Goal: Task Accomplishment & Management: Manage account settings

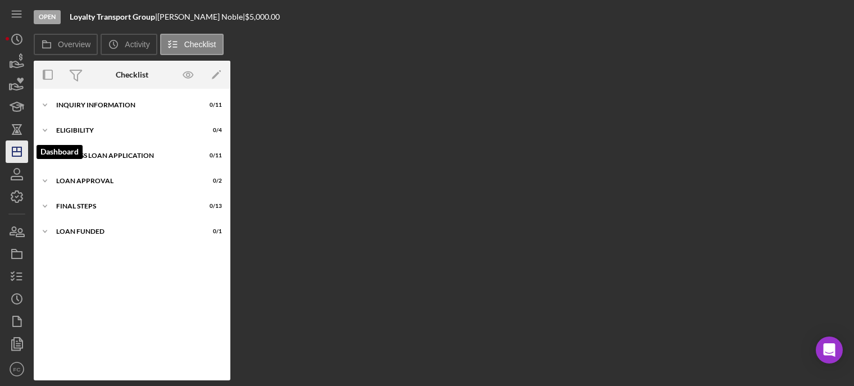
click at [15, 149] on icon "Icon/Dashboard" at bounding box center [17, 152] width 28 height 28
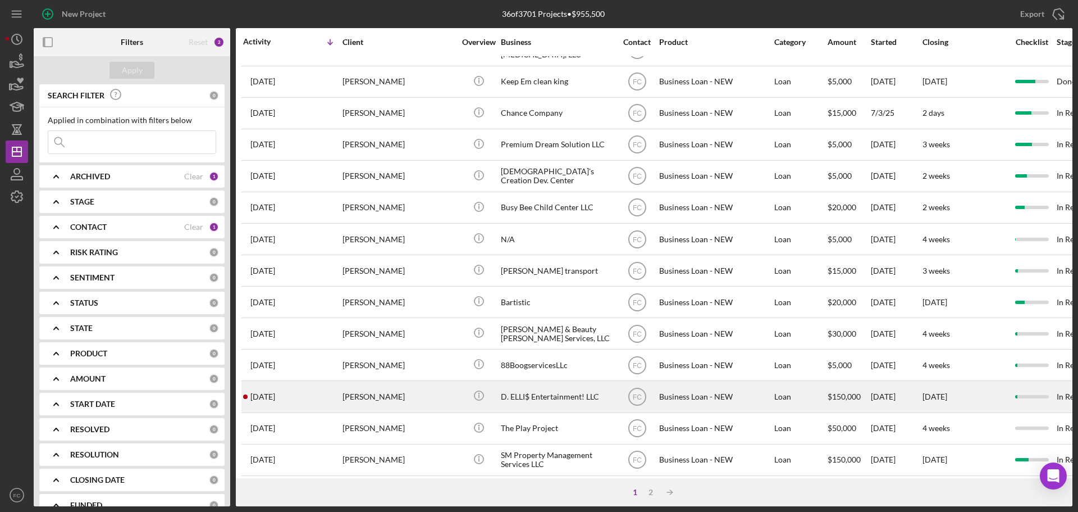
scroll to position [380, 0]
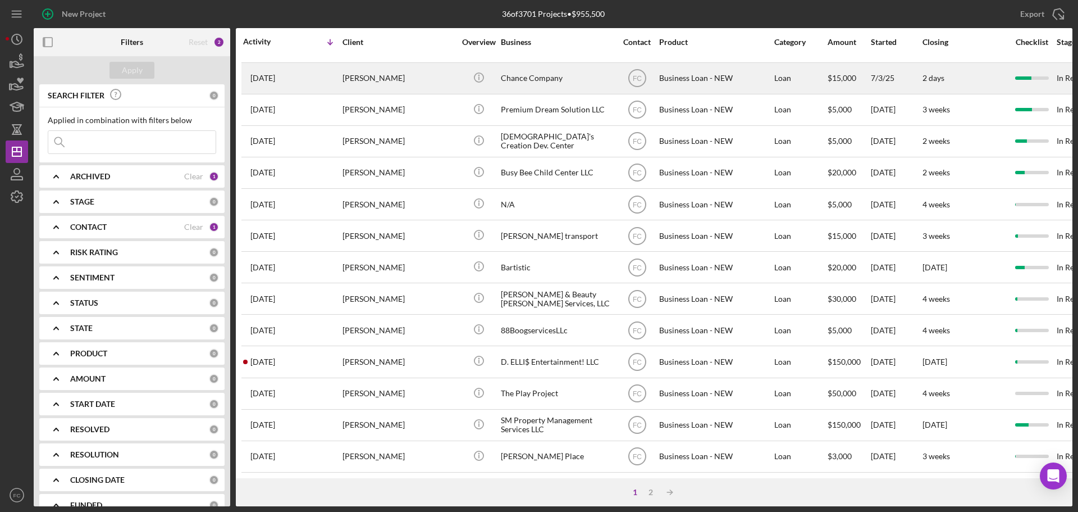
click at [307, 71] on div "[DATE] [PERSON_NAME]" at bounding box center [292, 78] width 98 height 30
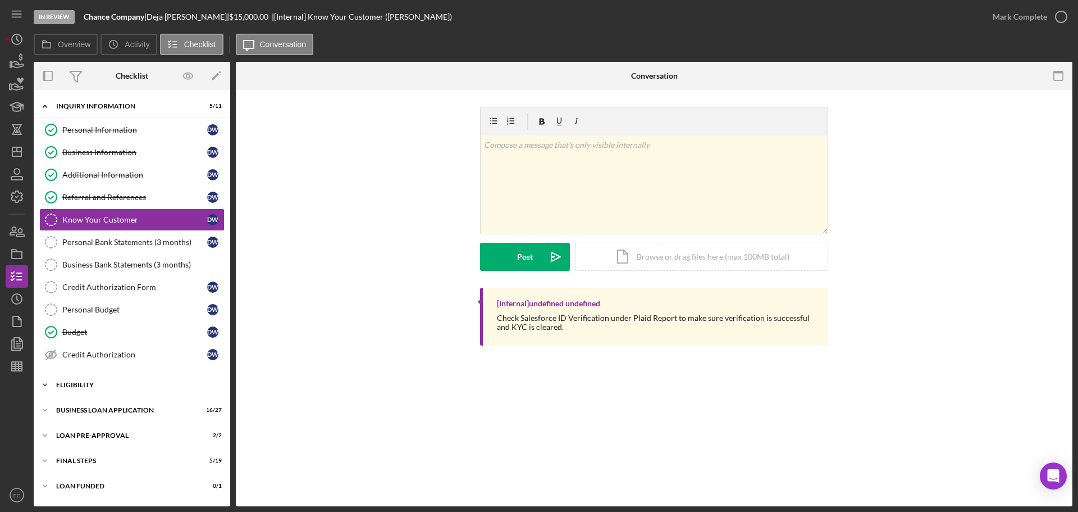
click at [78, 385] on div "ELIGIBILITY" at bounding box center [136, 384] width 160 height 7
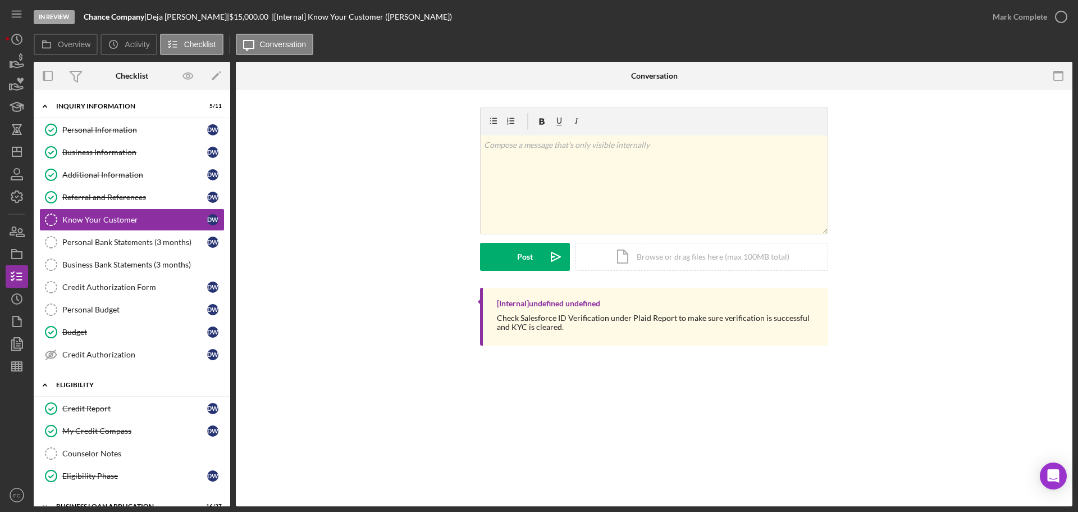
scroll to position [93, 0]
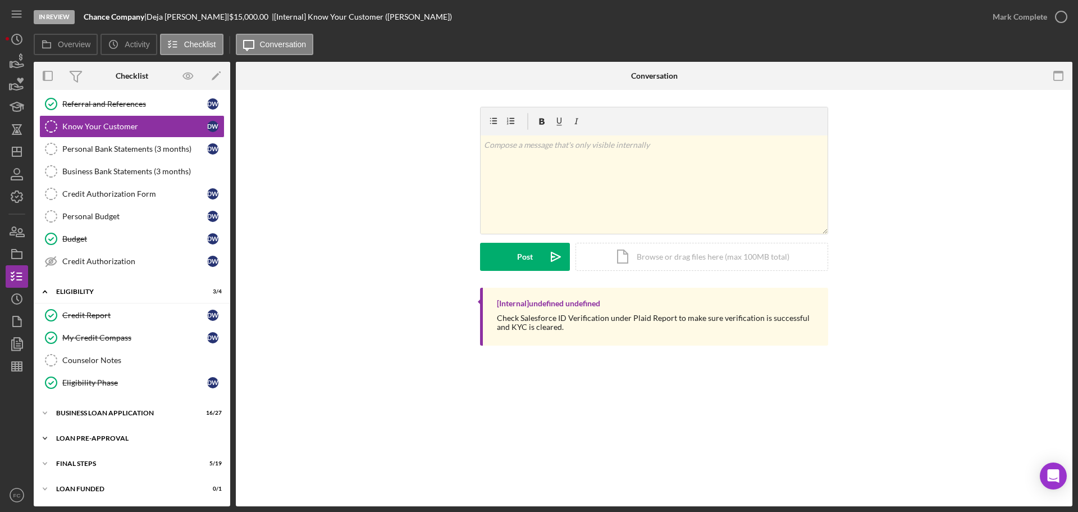
click at [69, 385] on div "LOAN PRE-APPROVAL" at bounding box center [136, 438] width 160 height 7
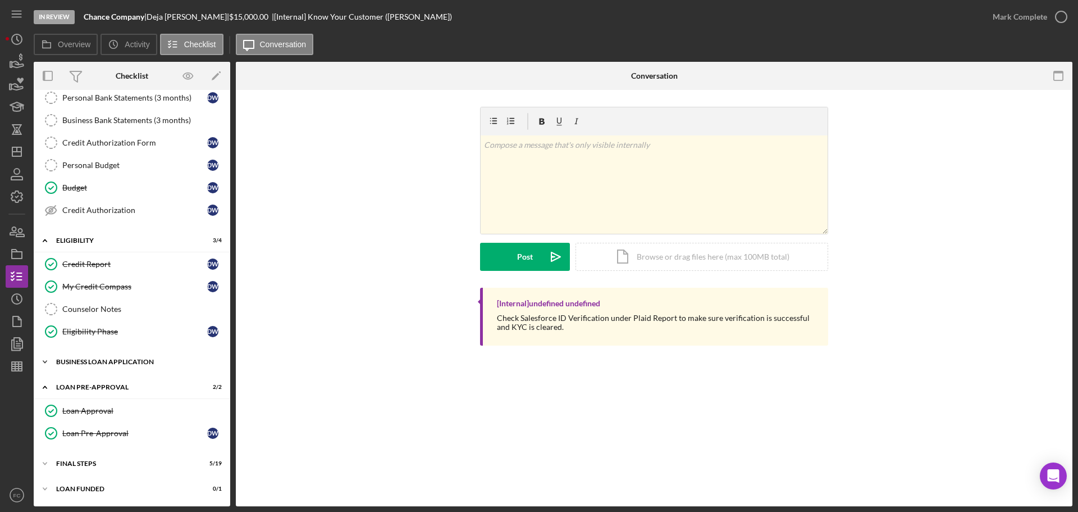
click at [84, 363] on div "BUSINESS LOAN APPLICATION" at bounding box center [136, 361] width 160 height 7
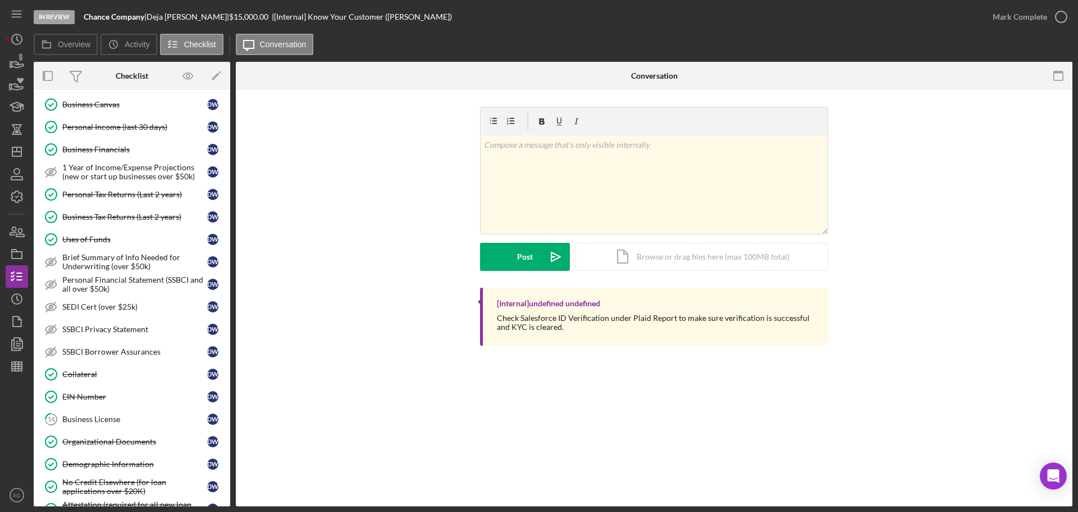
scroll to position [537, 0]
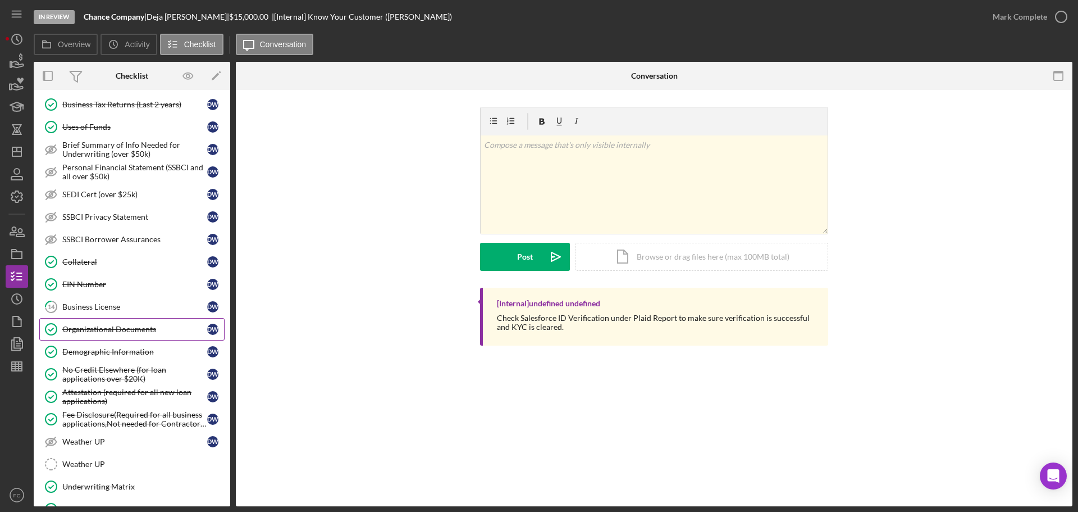
click at [97, 334] on link "Organizational Documents Organizational Documents D W" at bounding box center [131, 329] width 185 height 22
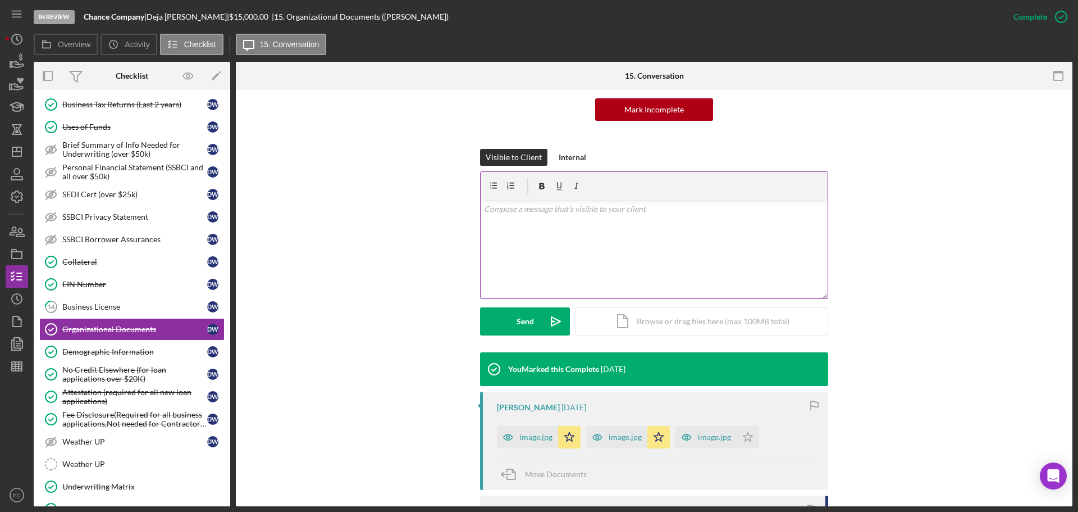
scroll to position [168, 0]
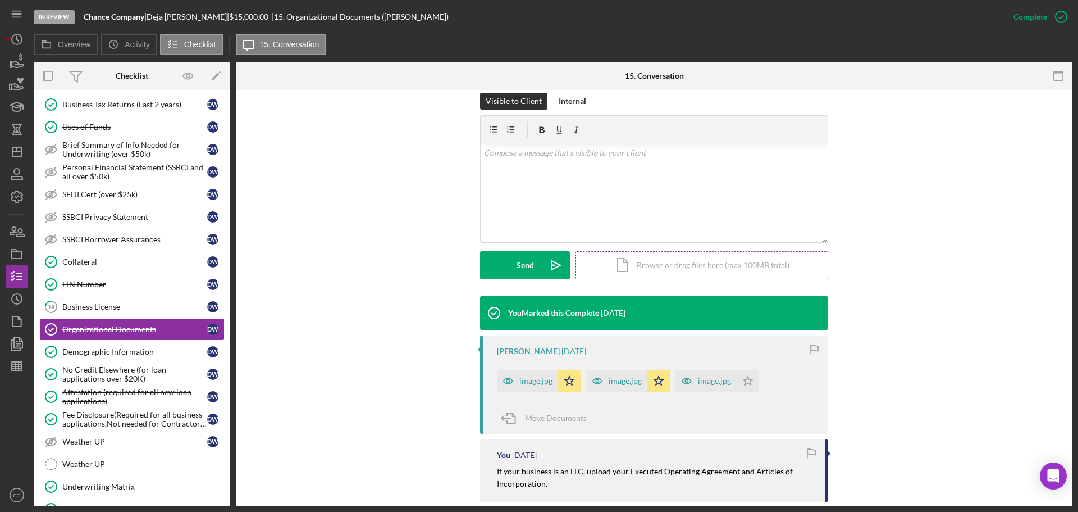
click at [665, 262] on div "Icon/Document Browse or drag files here (max 100MB total) Tap to choose files o…" at bounding box center [702, 265] width 253 height 28
click at [500, 267] on button "Upload Icon/Upload" at bounding box center [525, 265] width 90 height 28
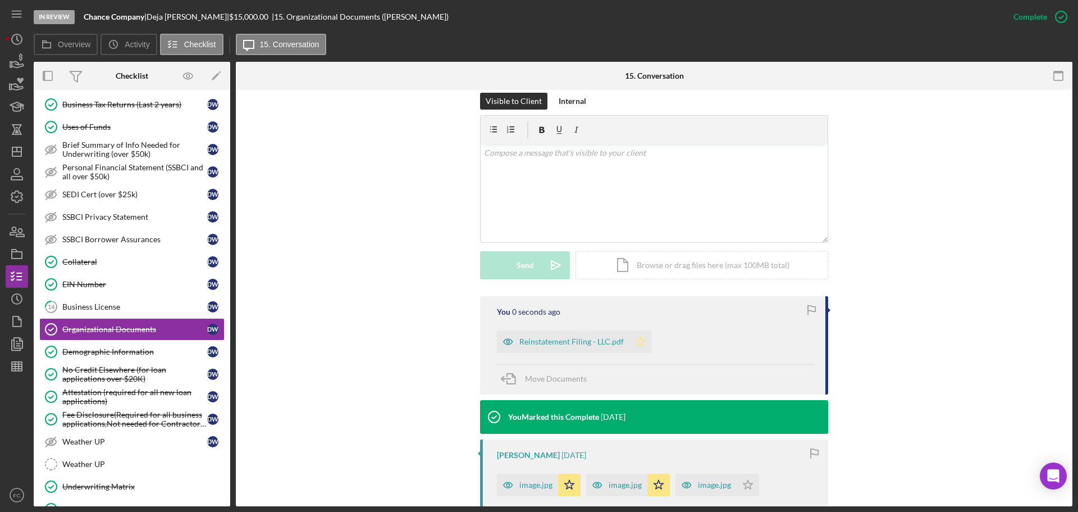
click at [642, 341] on icon "Icon/Star" at bounding box center [641, 341] width 22 height 22
click at [543, 346] on div "Reinstatement Filing - LLC.pdf" at bounding box center [563, 341] width 133 height 22
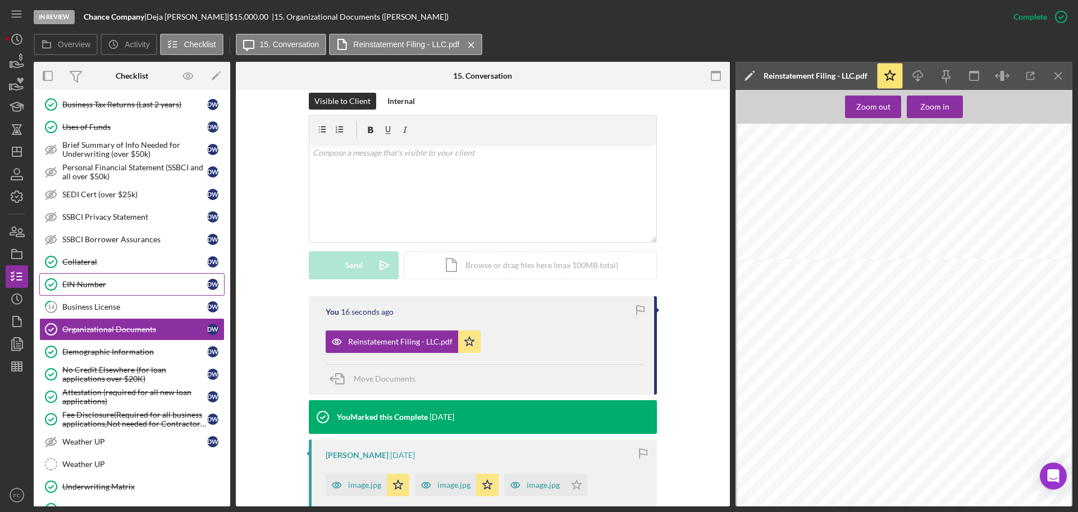
scroll to position [425, 0]
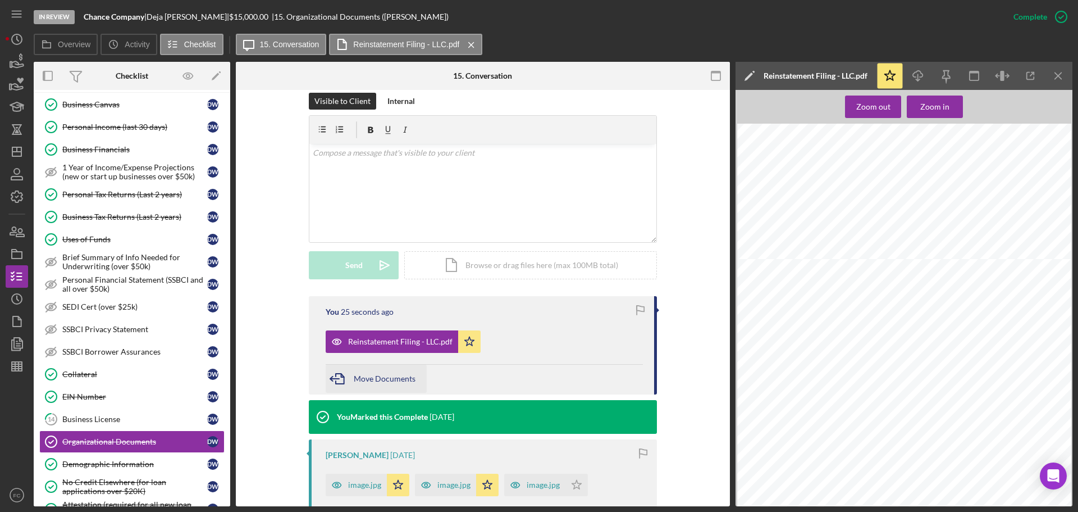
click at [377, 376] on span "Move Documents" at bounding box center [385, 378] width 62 height 10
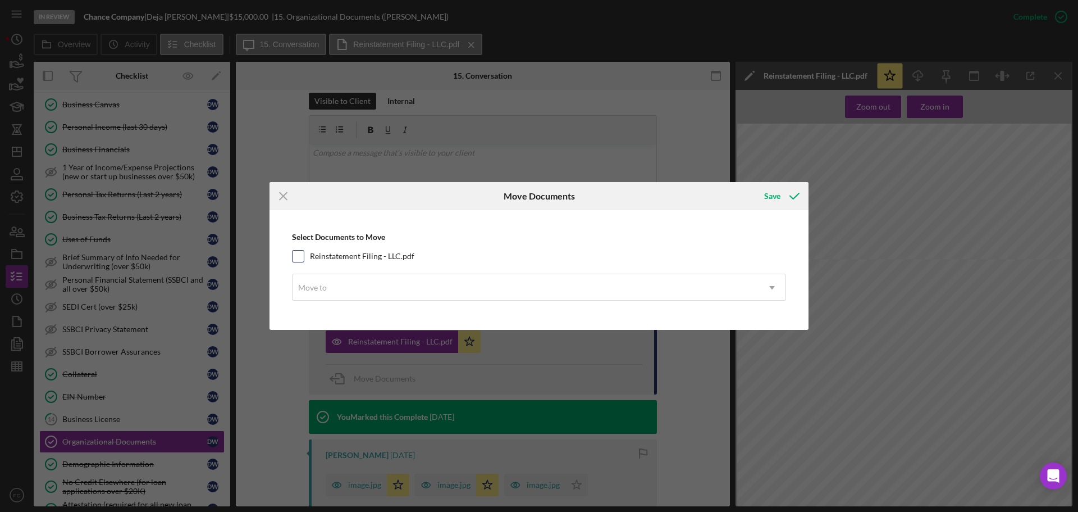
click at [298, 254] on input "Reinstatement Filing - LLC.pdf" at bounding box center [298, 255] width 11 height 11
checkbox input "true"
click at [314, 286] on div "Move to" at bounding box center [312, 287] width 29 height 9
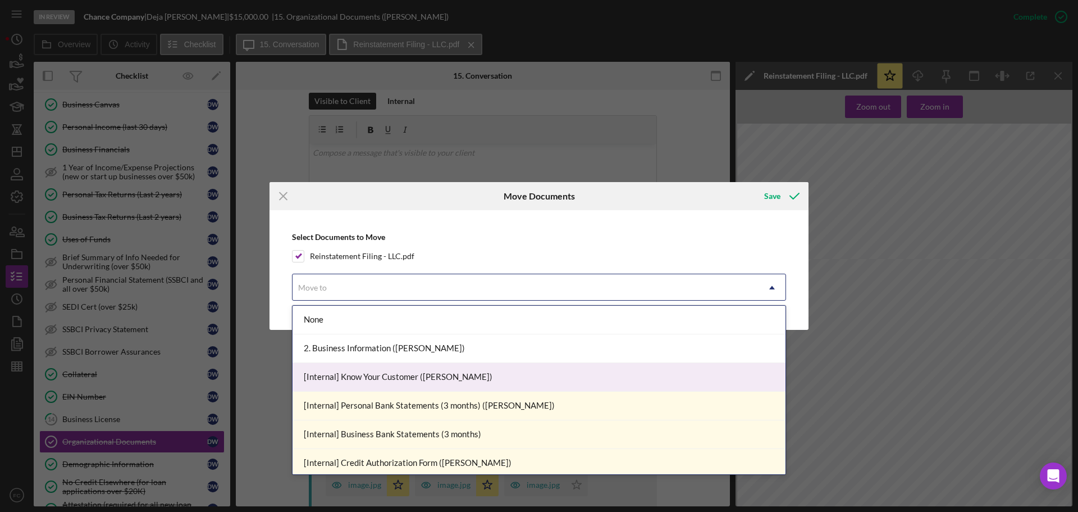
scroll to position [168, 0]
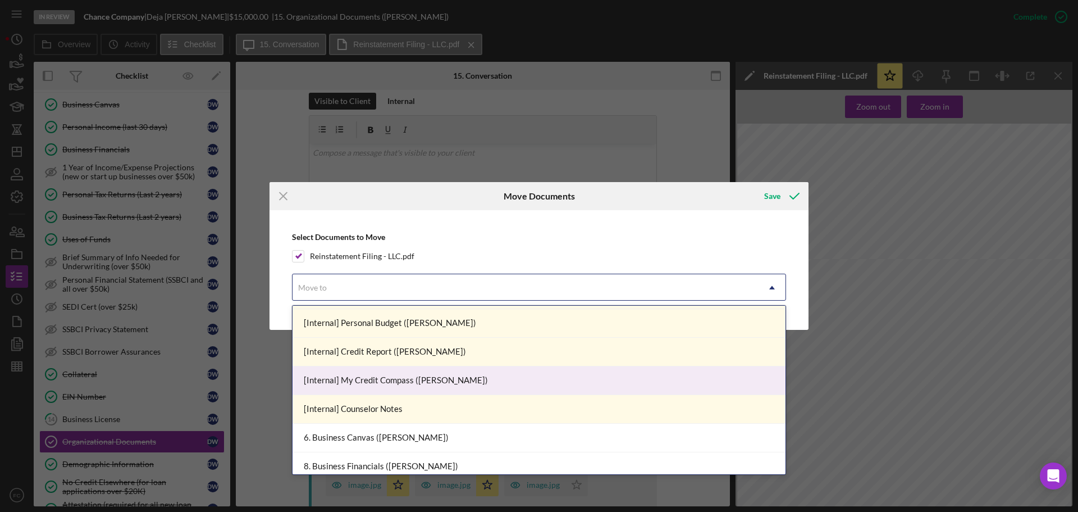
click at [356, 375] on div "[Internal] My Credit Compass ([PERSON_NAME])" at bounding box center [539, 380] width 493 height 29
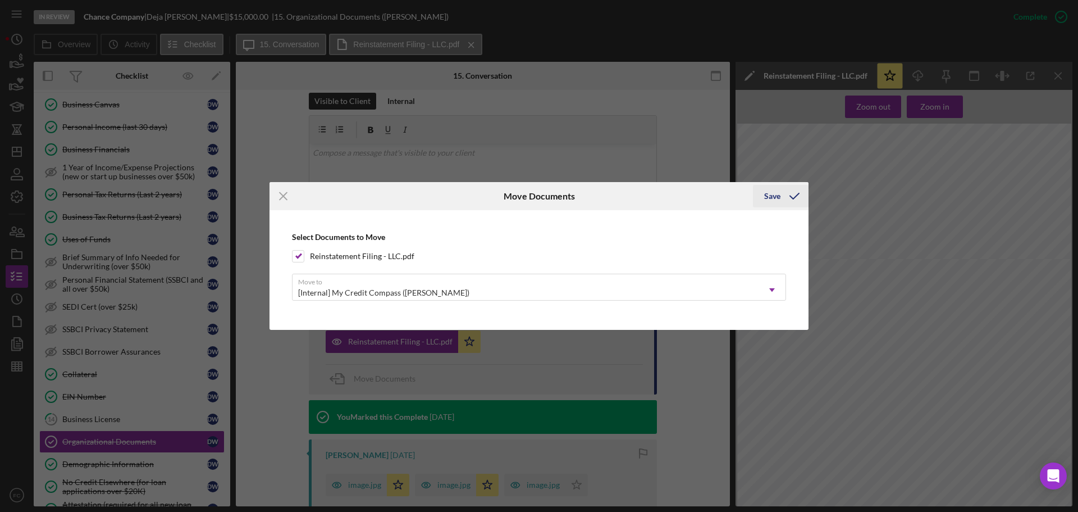
click at [776, 192] on div "Save" at bounding box center [772, 196] width 16 height 22
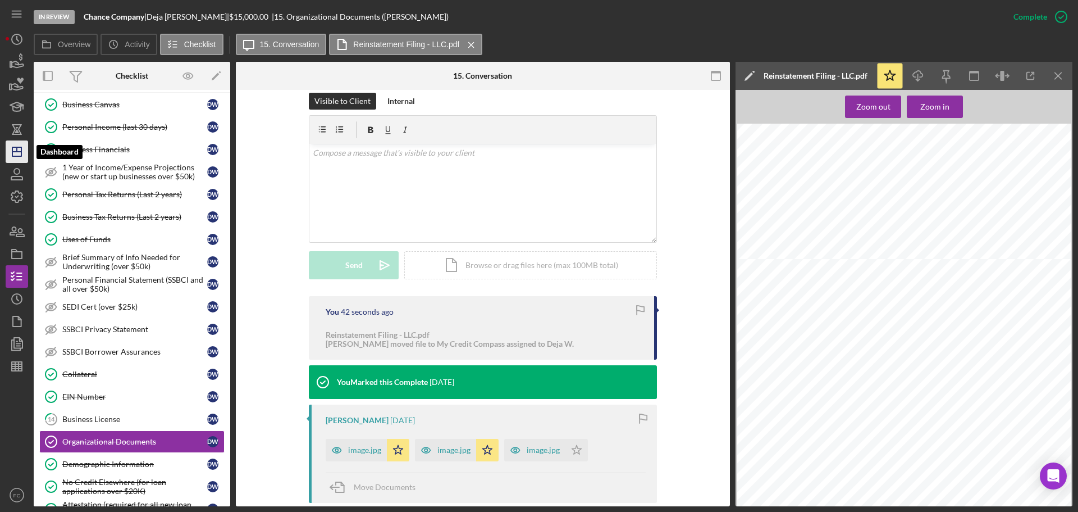
click at [10, 148] on icon "Icon/Dashboard" at bounding box center [17, 152] width 28 height 28
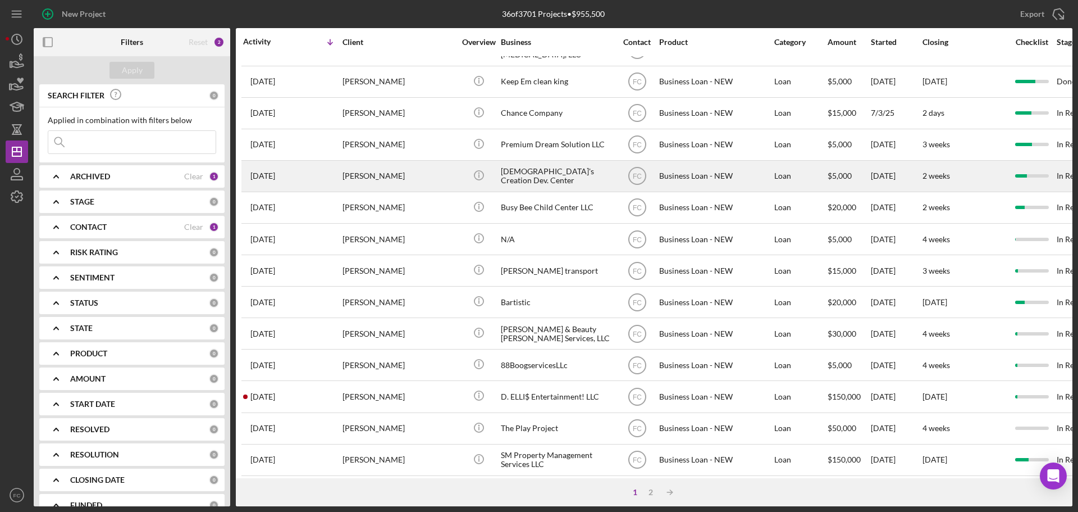
scroll to position [380, 0]
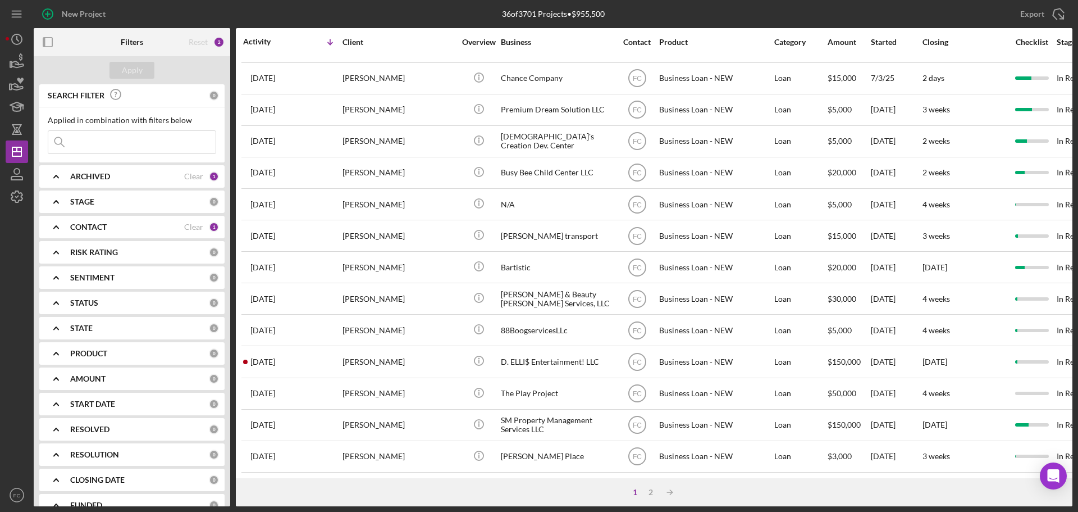
click at [831, 385] on div "1 2 Icon/Table Sort Arrow" at bounding box center [654, 492] width 837 height 28
click at [653, 385] on div "2" at bounding box center [651, 491] width 16 height 9
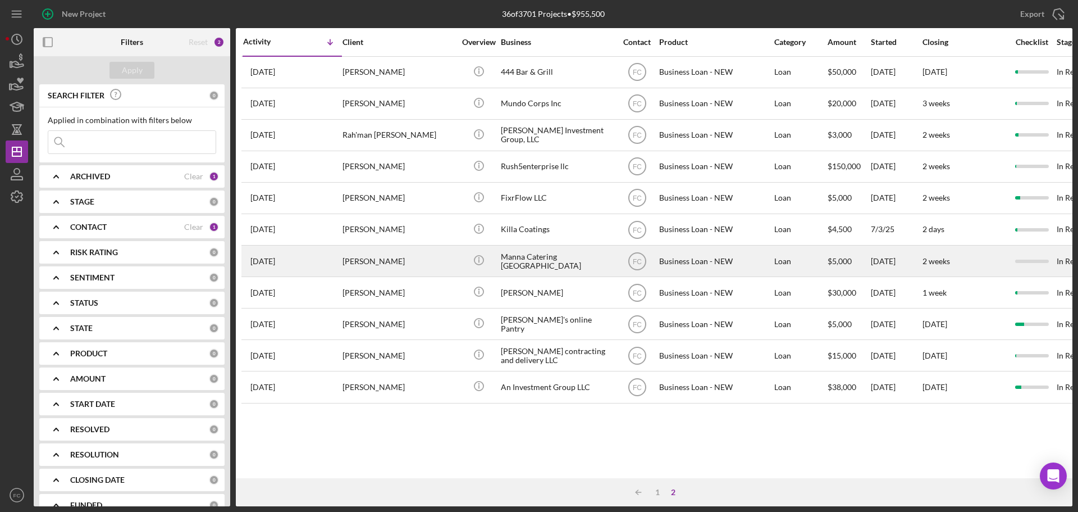
scroll to position [0, 0]
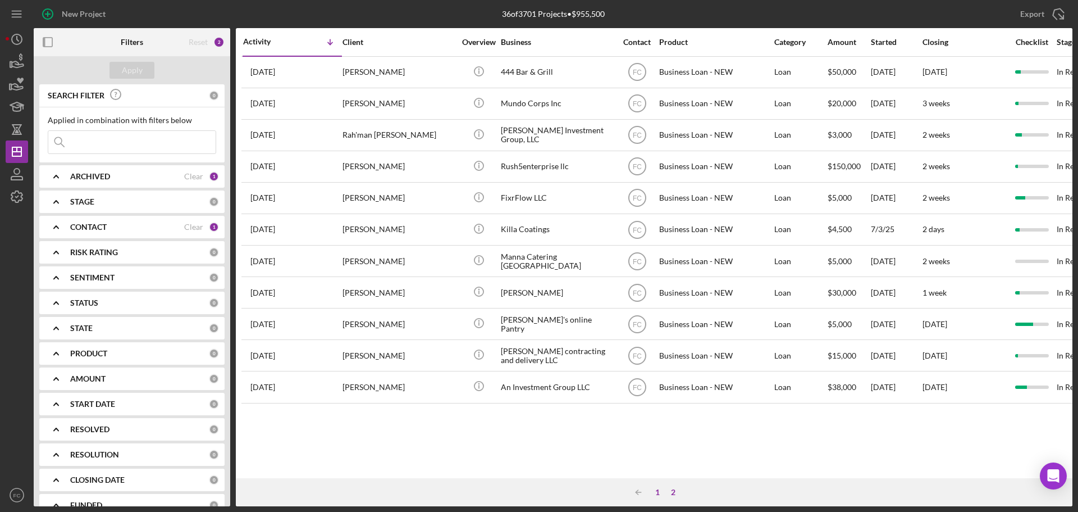
click at [659, 385] on div "1" at bounding box center [658, 491] width 16 height 9
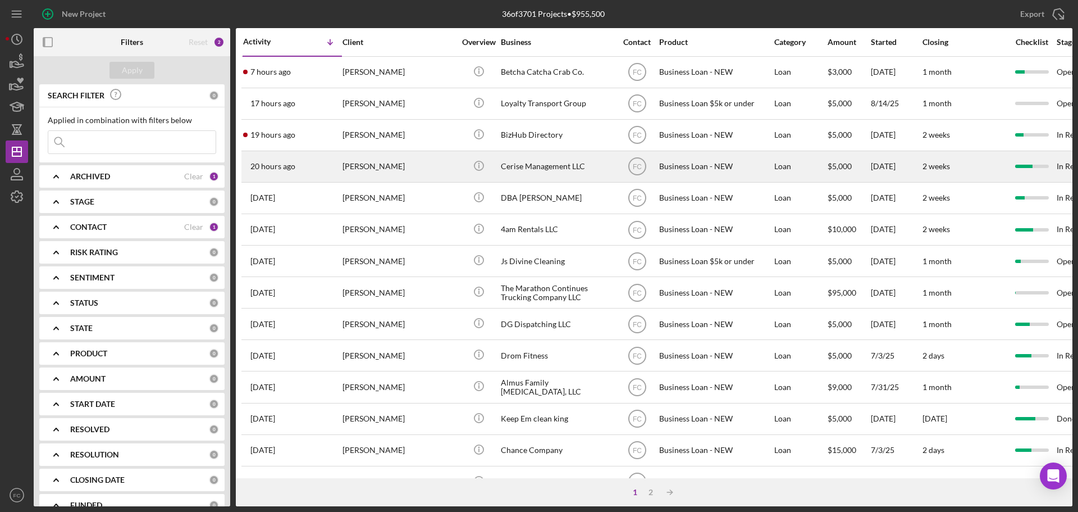
click at [407, 171] on div "[PERSON_NAME]" at bounding box center [399, 167] width 112 height 30
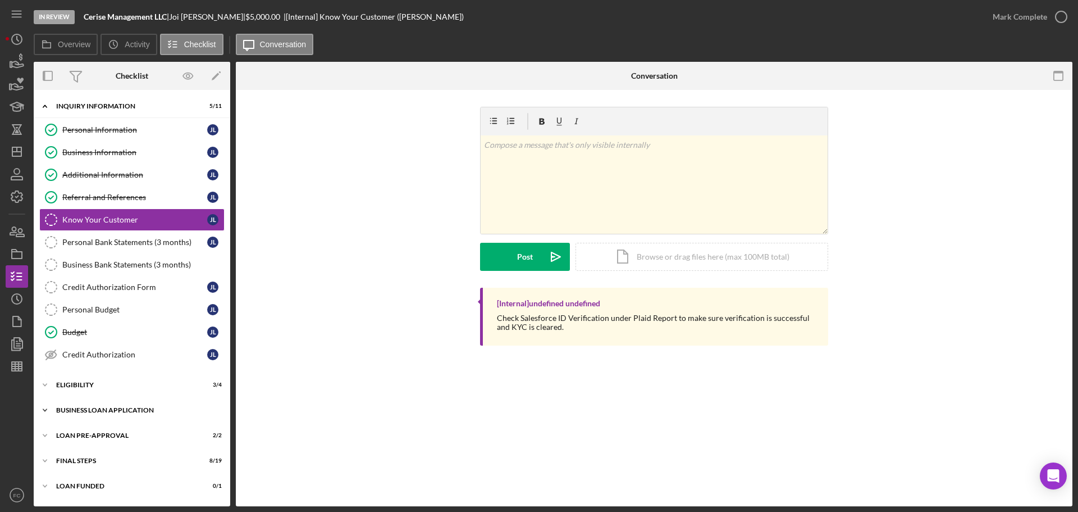
click at [101, 385] on div "BUSINESS LOAN APPLICATION" at bounding box center [136, 410] width 160 height 7
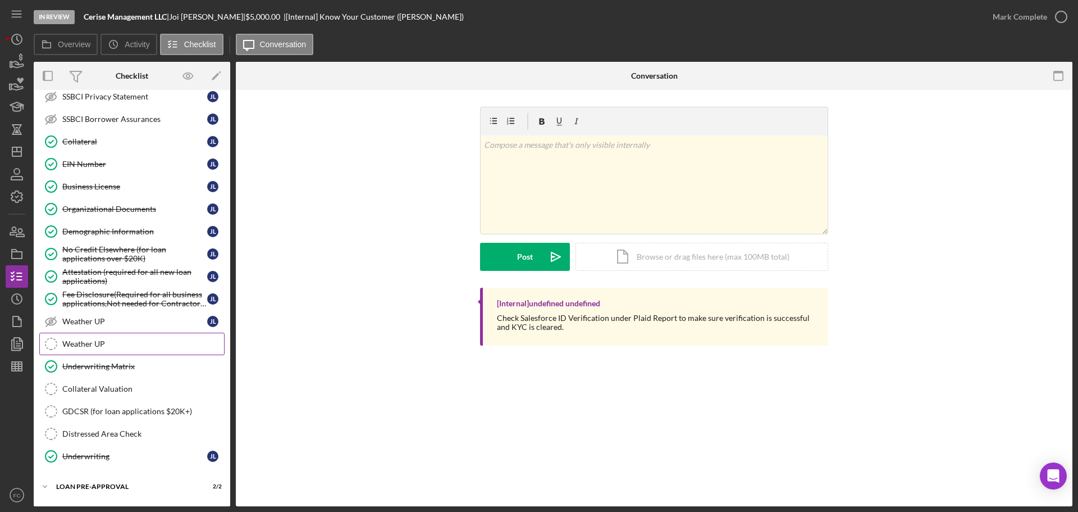
scroll to position [610, 0]
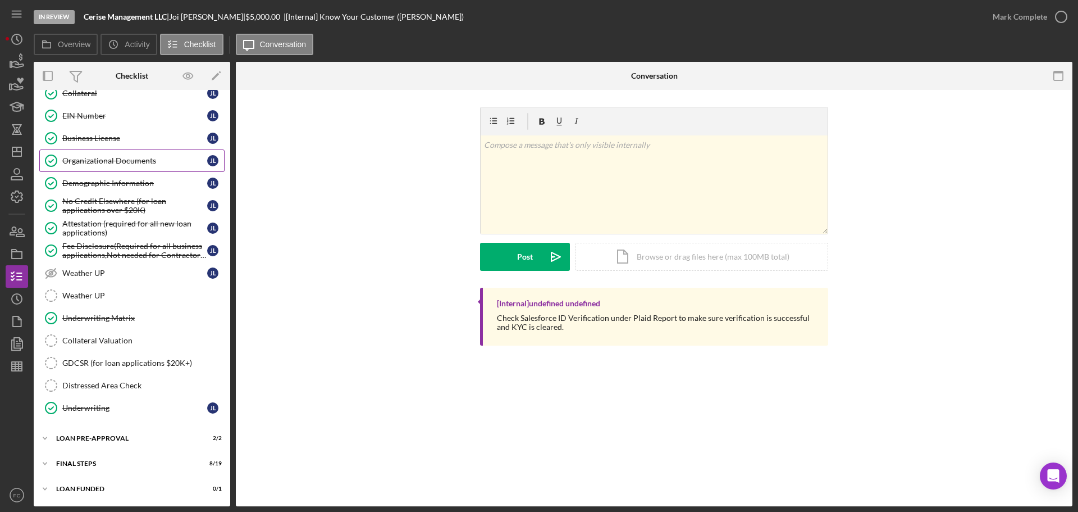
click at [101, 164] on div "Organizational Documents" at bounding box center [134, 160] width 145 height 9
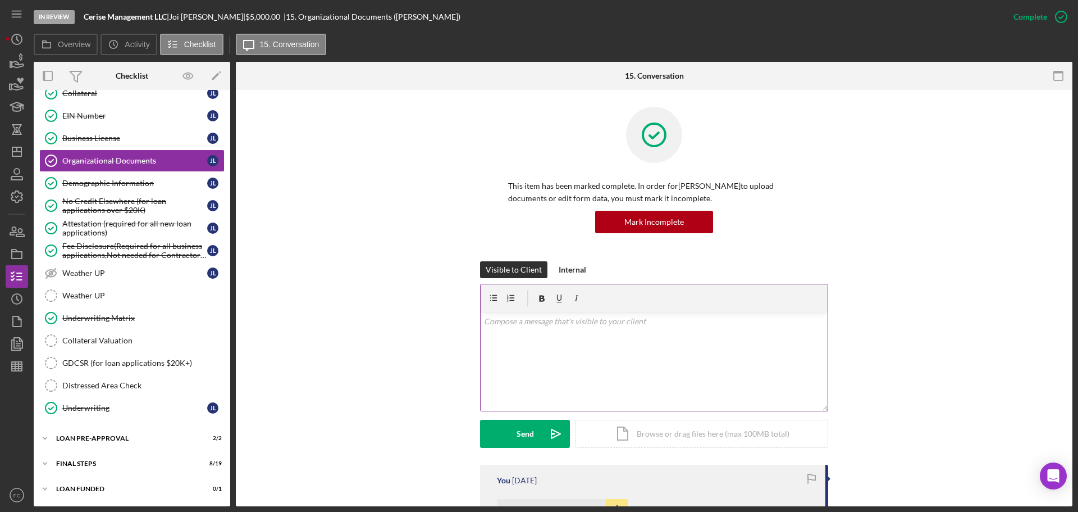
scroll to position [168, 0]
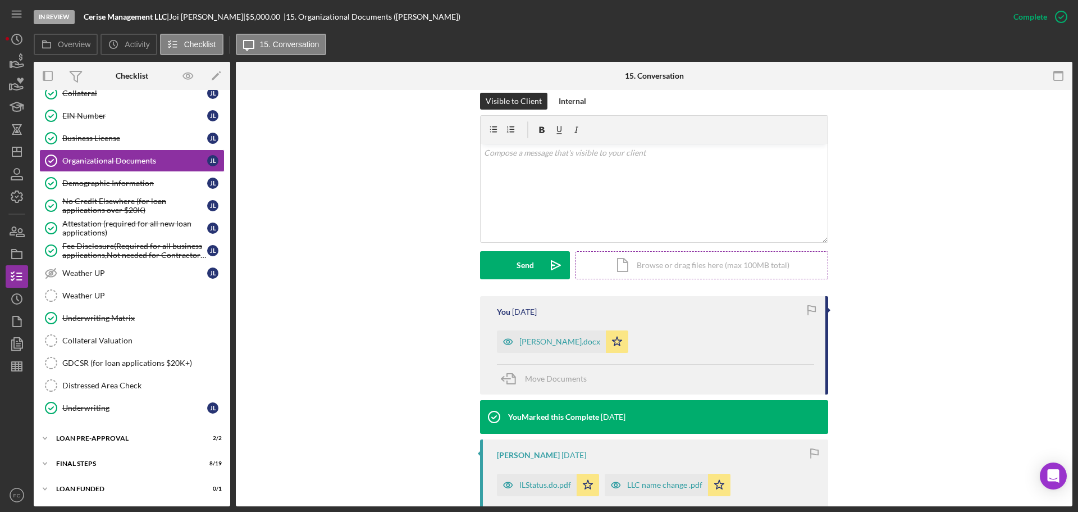
click at [678, 267] on div "Icon/Document Browse or drag files here (max 100MB total) Tap to choose files o…" at bounding box center [702, 265] width 253 height 28
click at [631, 267] on div "Icon/Document Browse or drag files here (max 100MB total) Tap to choose files o…" at bounding box center [702, 265] width 253 height 28
click at [523, 261] on div "Upload" at bounding box center [525, 265] width 25 height 28
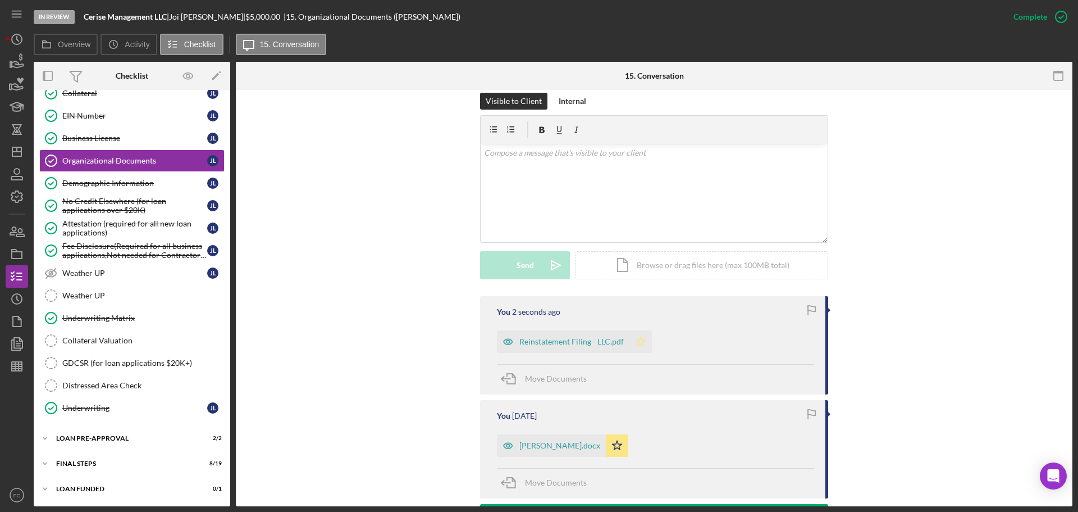
click at [639, 338] on icon "Icon/Star" at bounding box center [641, 341] width 22 height 22
click at [24, 158] on icon "Icon/Dashboard" at bounding box center [17, 152] width 28 height 28
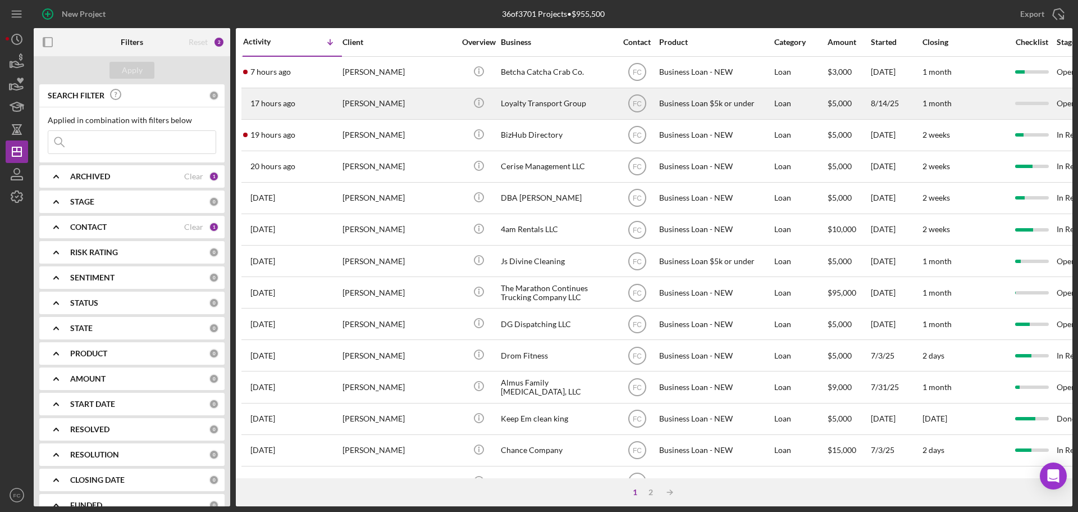
click at [402, 102] on div "[PERSON_NAME]" at bounding box center [399, 104] width 112 height 30
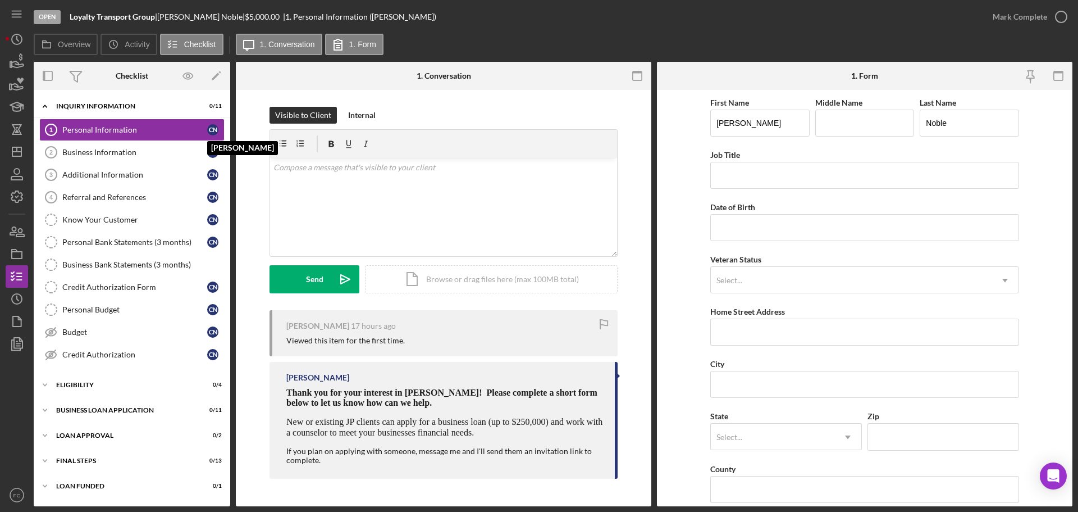
click at [81, 385] on div "Eligibility" at bounding box center [125, 384] width 138 height 7
click at [74, 385] on div "Eligibility" at bounding box center [125, 384] width 138 height 7
click at [71, 385] on div "Eligibility" at bounding box center [136, 384] width 160 height 7
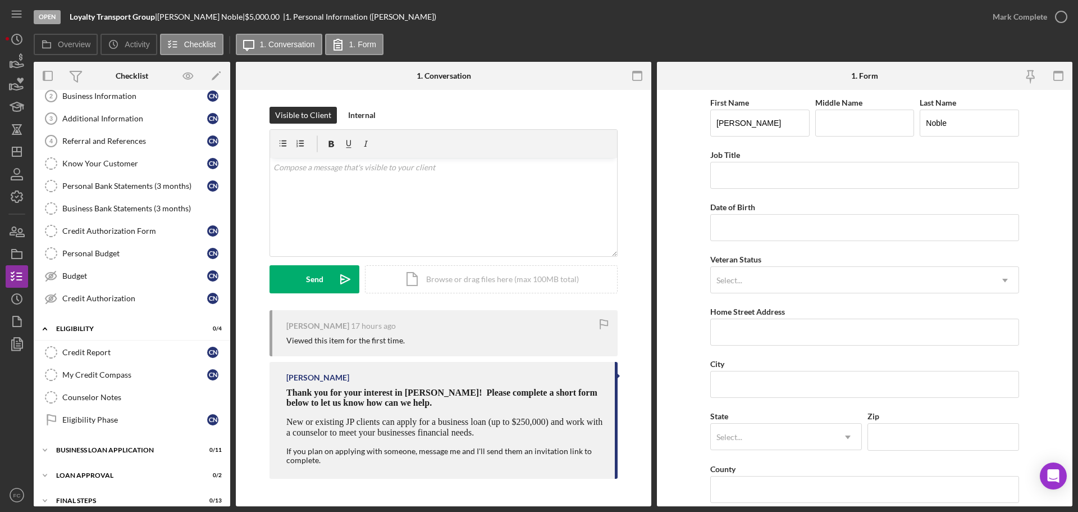
scroll to position [93, 0]
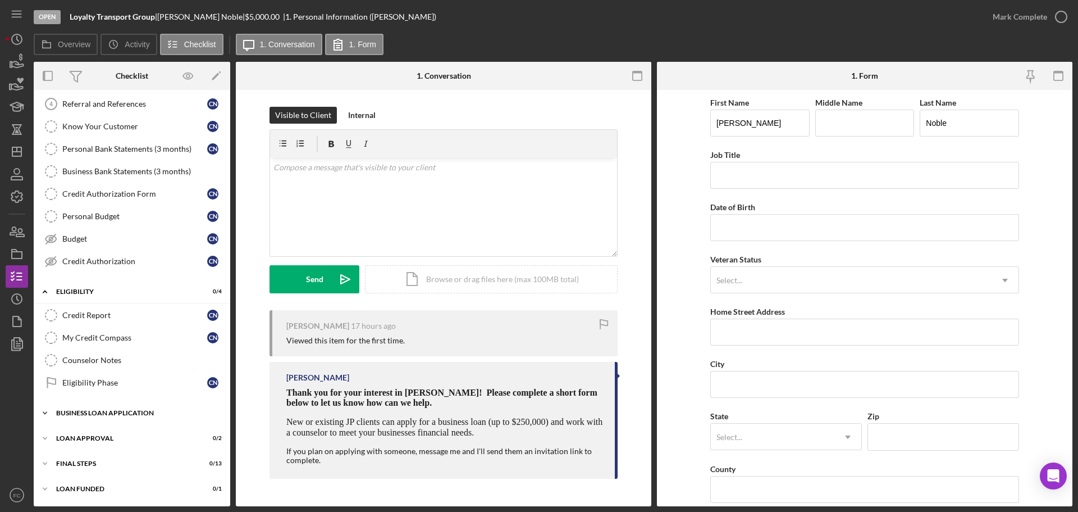
click at [90, 385] on div "BUSINESS LOAN APPLICATION" at bounding box center [136, 412] width 160 height 7
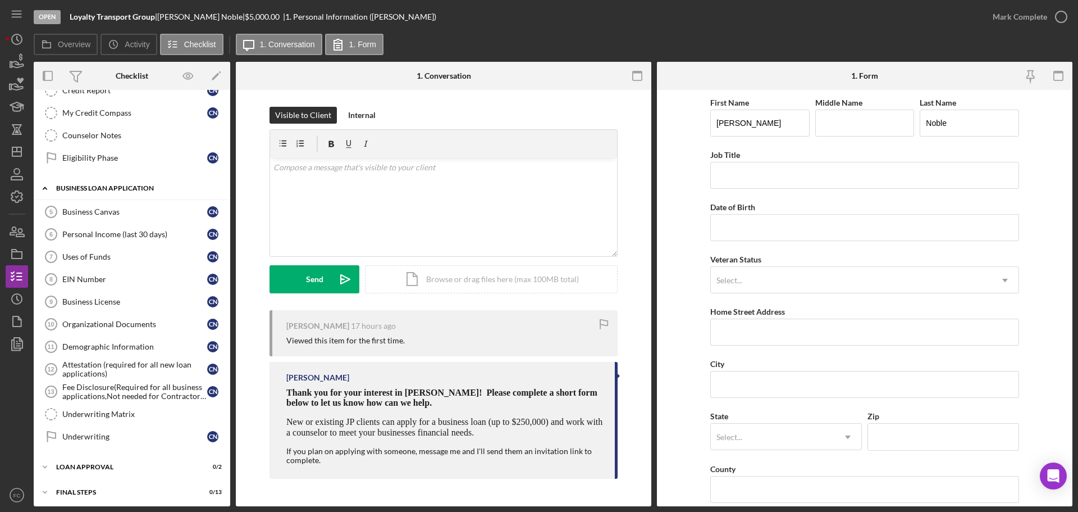
scroll to position [347, 0]
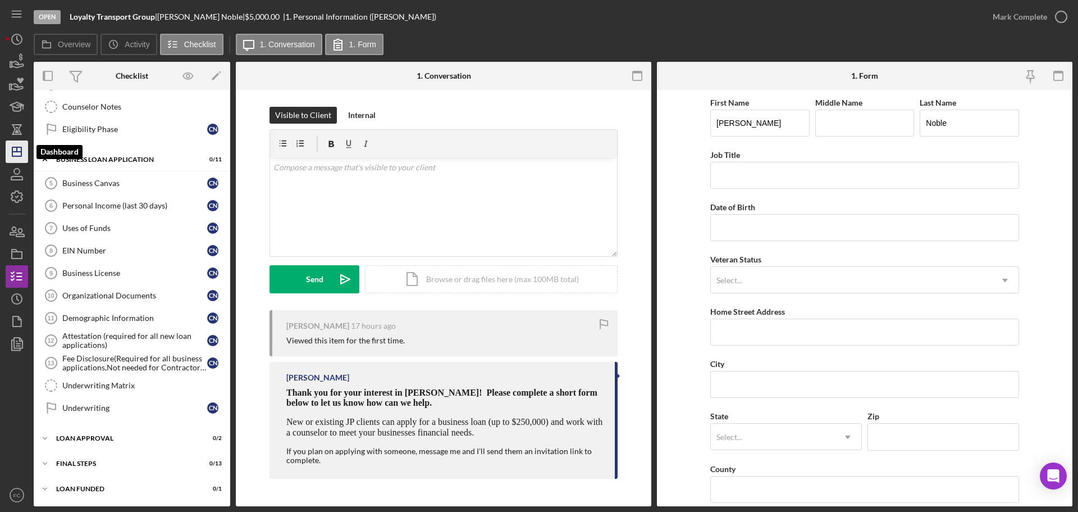
click at [15, 155] on icon "Icon/Dashboard" at bounding box center [17, 152] width 28 height 28
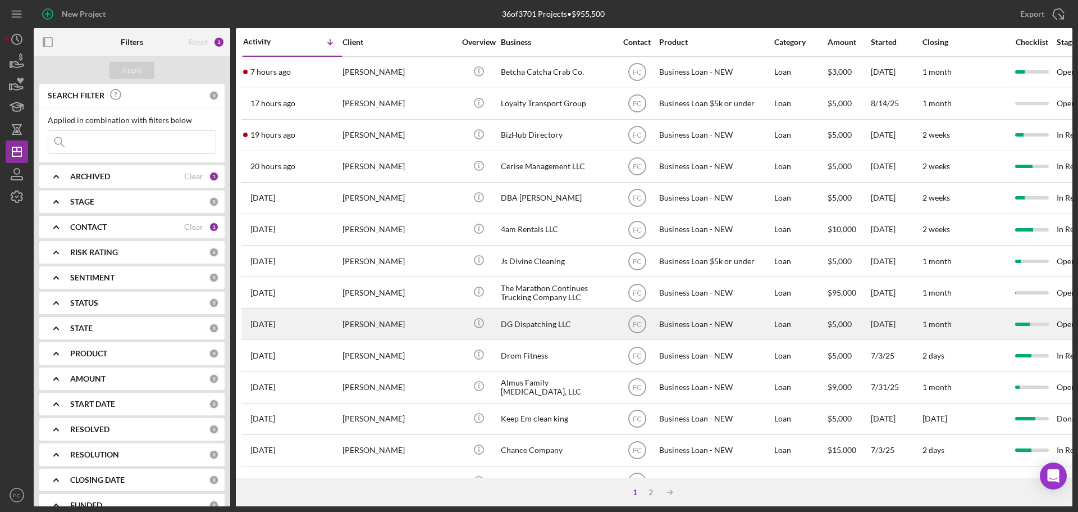
click at [408, 324] on div "[PERSON_NAME]" at bounding box center [399, 324] width 112 height 30
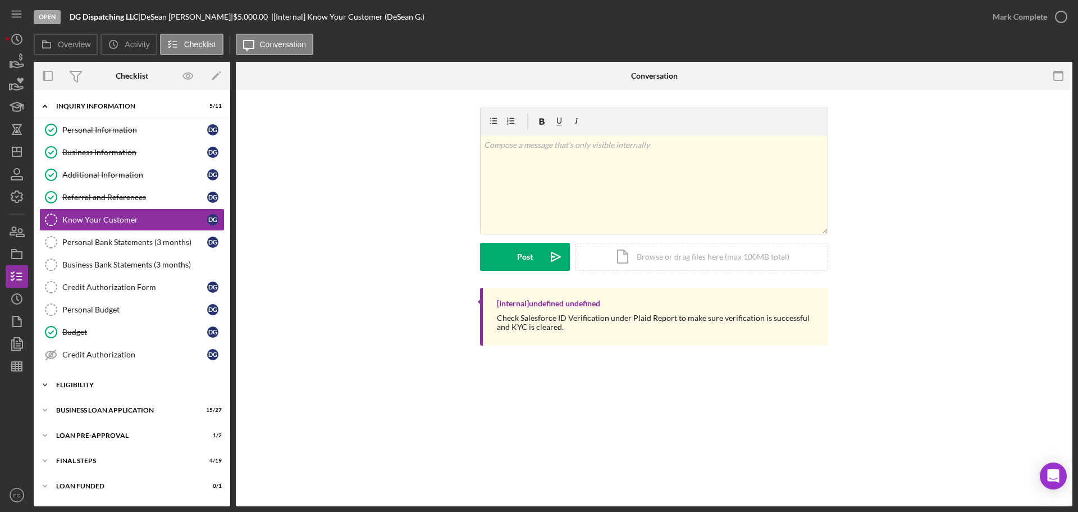
click at [86, 385] on div "ELIGIBILITY" at bounding box center [136, 384] width 160 height 7
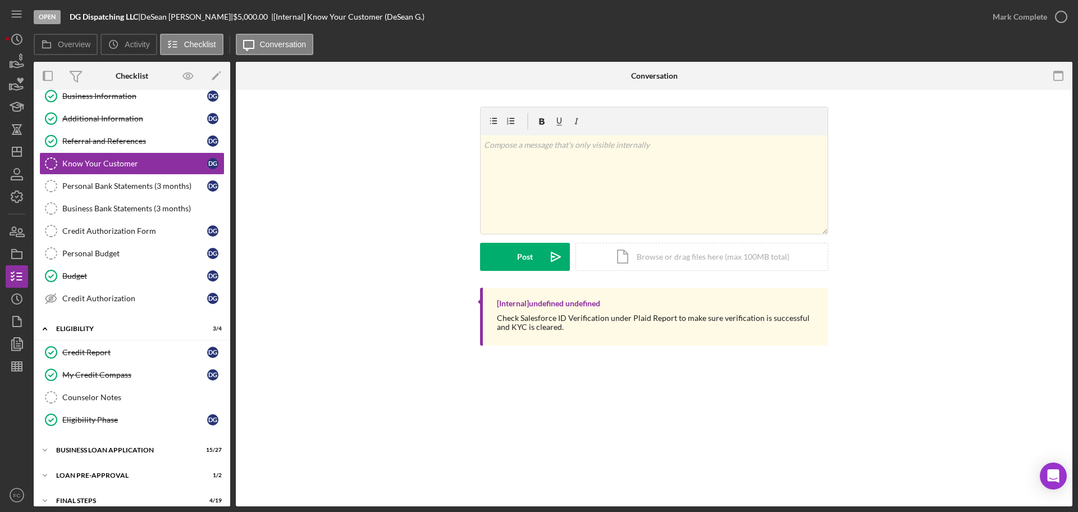
scroll to position [93, 0]
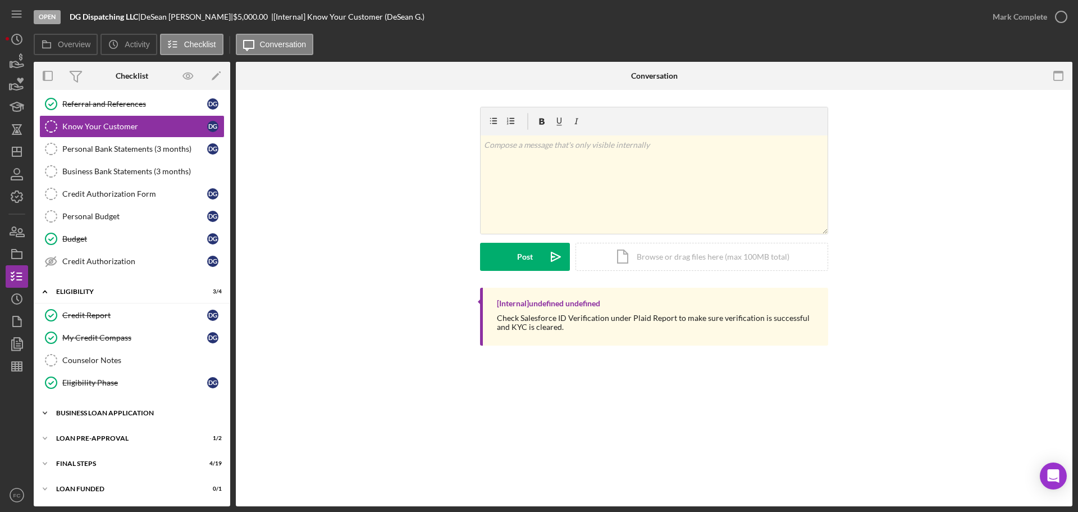
click at [98, 385] on div "Icon/Expander BUSINESS LOAN APPLICATION 15 / 27" at bounding box center [132, 413] width 197 height 22
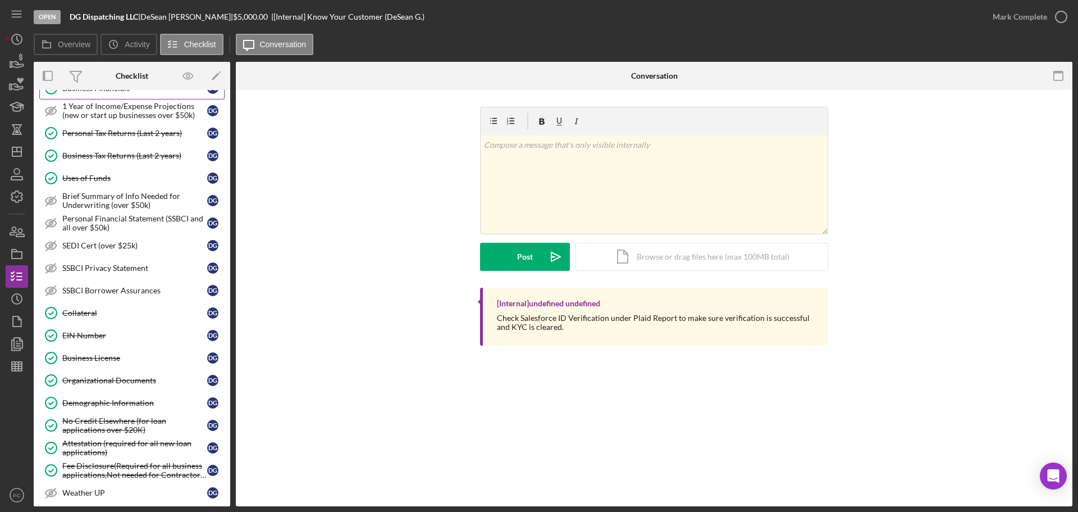
scroll to position [599, 0]
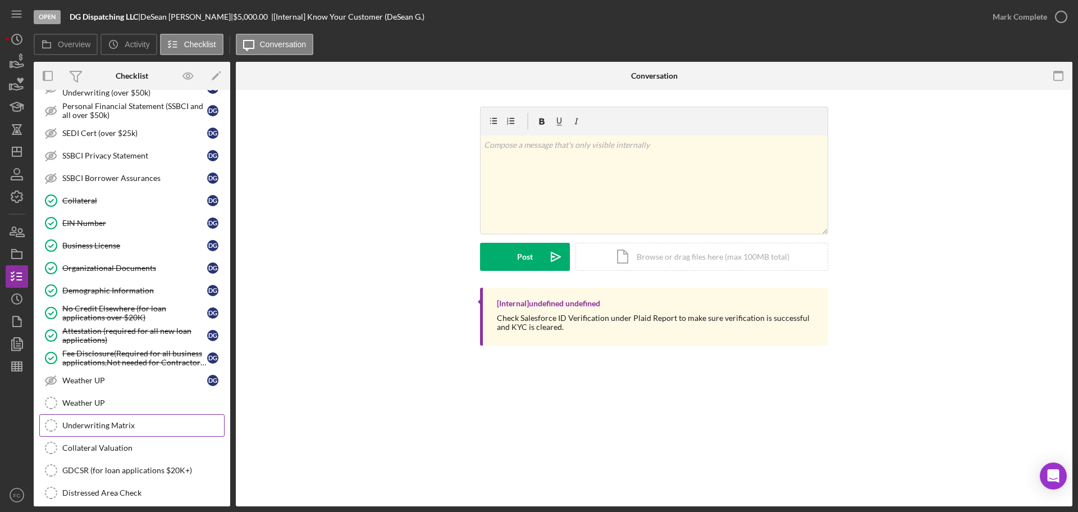
click at [118, 385] on div "Underwriting Matrix" at bounding box center [143, 425] width 162 height 9
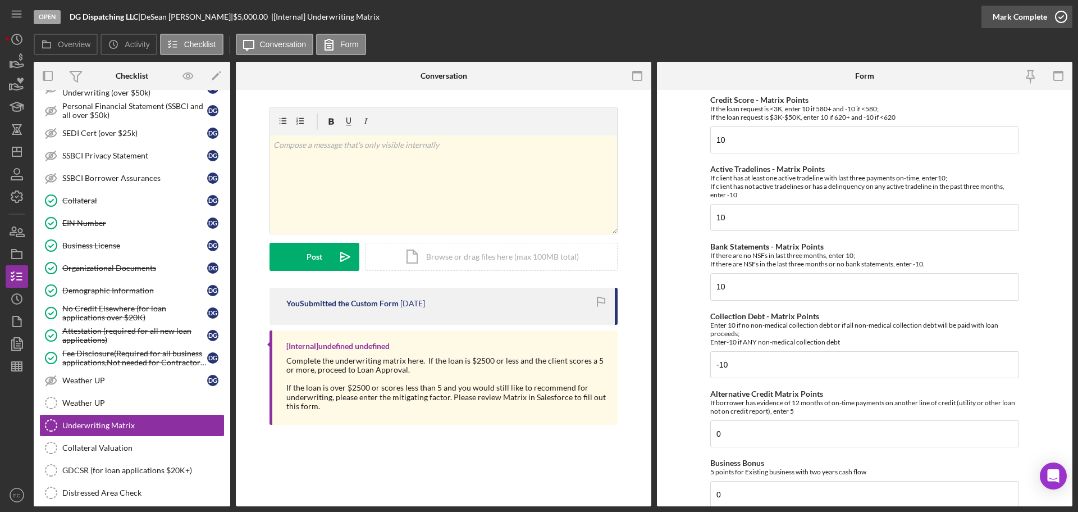
click at [853, 16] on icon "button" at bounding box center [1061, 17] width 28 height 28
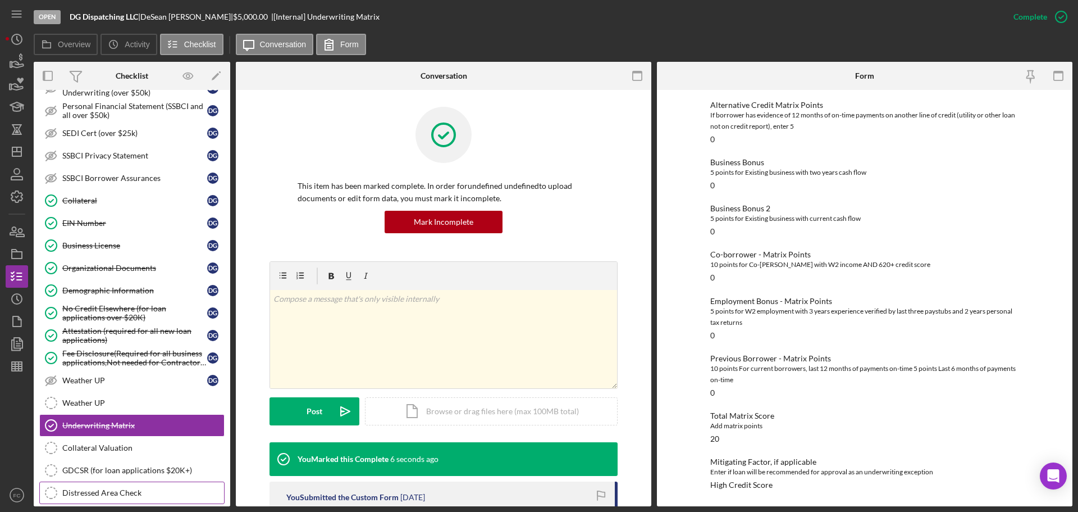
scroll to position [706, 0]
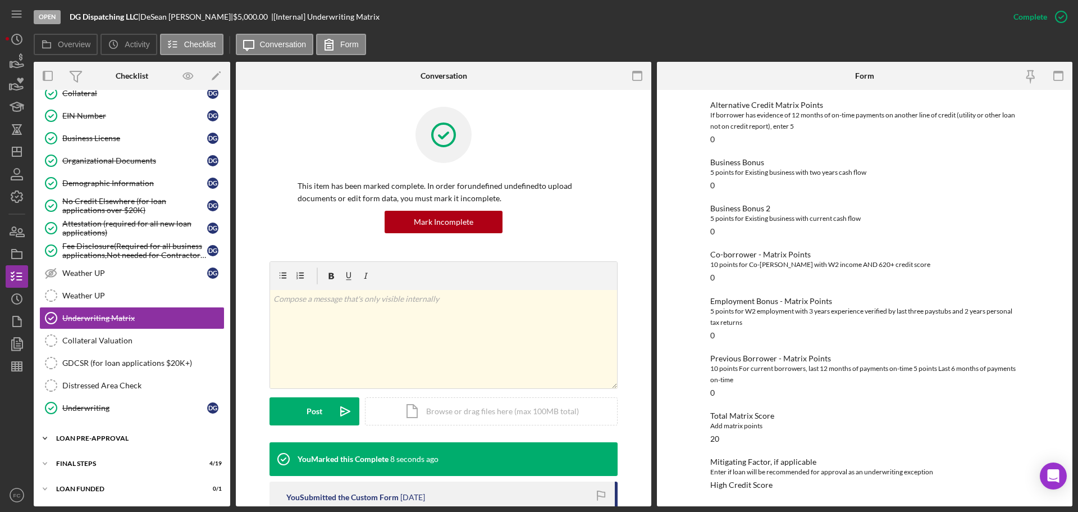
click at [98, 385] on div "Icon/Expander LOAN PRE-APPROVAL 1 / 2" at bounding box center [132, 438] width 197 height 22
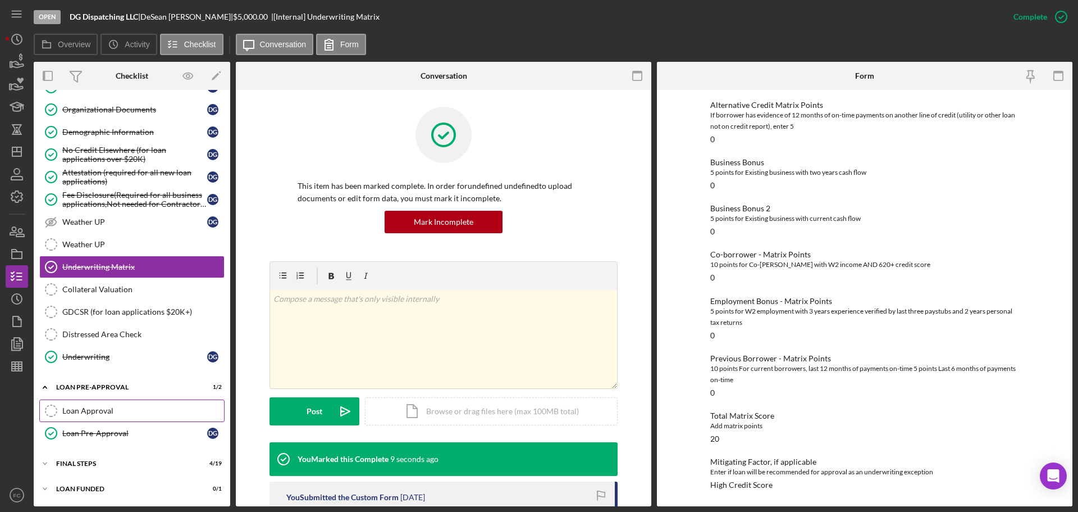
click at [111, 385] on div "Loan Approval" at bounding box center [143, 410] width 162 height 9
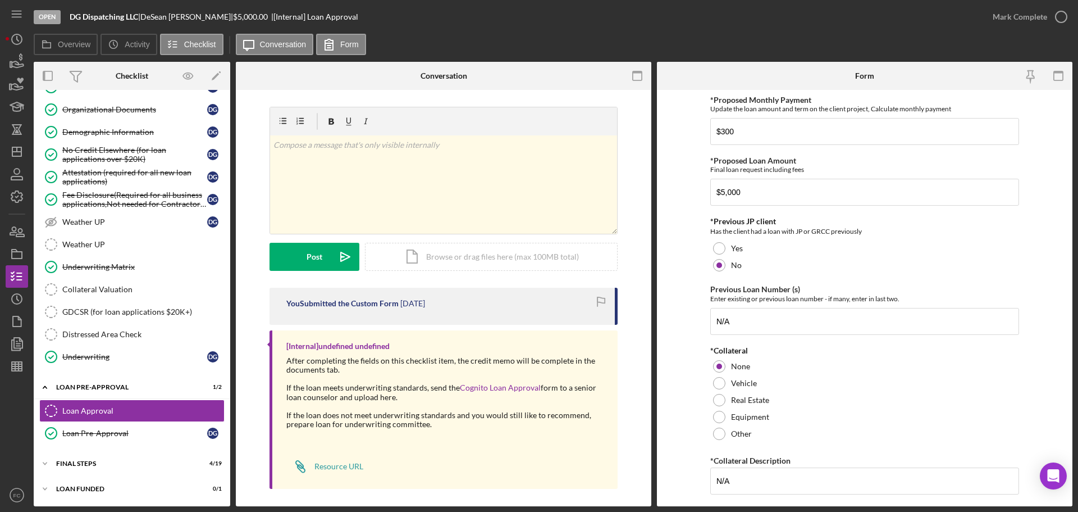
scroll to position [5, 0]
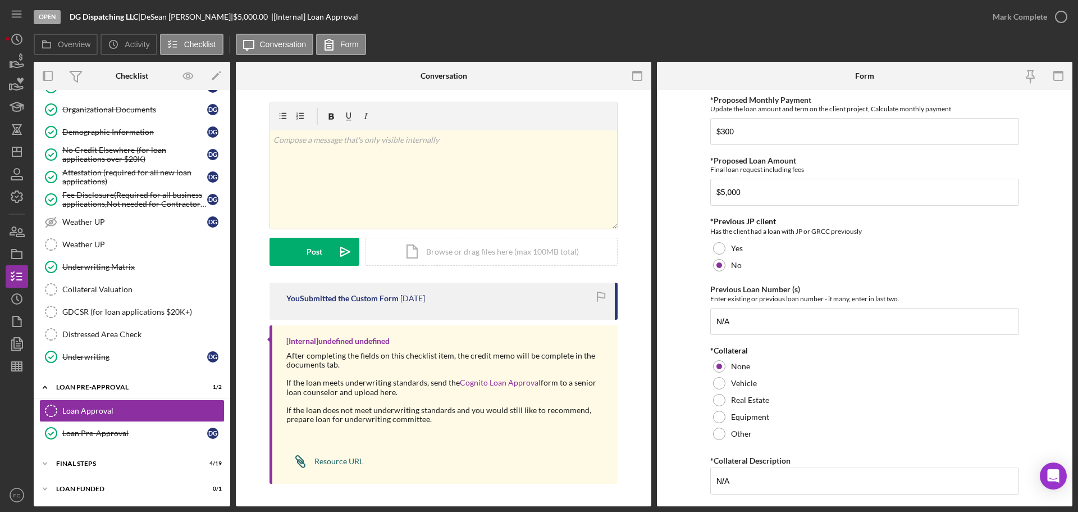
click at [322, 385] on div "Resource URL" at bounding box center [338, 461] width 49 height 9
drag, startPoint x: 147, startPoint y: 15, endPoint x: 208, endPoint y: 18, distance: 61.3
click at [208, 18] on div "DG Dispatching LLC | [PERSON_NAME] | $5,000.00 | [Internal] Loan Approval" at bounding box center [214, 16] width 289 height 9
copy div "[PERSON_NAME]"
drag, startPoint x: 84, startPoint y: 469, endPoint x: 101, endPoint y: 427, distance: 44.8
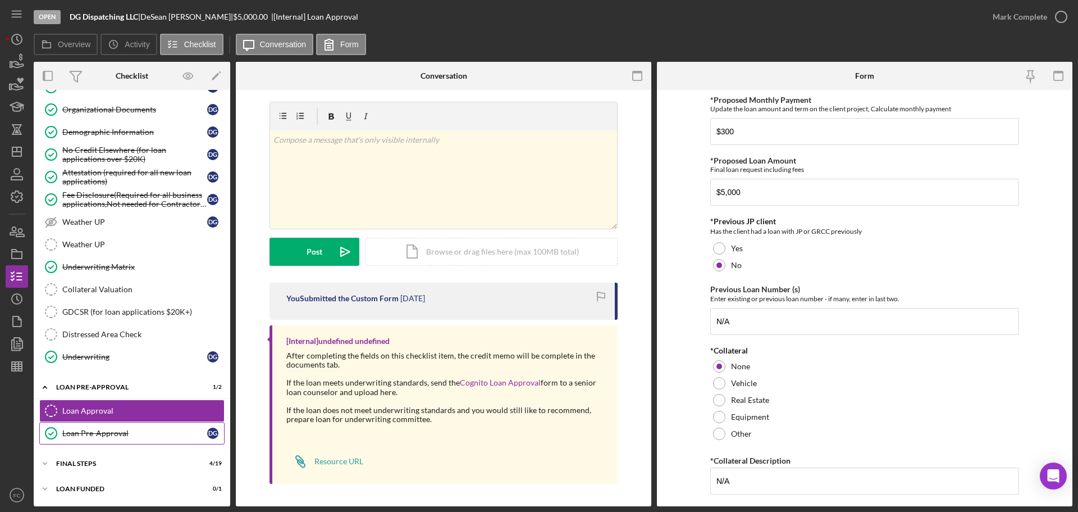
click at [84, 385] on div "Icon/Expander FINAL STEPS 4 / 19" at bounding box center [132, 463] width 197 height 22
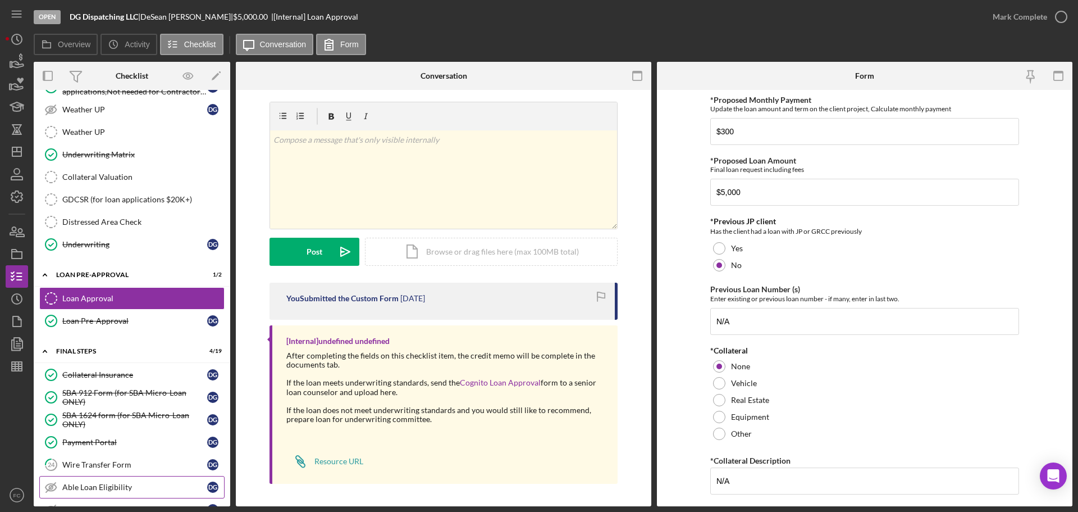
scroll to position [982, 0]
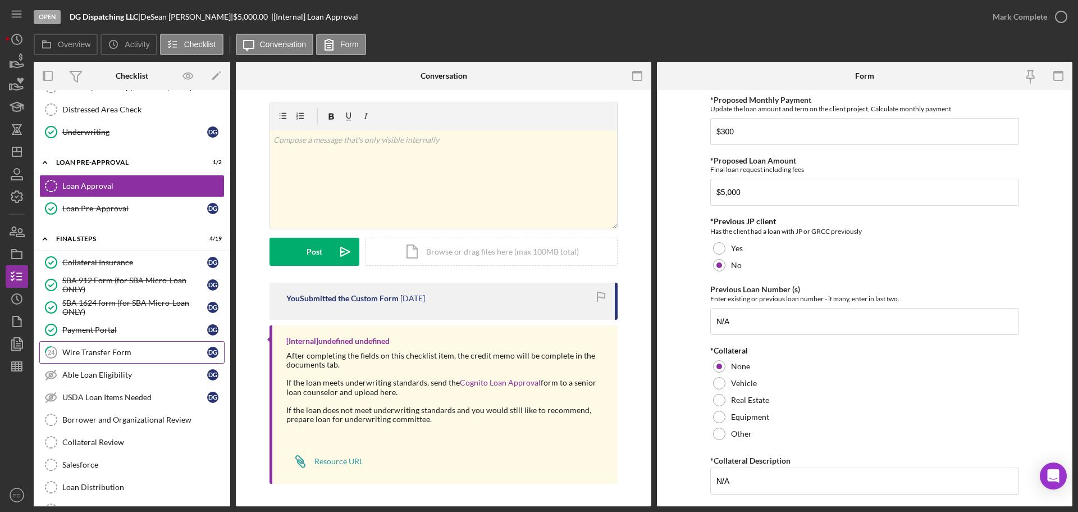
click at [105, 357] on link "24 Wire Transfer Form D G" at bounding box center [131, 352] width 185 height 22
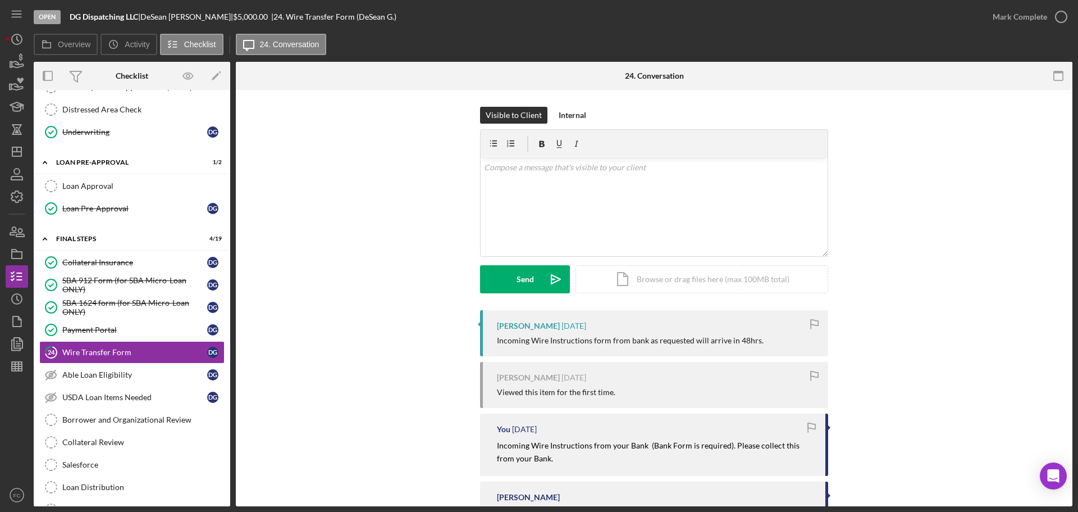
scroll to position [56, 0]
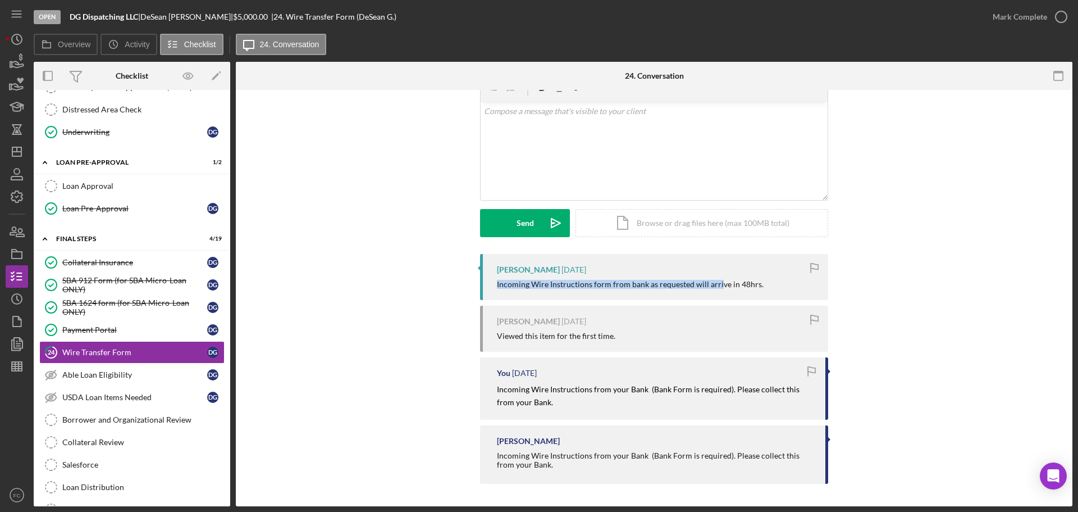
drag, startPoint x: 493, startPoint y: 286, endPoint x: 638, endPoint y: 291, distance: 145.0
click at [676, 291] on div "[PERSON_NAME] [DATE] Incoming Wire Instructions form from bank as requested wil…" at bounding box center [654, 277] width 348 height 46
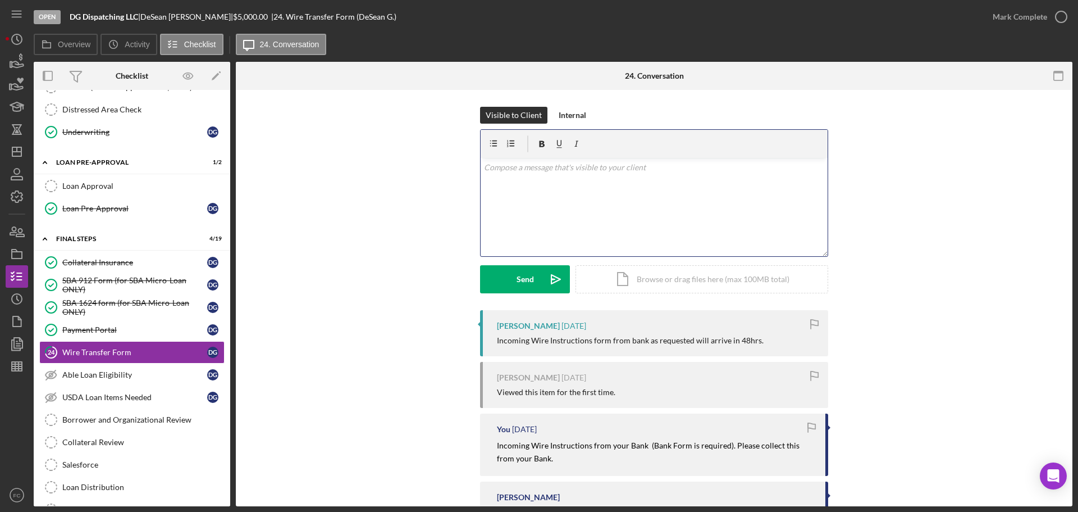
click at [532, 213] on div "v Color teal Color pink Remove color Add row above Add row below Add column bef…" at bounding box center [654, 207] width 347 height 98
click at [517, 274] on div "Send" at bounding box center [525, 279] width 17 height 28
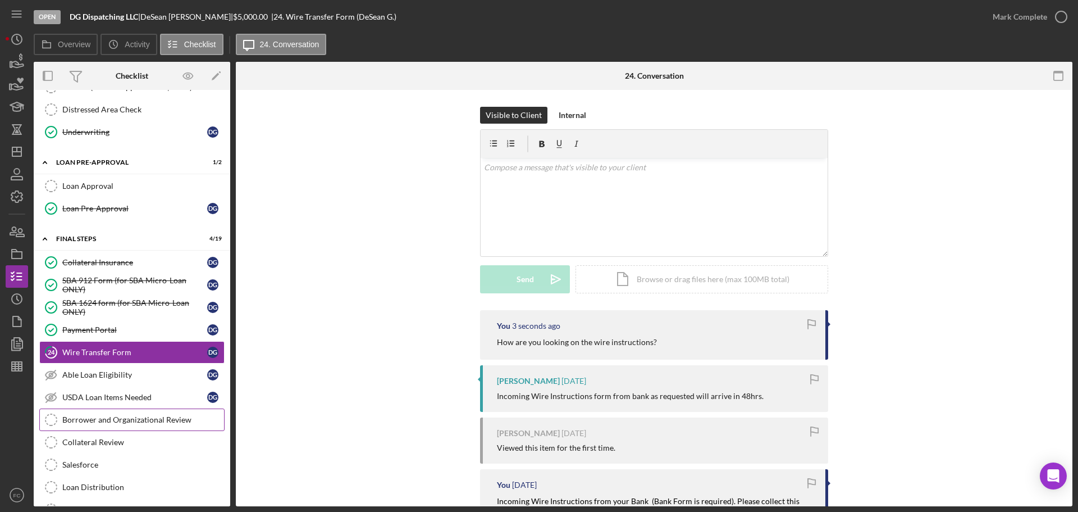
click at [112, 385] on div "Borrower and Organizational Review" at bounding box center [143, 419] width 162 height 9
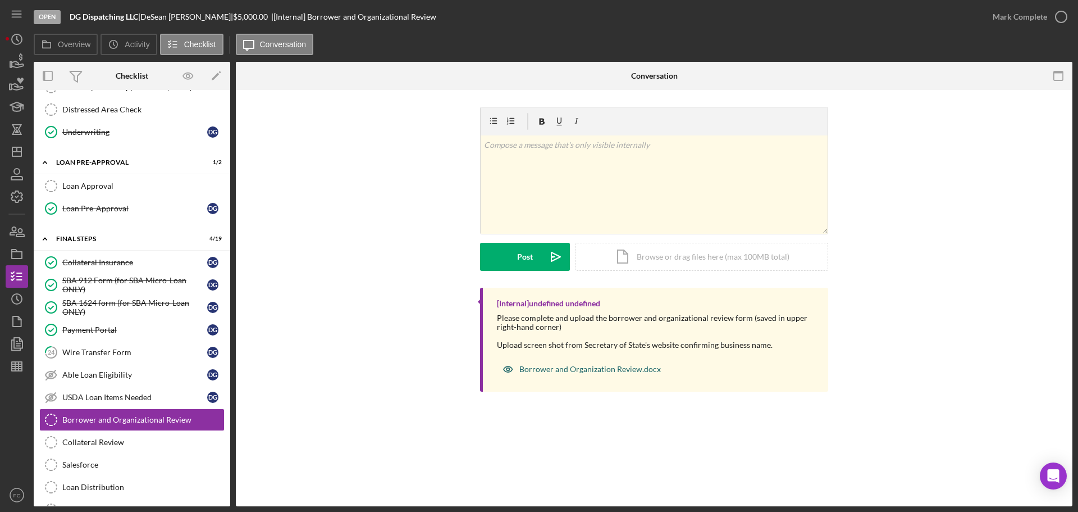
click at [540, 370] on div "Borrower and Organization Review.docx" at bounding box center [590, 368] width 142 height 9
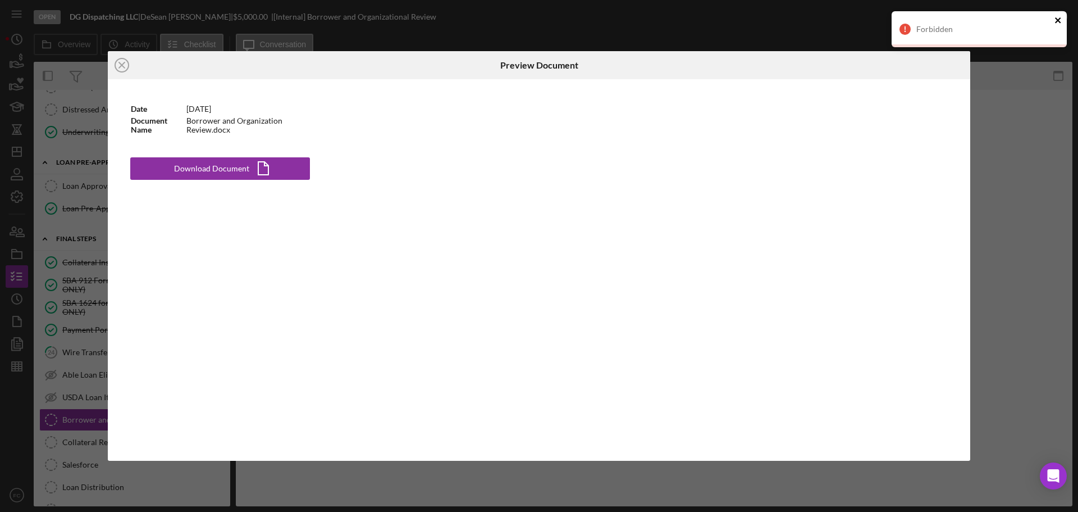
click at [853, 16] on icon "close" at bounding box center [1059, 20] width 8 height 9
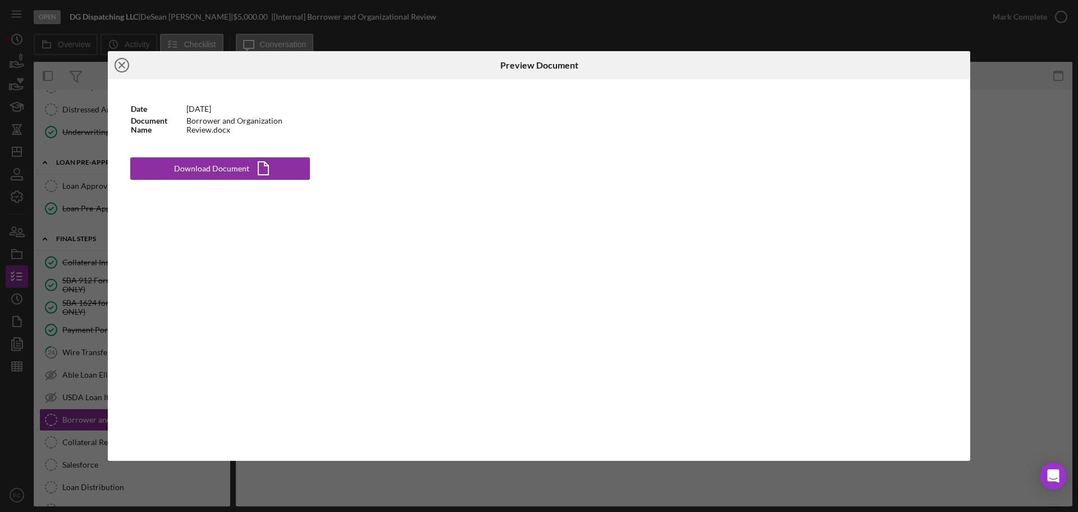
drag, startPoint x: 122, startPoint y: 61, endPoint x: 420, endPoint y: 157, distance: 313.3
click at [122, 61] on icon "Icon/Close" at bounding box center [122, 65] width 28 height 28
click at [121, 65] on div "Checklist" at bounding box center [132, 76] width 33 height 28
click at [124, 65] on div "Checklist" at bounding box center [132, 76] width 33 height 28
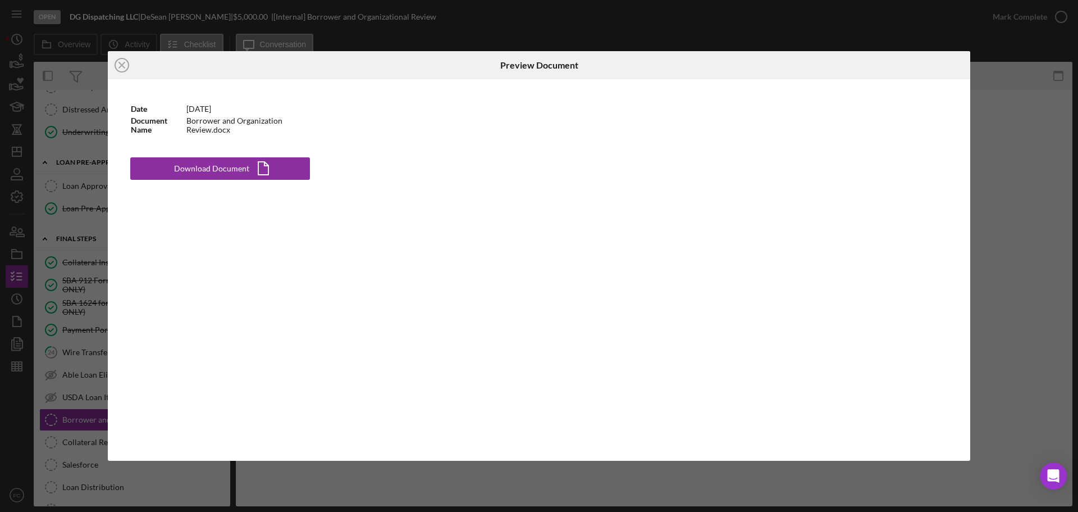
click at [124, 65] on div "Checklist" at bounding box center [132, 76] width 33 height 28
click at [123, 65] on div "Checklist" at bounding box center [132, 76] width 33 height 28
click at [121, 65] on div "Checklist" at bounding box center [132, 76] width 33 height 28
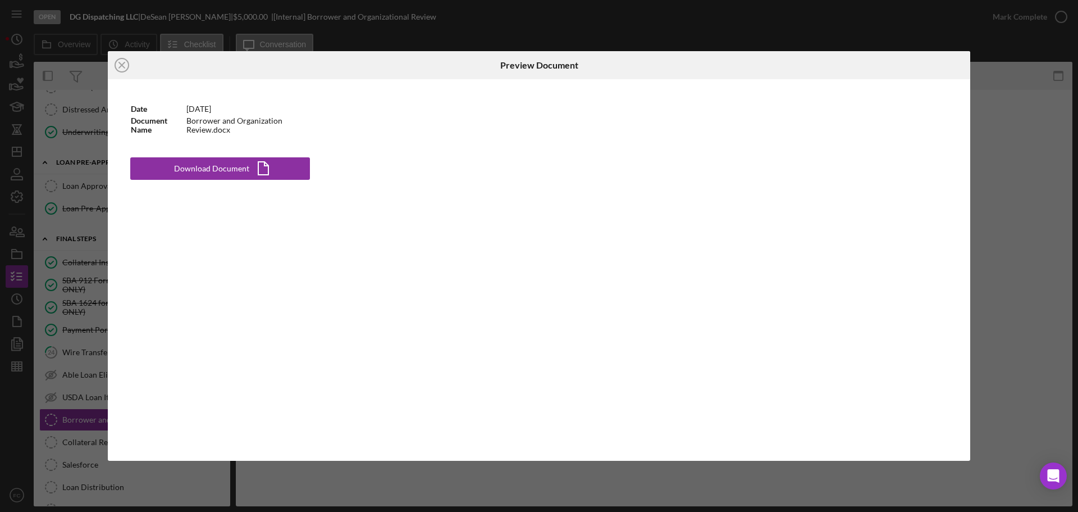
click at [121, 65] on div "Checklist" at bounding box center [132, 76] width 33 height 28
click at [124, 65] on div "Checklist" at bounding box center [132, 76] width 33 height 28
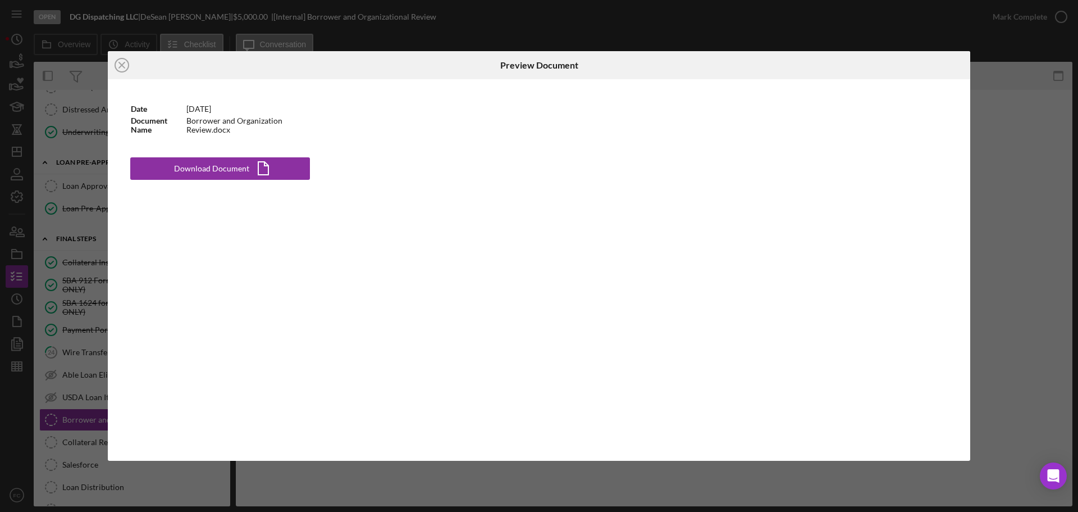
click at [124, 65] on div "Checklist" at bounding box center [132, 76] width 33 height 28
click at [123, 65] on div "Checklist" at bounding box center [132, 76] width 33 height 28
click at [122, 65] on div "Checklist" at bounding box center [132, 76] width 33 height 28
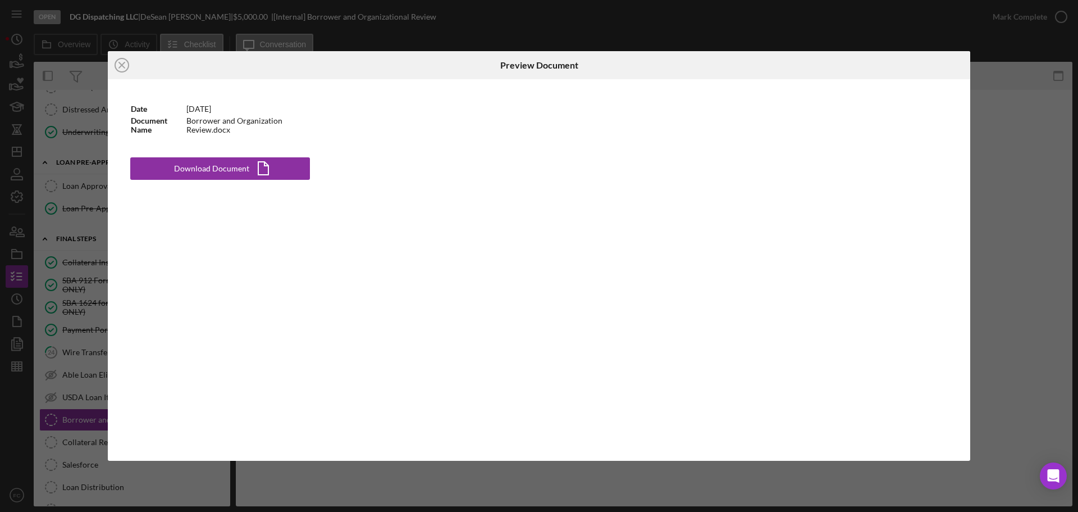
click at [122, 65] on div "Checklist" at bounding box center [132, 76] width 33 height 28
click at [121, 65] on div "Checklist" at bounding box center [132, 76] width 33 height 28
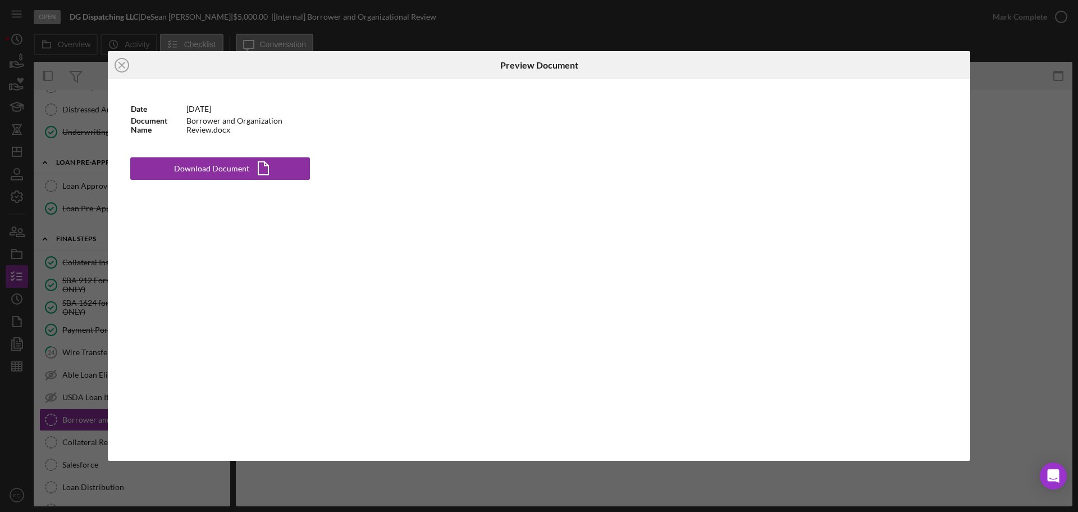
click at [121, 65] on div "Checklist" at bounding box center [132, 76] width 33 height 28
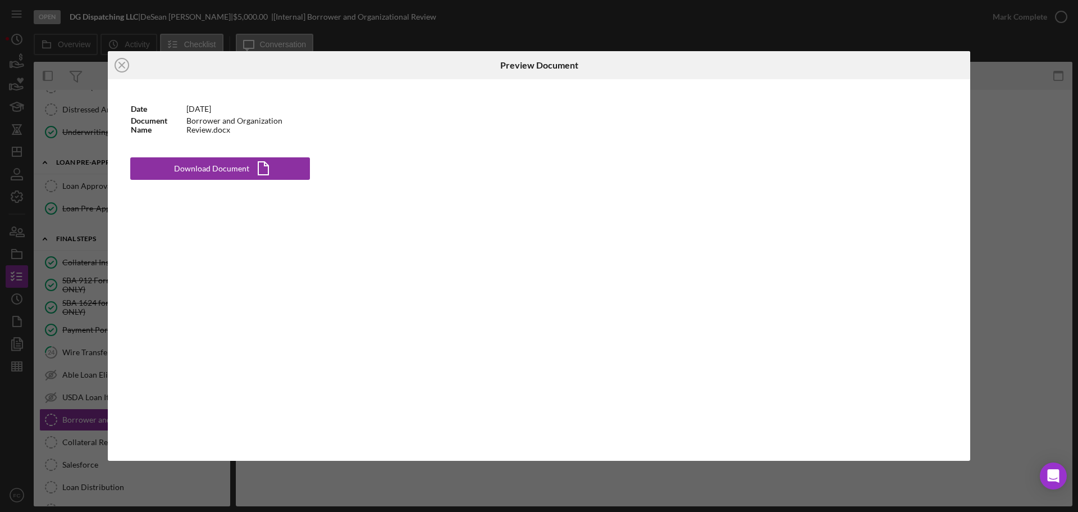
click at [121, 65] on div "Checklist" at bounding box center [132, 76] width 33 height 28
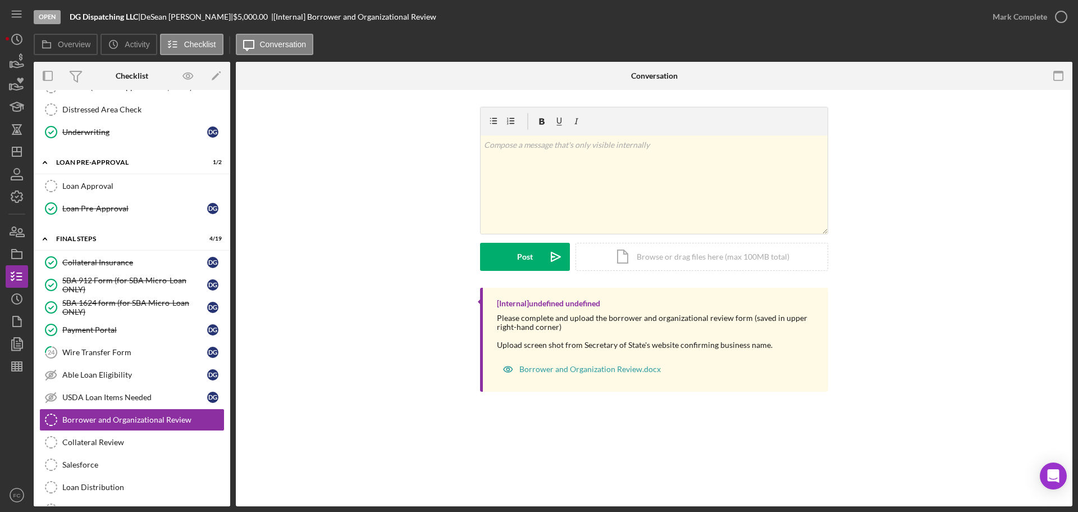
click at [402, 385] on div "Borrower and Organizational Review Borrower and Organizational Review v Color t…" at bounding box center [654, 298] width 837 height 416
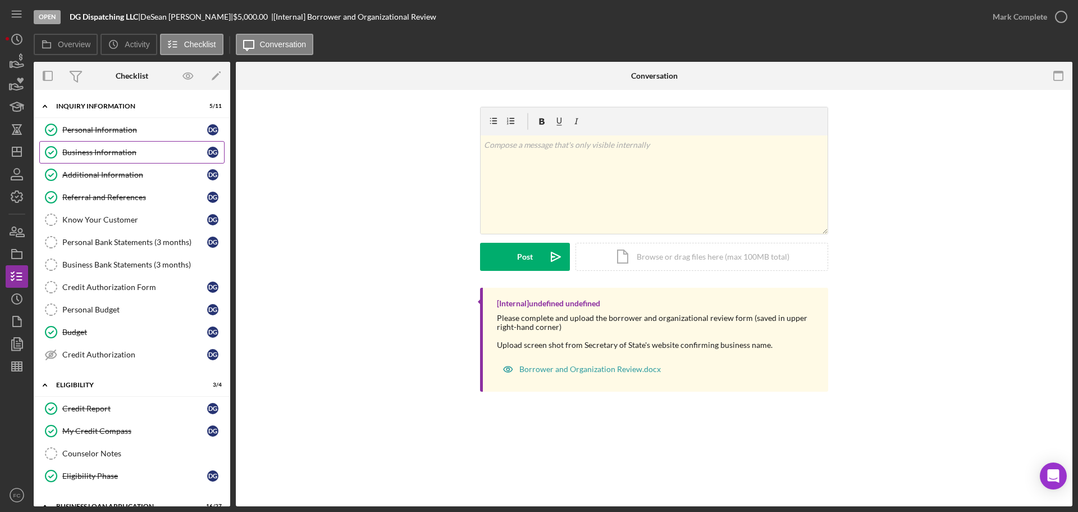
click at [112, 149] on div "Business Information" at bounding box center [134, 152] width 145 height 9
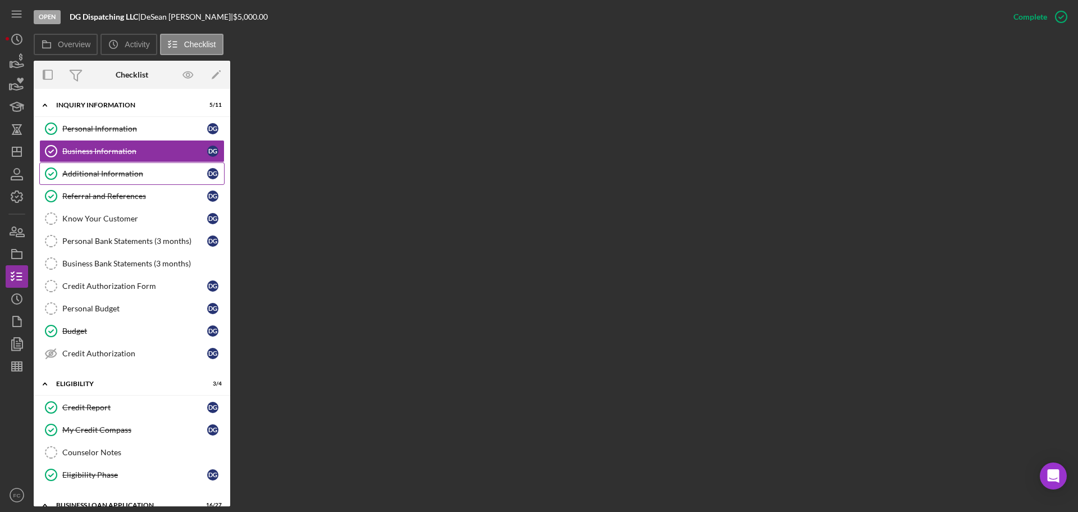
click at [111, 170] on div "Additional Information" at bounding box center [134, 173] width 145 height 9
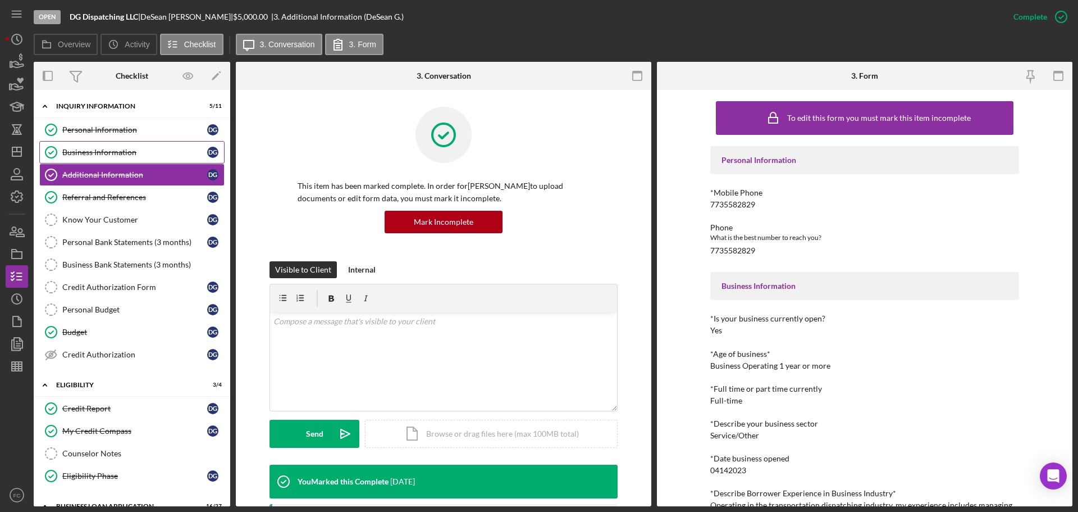
click at [112, 152] on div "Business Information" at bounding box center [134, 152] width 145 height 9
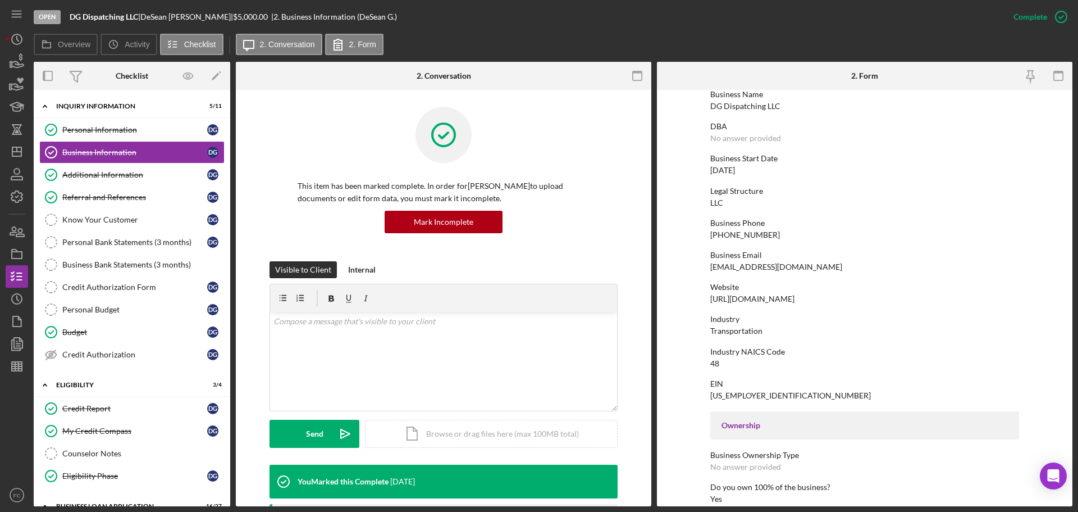
scroll to position [112, 0]
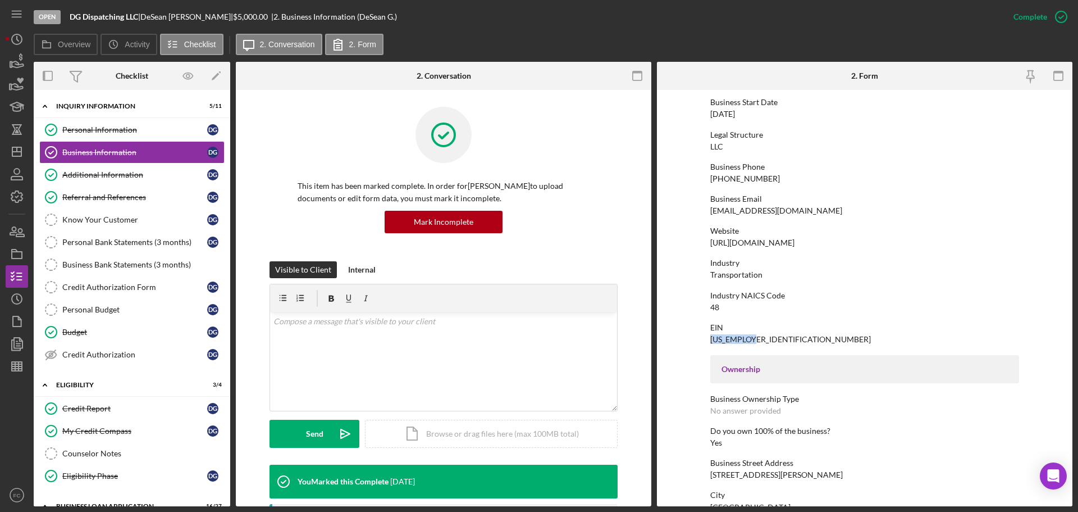
drag, startPoint x: 709, startPoint y: 340, endPoint x: 754, endPoint y: 337, distance: 45.1
click at [754, 337] on div "EIN [US_EMPLOYER_IDENTIFICATION_NUMBER]" at bounding box center [864, 333] width 309 height 21
copy div "[US_EMPLOYER_IDENTIFICATION_NUMBER]"
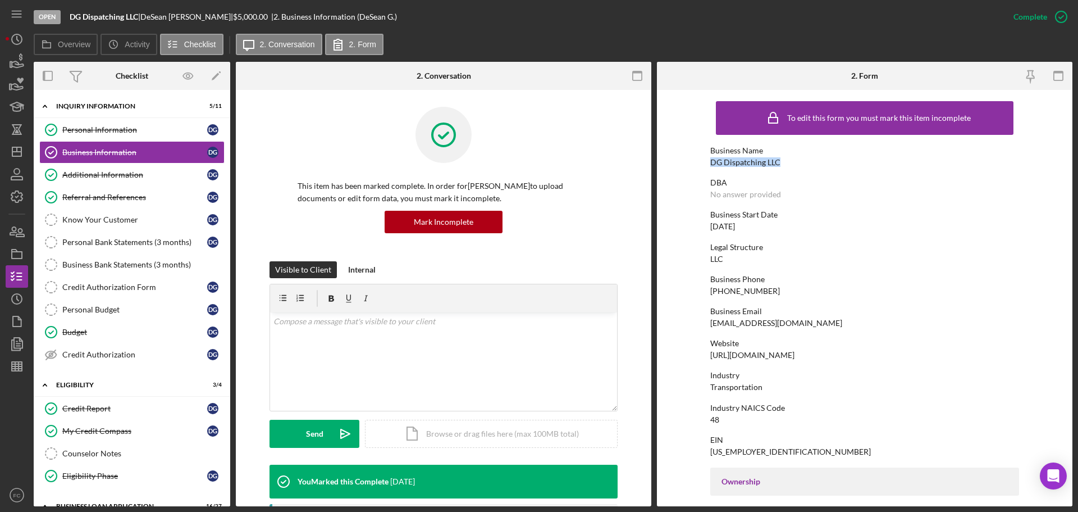
drag, startPoint x: 709, startPoint y: 162, endPoint x: 778, endPoint y: 160, distance: 69.7
click at [778, 160] on div "Business Name DG Dispatching LLC" at bounding box center [864, 156] width 309 height 21
copy div "DG Dispatching LLC"
click at [106, 130] on div "Personal Information" at bounding box center [134, 129] width 145 height 9
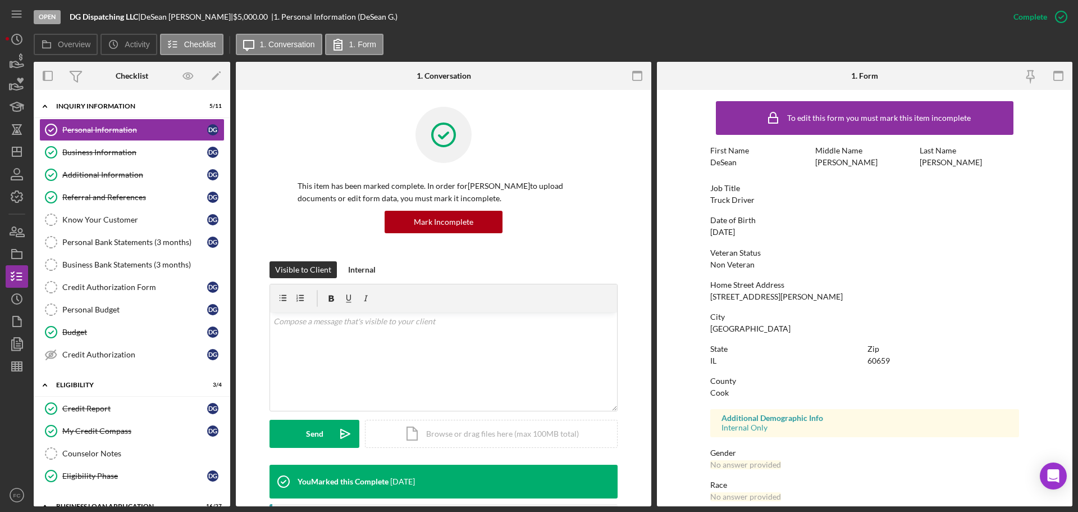
click at [712, 160] on div "DeSean" at bounding box center [723, 162] width 26 height 9
drag, startPoint x: 703, startPoint y: 162, endPoint x: 736, endPoint y: 163, distance: 33.7
click at [736, 163] on form "To edit this form you must mark this item incomplete First Name DeSean Middle N…" at bounding box center [865, 298] width 416 height 416
copy div "DeSean"
click at [853, 198] on div "Job Title Truck Driver" at bounding box center [864, 194] width 309 height 21
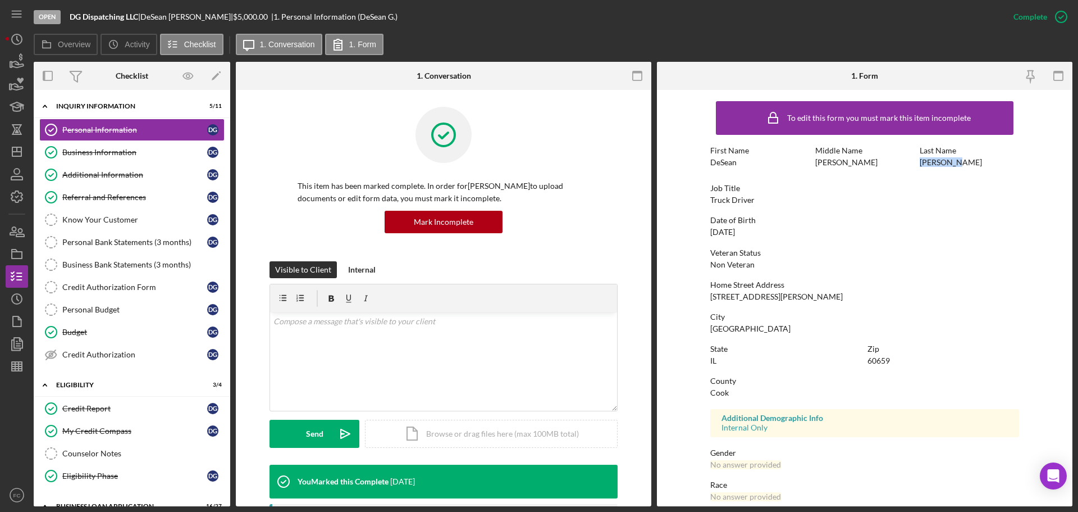
drag, startPoint x: 919, startPoint y: 162, endPoint x: 952, endPoint y: 165, distance: 32.7
click at [853, 165] on div "Last Name [PERSON_NAME]" at bounding box center [969, 156] width 99 height 21
copy div "[PERSON_NAME]"
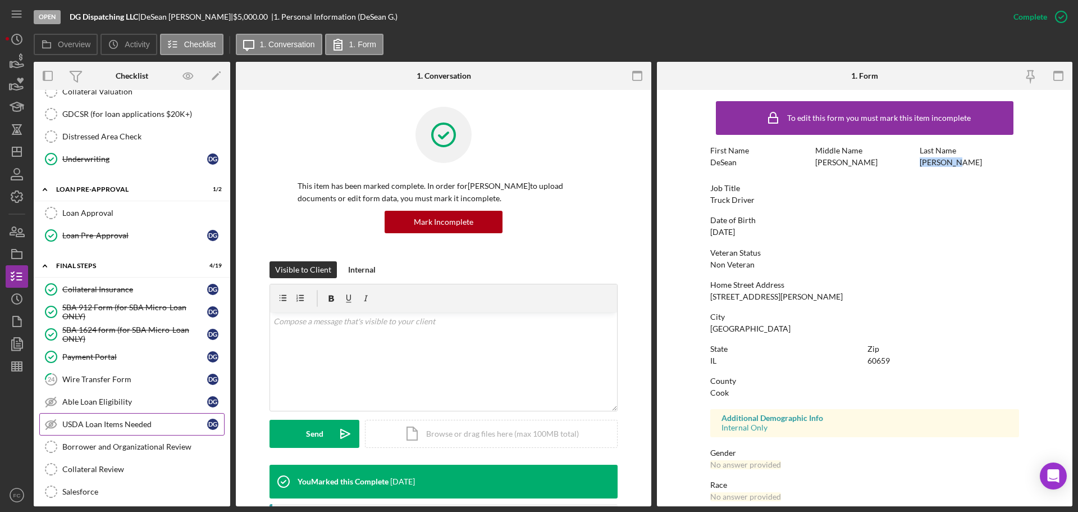
scroll to position [1011, 0]
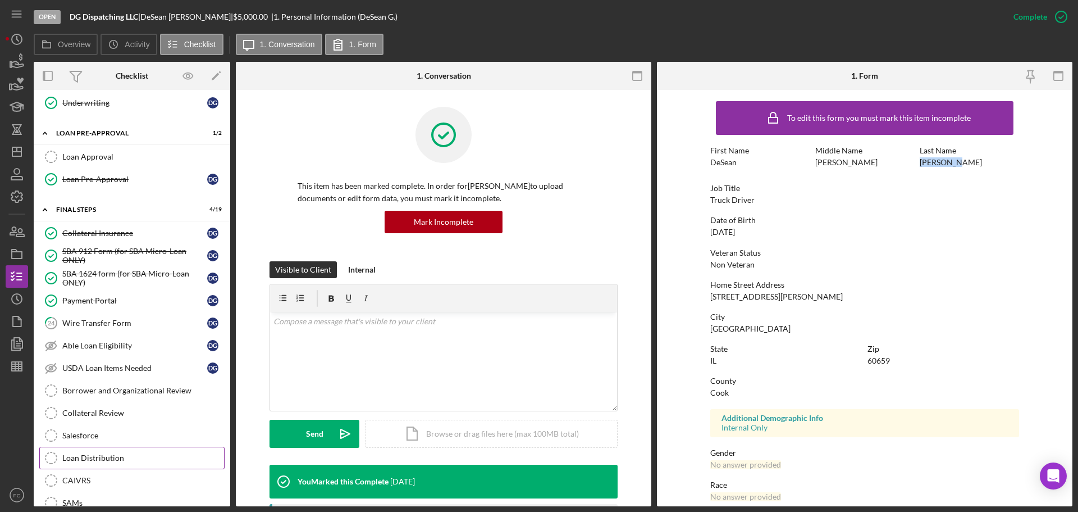
click at [117, 385] on link "Loan Distribution Loan Distribution" at bounding box center [131, 457] width 185 height 22
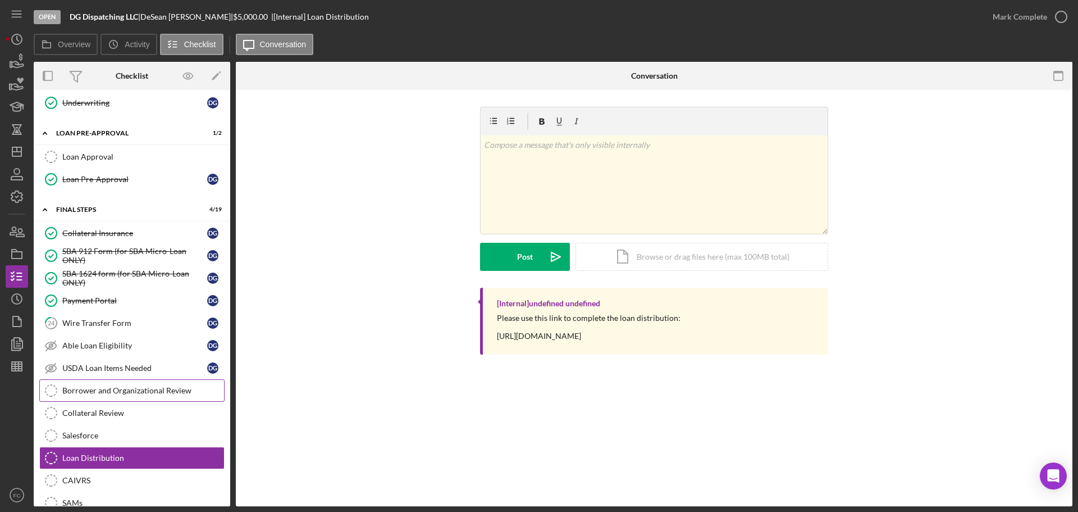
click at [95, 385] on link "Borrower and Organizational Review Borrower and Organizational Review" at bounding box center [131, 390] width 185 height 22
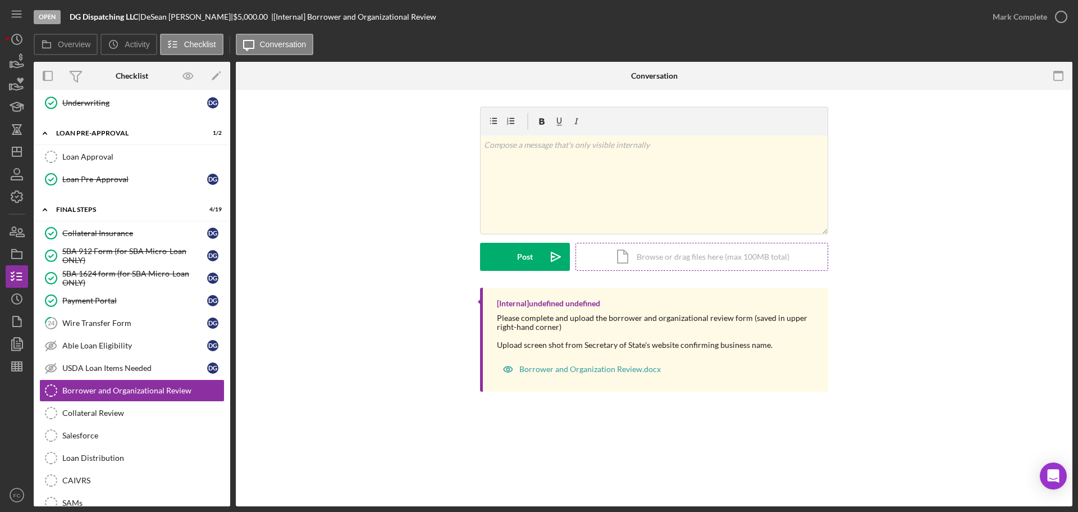
click at [630, 256] on div "Icon/Document Browse or drag files here (max 100MB total) Tap to choose files o…" at bounding box center [702, 257] width 253 height 28
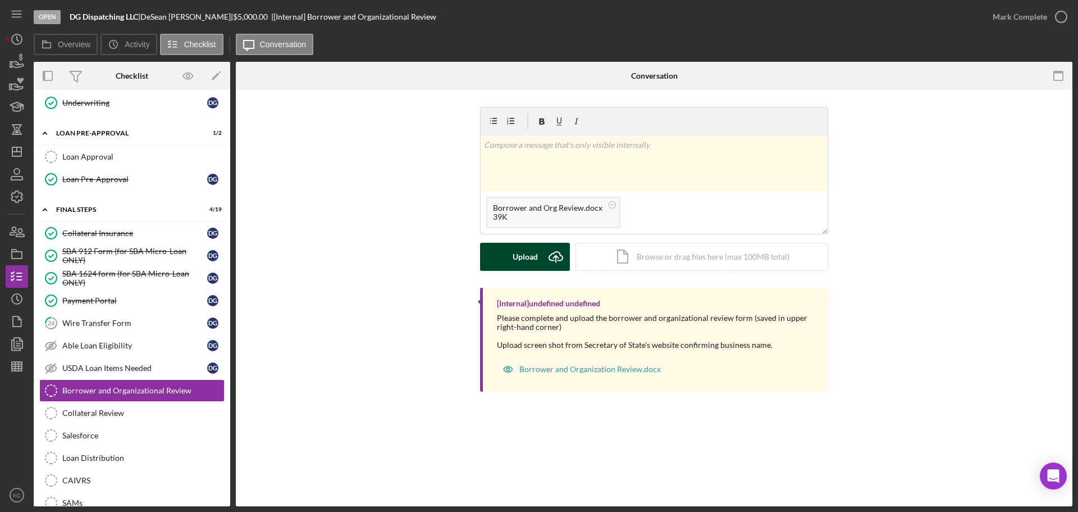
click at [528, 254] on div "Upload" at bounding box center [525, 257] width 25 height 28
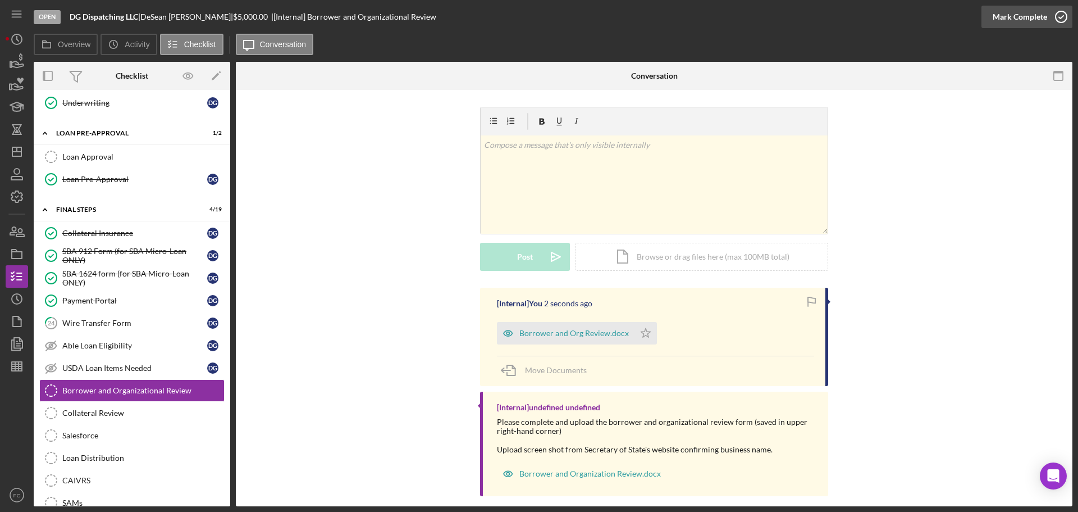
click at [853, 16] on icon "button" at bounding box center [1061, 17] width 28 height 28
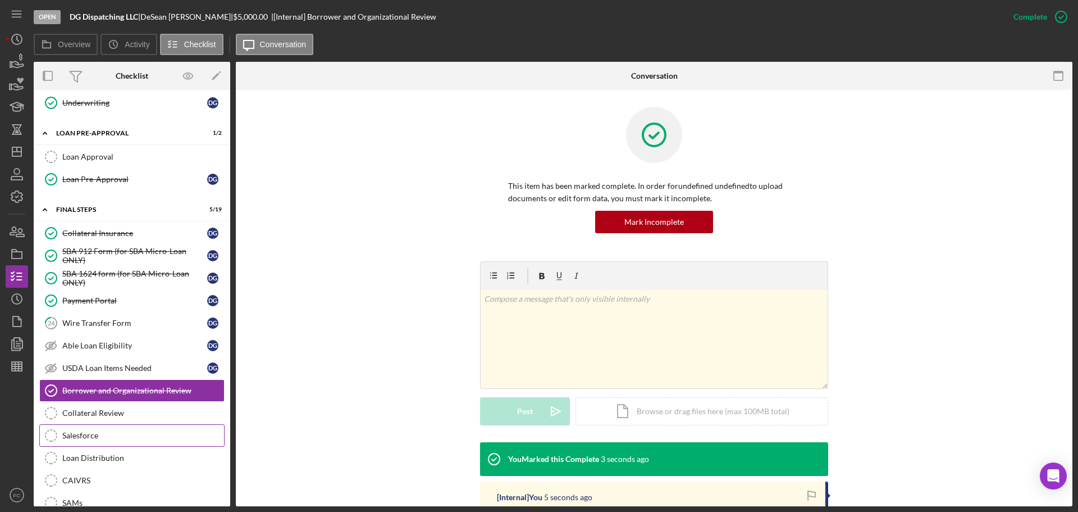
drag, startPoint x: 94, startPoint y: 454, endPoint x: 117, endPoint y: 440, distance: 27.7
click at [94, 385] on div "Loan Distribution" at bounding box center [143, 457] width 162 height 9
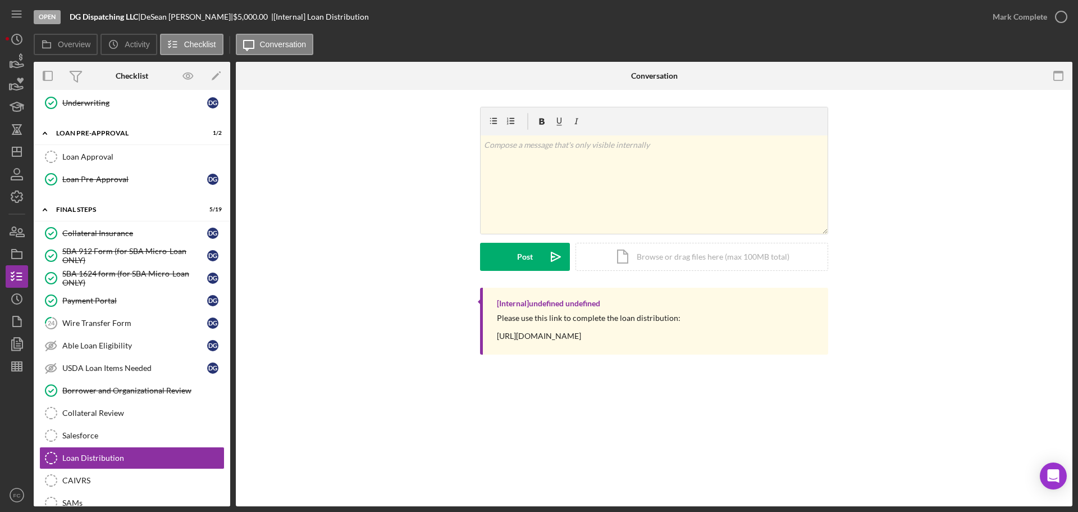
drag, startPoint x: 491, startPoint y: 337, endPoint x: 710, endPoint y: 336, distance: 218.5
click at [737, 332] on div "[Internal] undefined undefined Please use this link to complete the loan distri…" at bounding box center [654, 321] width 348 height 67
click at [174, 20] on div "[PERSON_NAME] |" at bounding box center [186, 16] width 93 height 9
drag, startPoint x: 147, startPoint y: 13, endPoint x: 205, endPoint y: 16, distance: 58.5
click at [205, 16] on div "DG Dispatching LLC | [PERSON_NAME] | $5,000.00 | [Internal] Loan Distribution" at bounding box center [219, 16] width 299 height 9
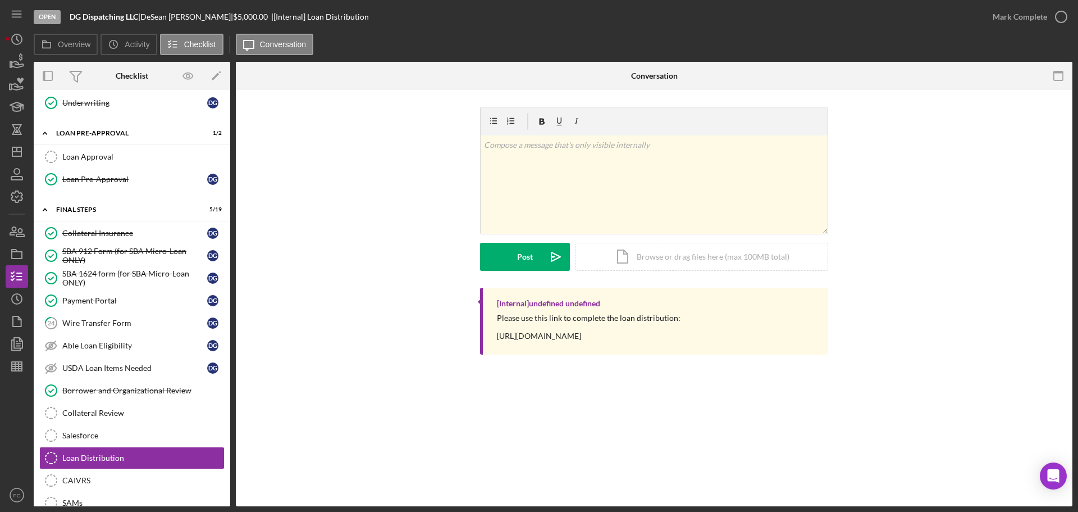
copy div "[PERSON_NAME]"
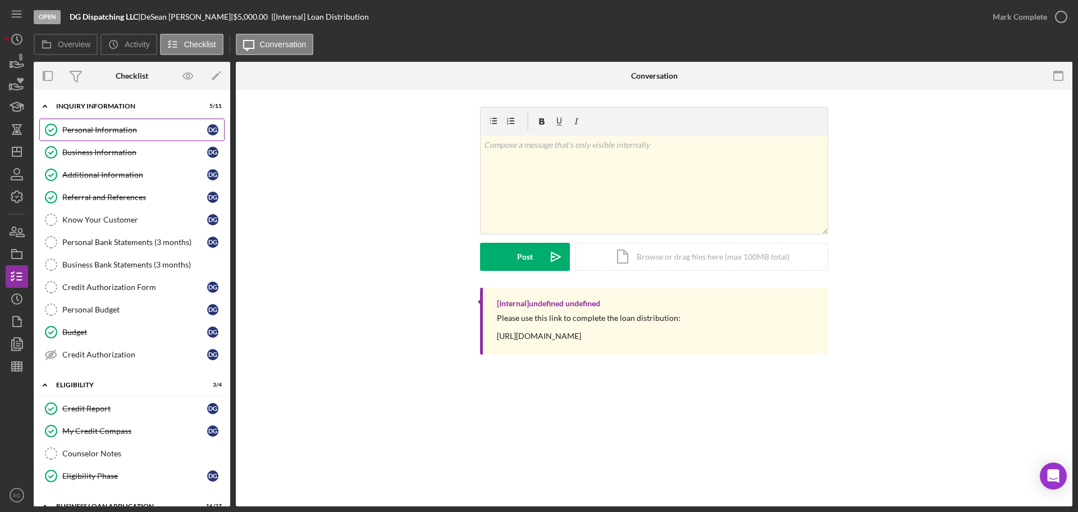
click at [88, 134] on div "Personal Information" at bounding box center [134, 129] width 145 height 9
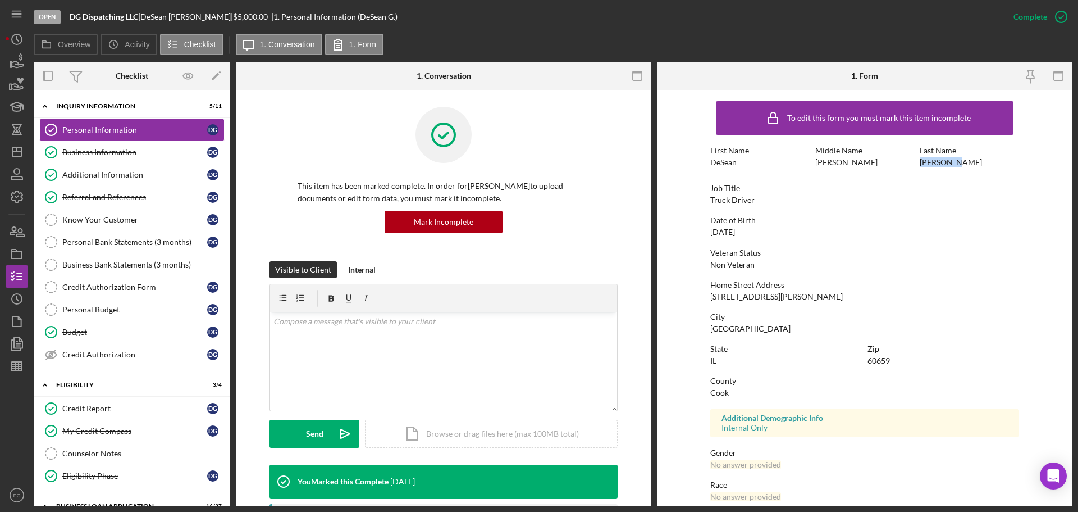
drag, startPoint x: 915, startPoint y: 166, endPoint x: 959, endPoint y: 165, distance: 43.3
click at [853, 165] on div "First Name DeSean Middle Name [PERSON_NAME] Last Name [PERSON_NAME]" at bounding box center [864, 162] width 309 height 32
copy div "[PERSON_NAME]"
drag, startPoint x: 127, startPoint y: 154, endPoint x: 243, endPoint y: 158, distance: 115.8
click at [127, 154] on div "Business Information" at bounding box center [134, 152] width 145 height 9
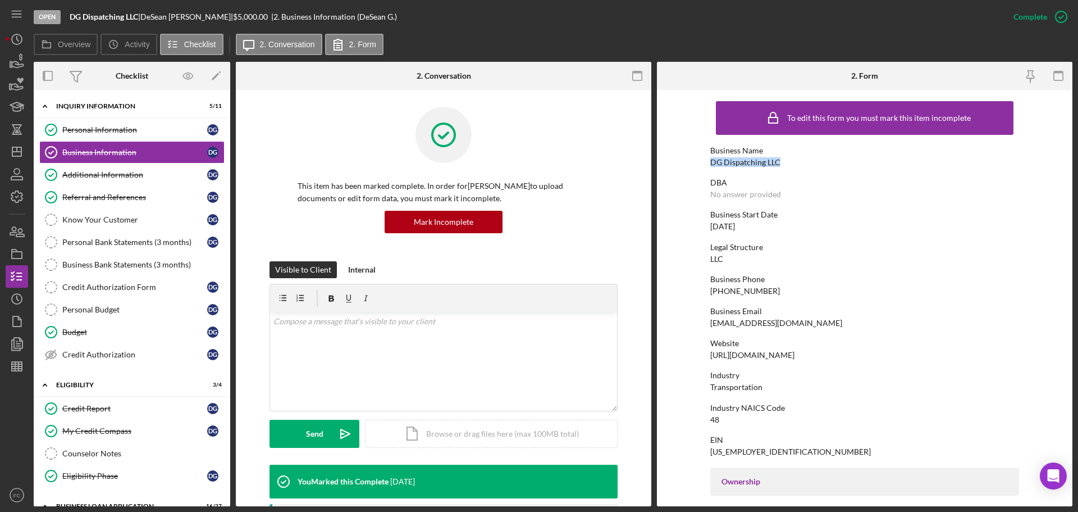
drag, startPoint x: 708, startPoint y: 163, endPoint x: 778, endPoint y: 164, distance: 70.8
click at [778, 164] on form "To edit this form you must mark this item incomplete Business Name DG Dispatchi…" at bounding box center [865, 298] width 416 height 416
copy div "DG Dispatching LLC"
click at [94, 132] on div "Personal Information" at bounding box center [134, 129] width 145 height 9
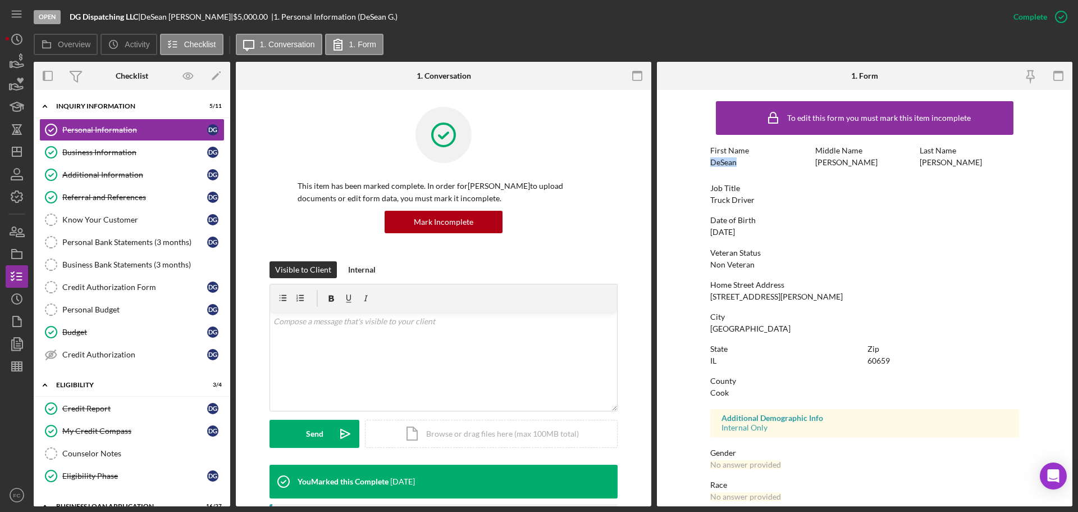
drag, startPoint x: 710, startPoint y: 164, endPoint x: 746, endPoint y: 165, distance: 36.0
click at [746, 165] on div "First Name DeSean" at bounding box center [759, 156] width 99 height 21
copy div "DeSean"
drag, startPoint x: 918, startPoint y: 162, endPoint x: 950, endPoint y: 162, distance: 32.6
click at [853, 162] on div "First Name DeSean Middle Name [PERSON_NAME] Last Name [PERSON_NAME]" at bounding box center [864, 162] width 309 height 32
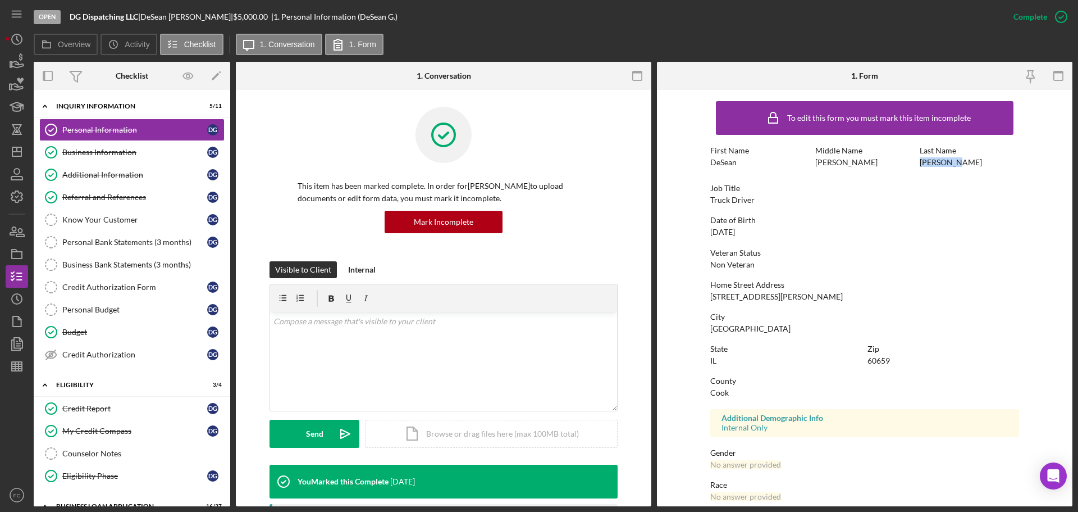
copy div "[PERSON_NAME]"
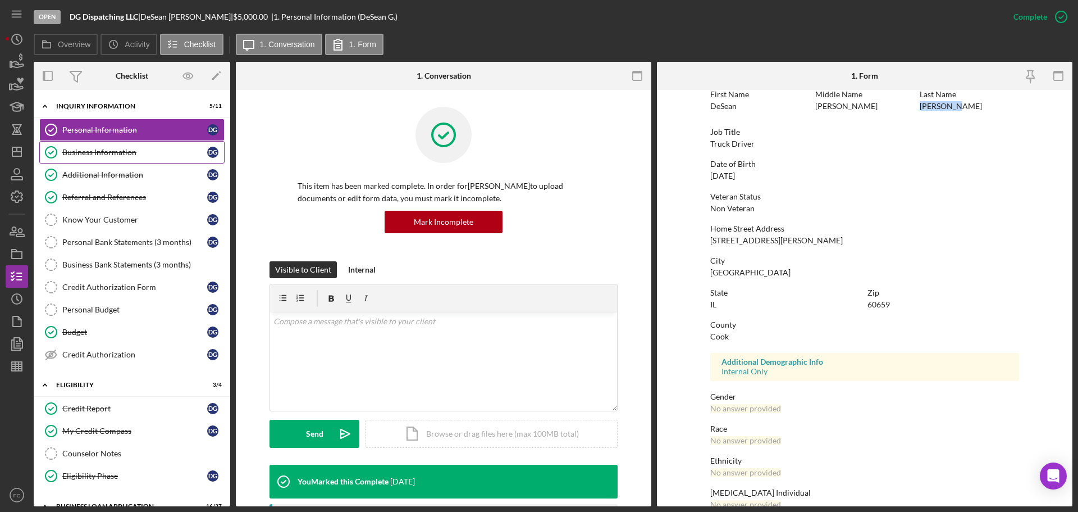
click at [93, 150] on div "Business Information" at bounding box center [134, 152] width 145 height 9
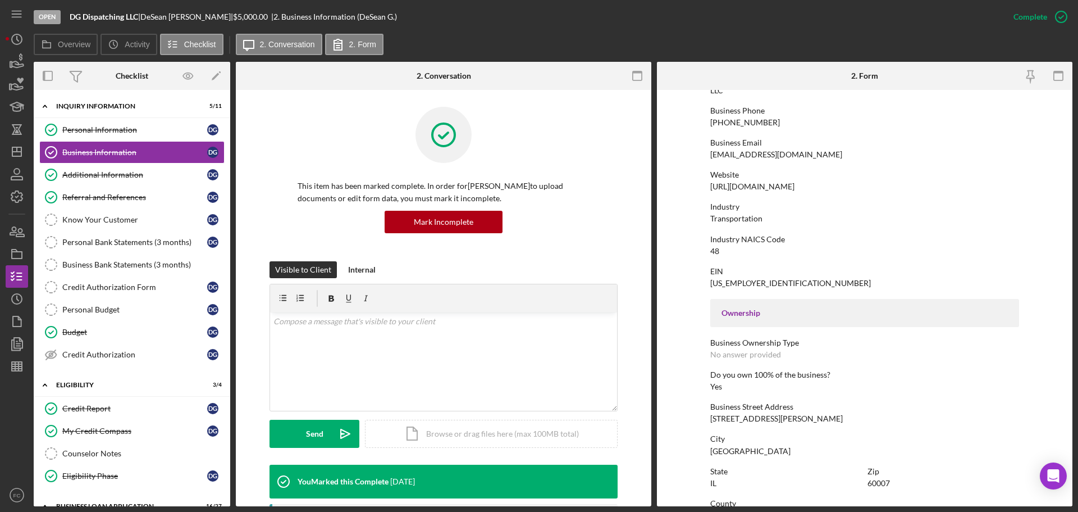
scroll to position [225, 0]
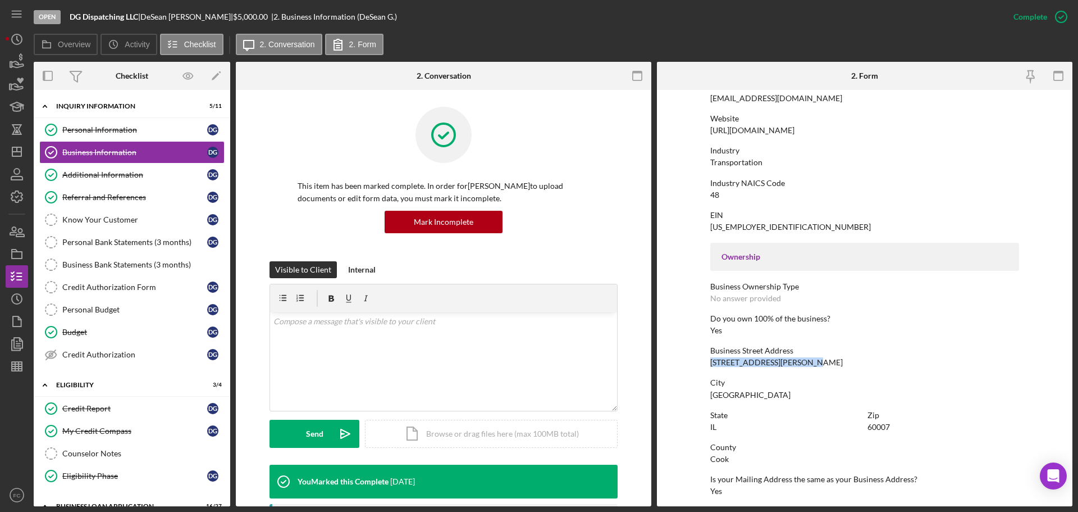
drag, startPoint x: 703, startPoint y: 363, endPoint x: 810, endPoint y: 365, distance: 106.7
click at [810, 365] on form "To edit this form you must mark this item incomplete Business Name DG Dispatchi…" at bounding box center [865, 298] width 416 height 416
click at [713, 385] on div "[GEOGRAPHIC_DATA]" at bounding box center [750, 394] width 80 height 9
drag, startPoint x: 708, startPoint y: 396, endPoint x: 769, endPoint y: 396, distance: 61.2
click at [769, 385] on form "To edit this form you must mark this item incomplete Business Name DG Dispatchi…" at bounding box center [865, 298] width 416 height 416
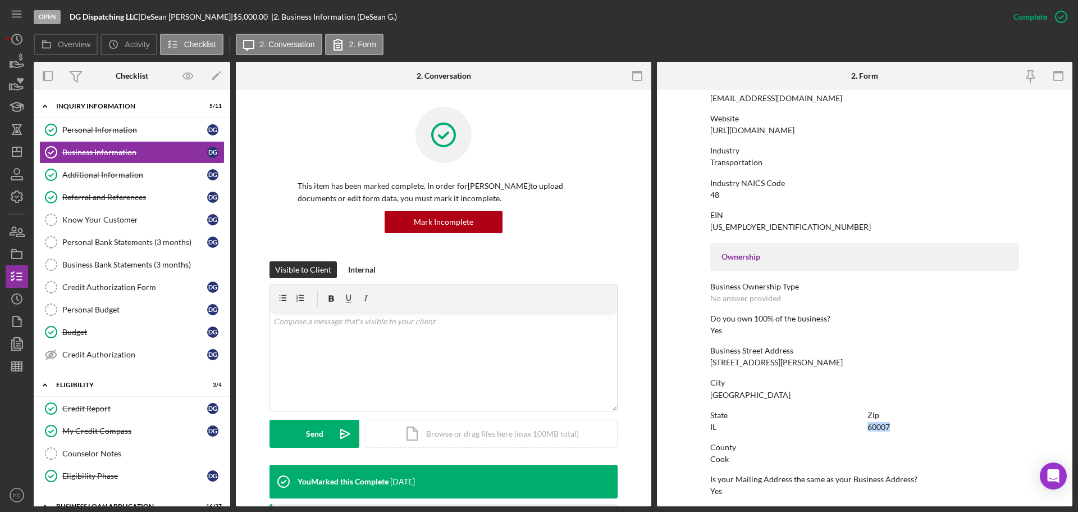
drag, startPoint x: 864, startPoint y: 427, endPoint x: 892, endPoint y: 427, distance: 28.6
click at [853, 385] on div "State [US_STATE] Zip 60007" at bounding box center [864, 427] width 309 height 32
drag, startPoint x: 709, startPoint y: 458, endPoint x: 733, endPoint y: 458, distance: 23.6
click at [736, 385] on div "County Cook" at bounding box center [864, 453] width 309 height 21
drag, startPoint x: 710, startPoint y: 159, endPoint x: 760, endPoint y: 162, distance: 49.5
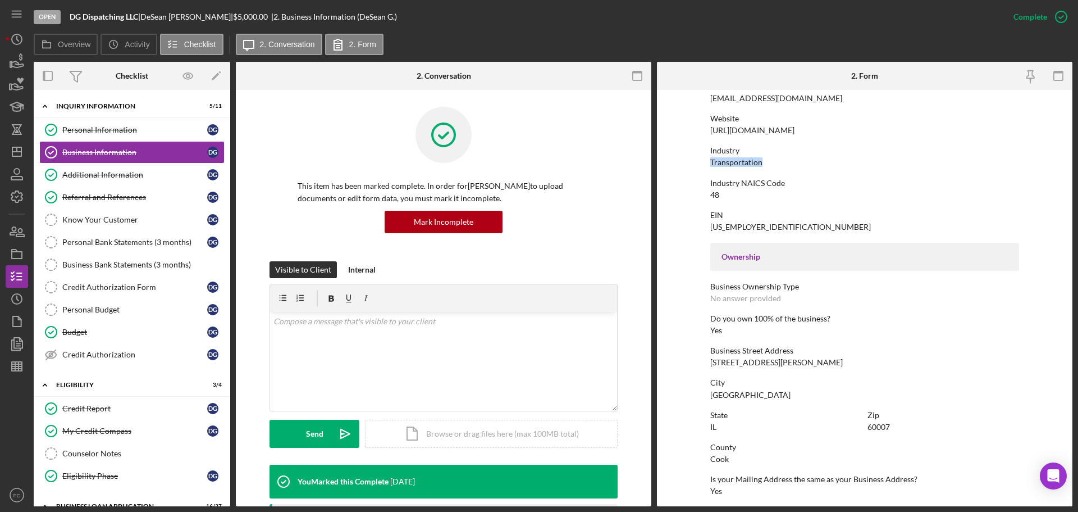
click at [760, 162] on div "Transportation" at bounding box center [736, 162] width 52 height 9
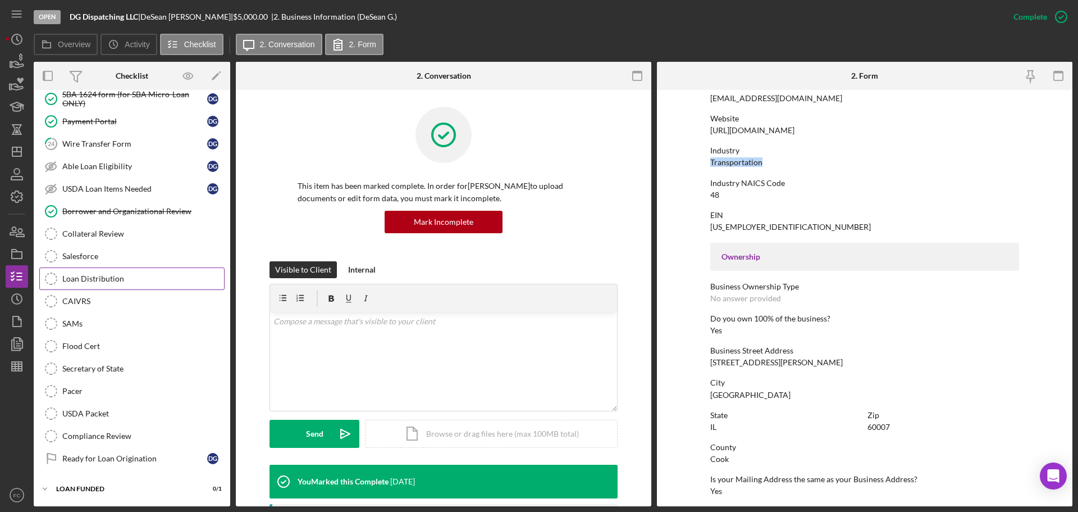
scroll to position [1134, 0]
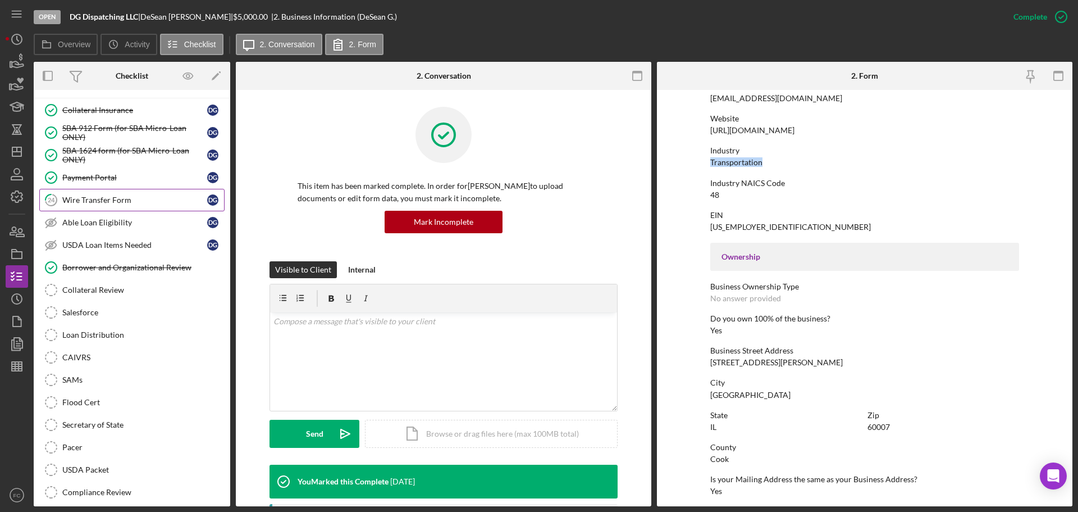
click at [100, 201] on div "Wire Transfer Form" at bounding box center [134, 199] width 145 height 9
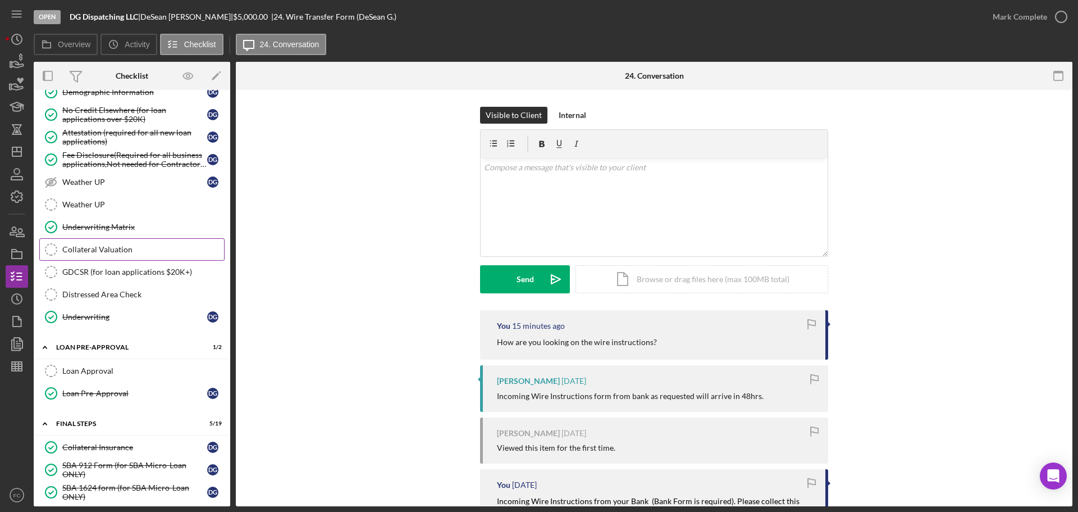
scroll to position [572, 0]
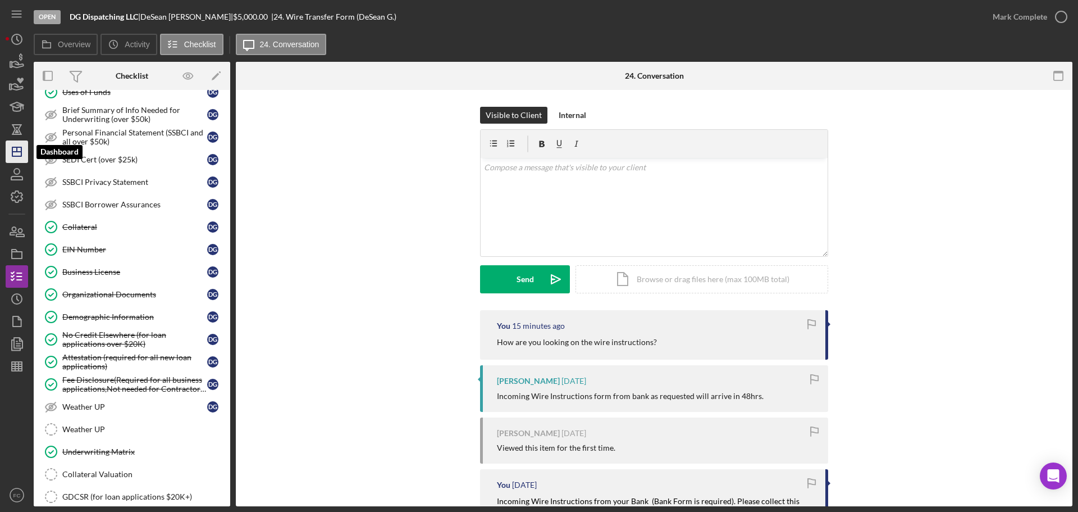
click at [17, 145] on icon "Icon/Dashboard" at bounding box center [17, 152] width 28 height 28
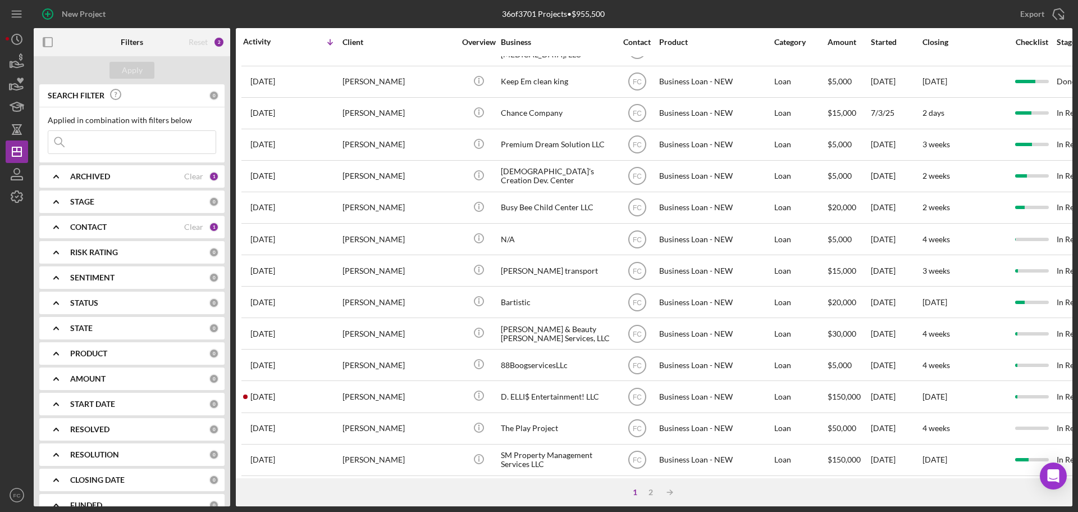
scroll to position [380, 0]
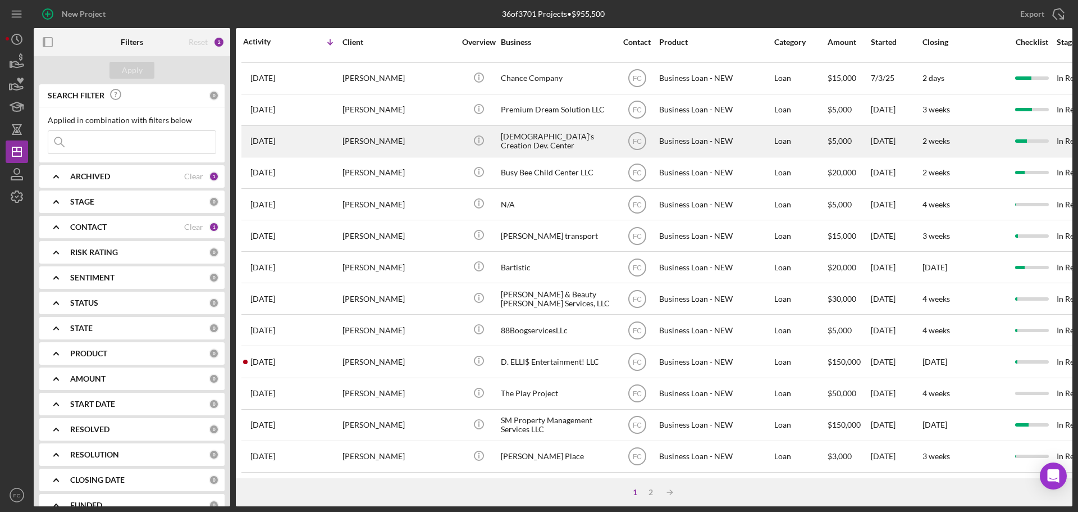
click at [431, 137] on div "[PERSON_NAME]" at bounding box center [399, 141] width 112 height 30
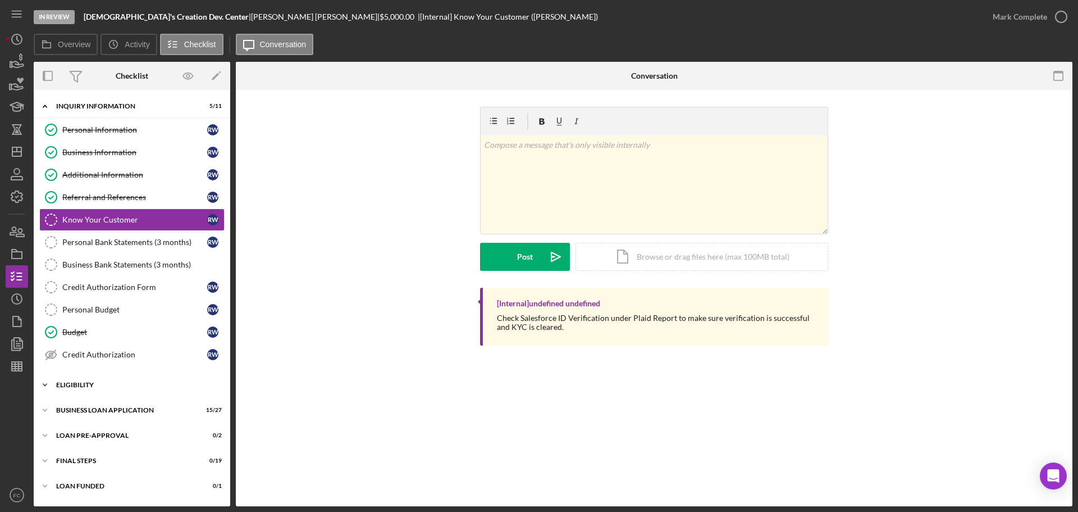
click at [108, 385] on div "Icon/Expander ELIGIBILITY 3 / 4" at bounding box center [132, 384] width 197 height 22
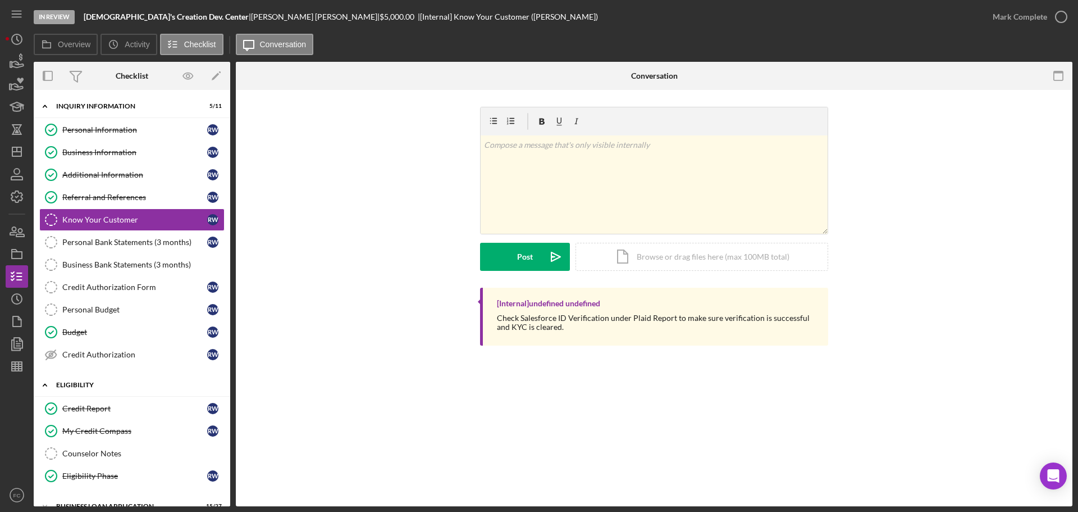
scroll to position [93, 0]
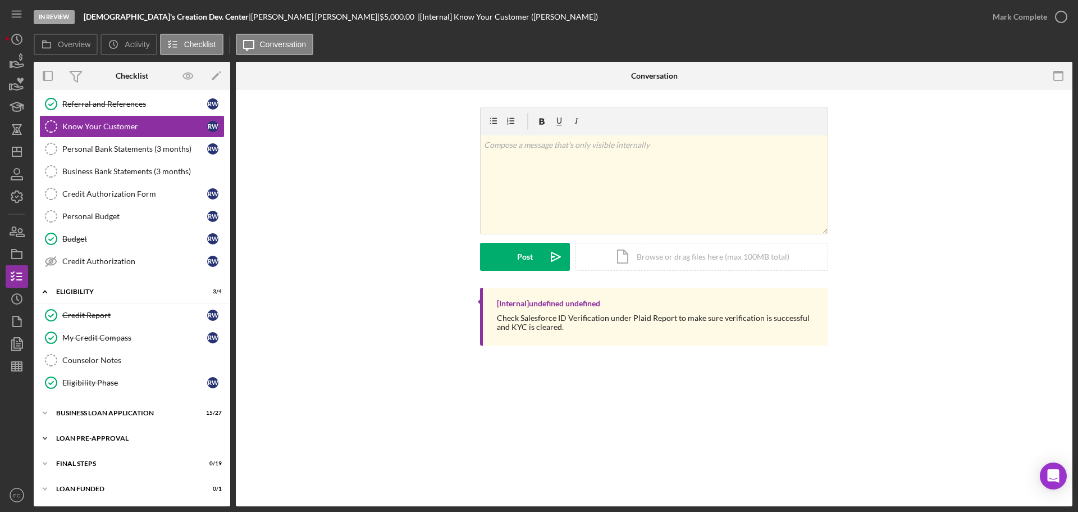
drag, startPoint x: 101, startPoint y: 432, endPoint x: 105, endPoint y: 428, distance: 6.0
click at [102, 385] on div "Icon/Expander LOAN PRE-APPROVAL 0 / 2" at bounding box center [132, 438] width 197 height 22
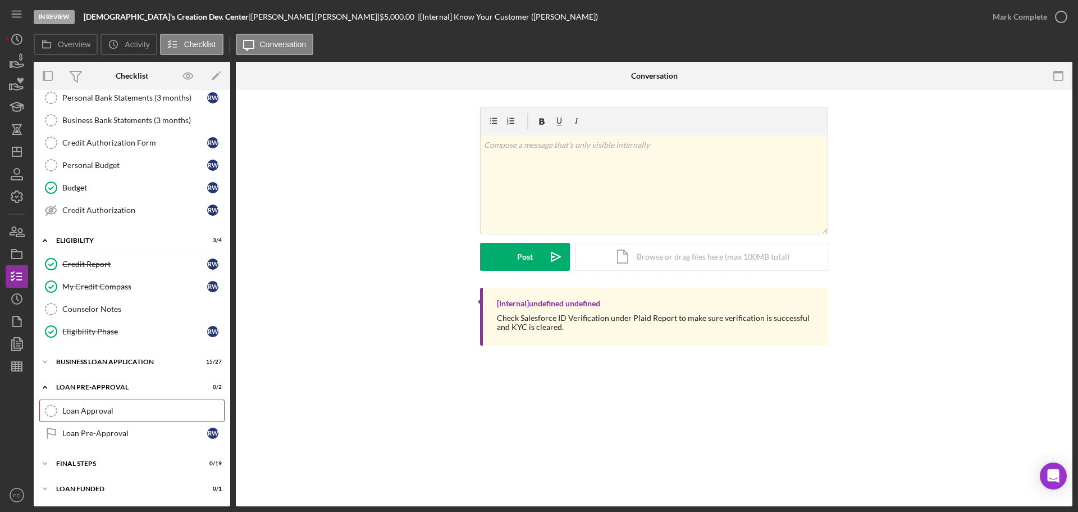
click at [110, 385] on link "Loan Approval Loan Approval" at bounding box center [131, 410] width 185 height 22
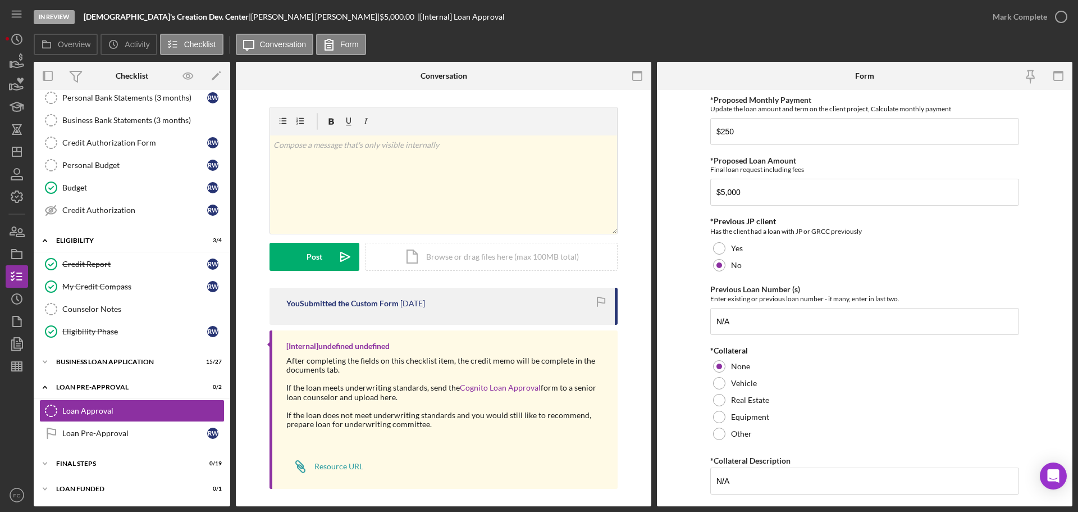
scroll to position [5, 0]
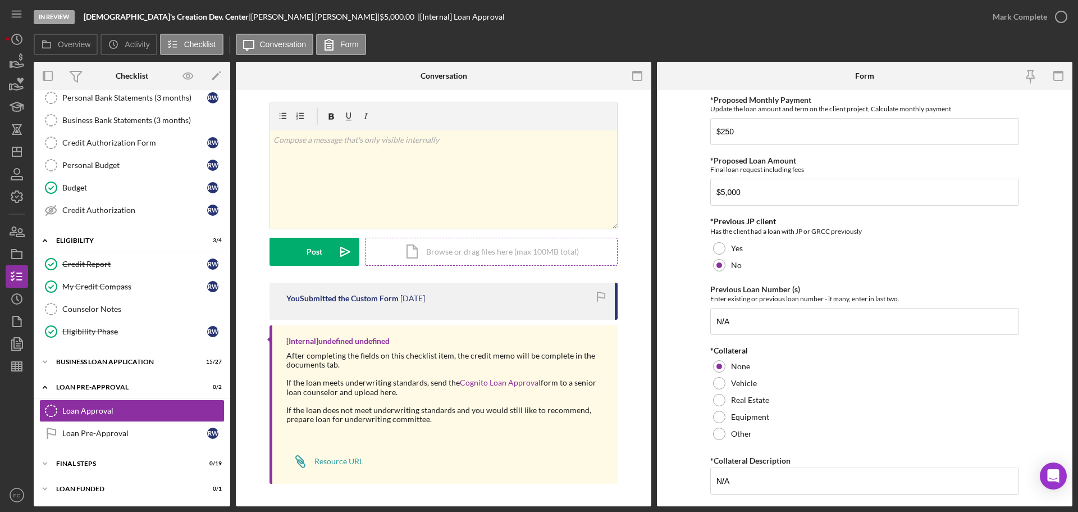
click at [447, 255] on div "Icon/Document Browse or drag files here (max 100MB total) Tap to choose files o…" at bounding box center [491, 252] width 253 height 28
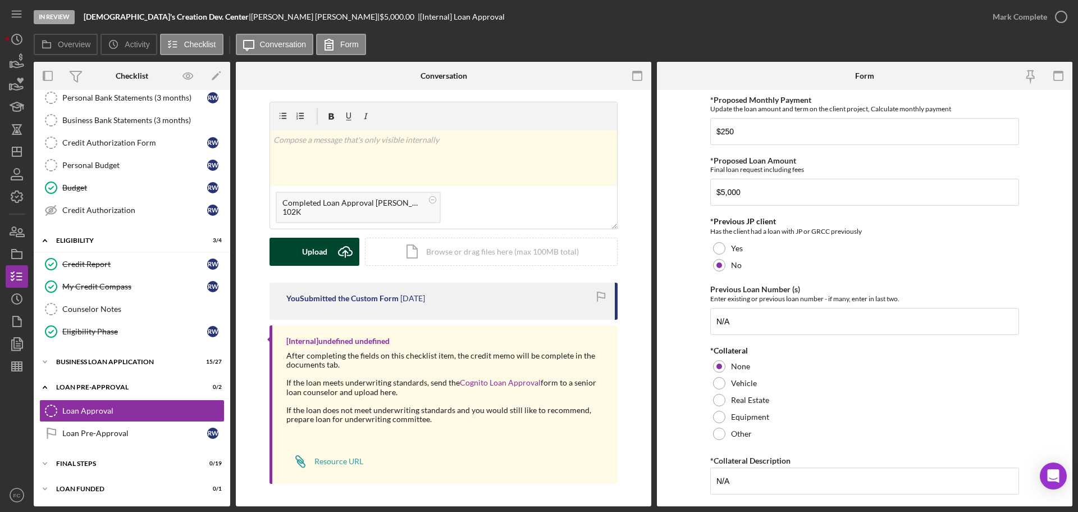
click at [309, 250] on div "Upload" at bounding box center [314, 252] width 25 height 28
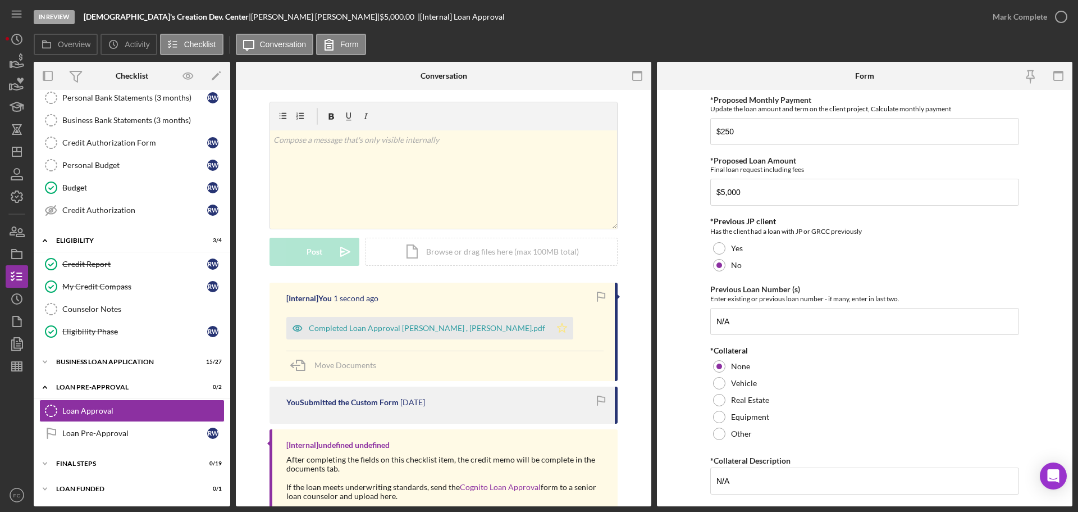
click at [567, 327] on polygon "button" at bounding box center [563, 327] width 10 height 9
click at [853, 13] on icon "button" at bounding box center [1061, 17] width 28 height 28
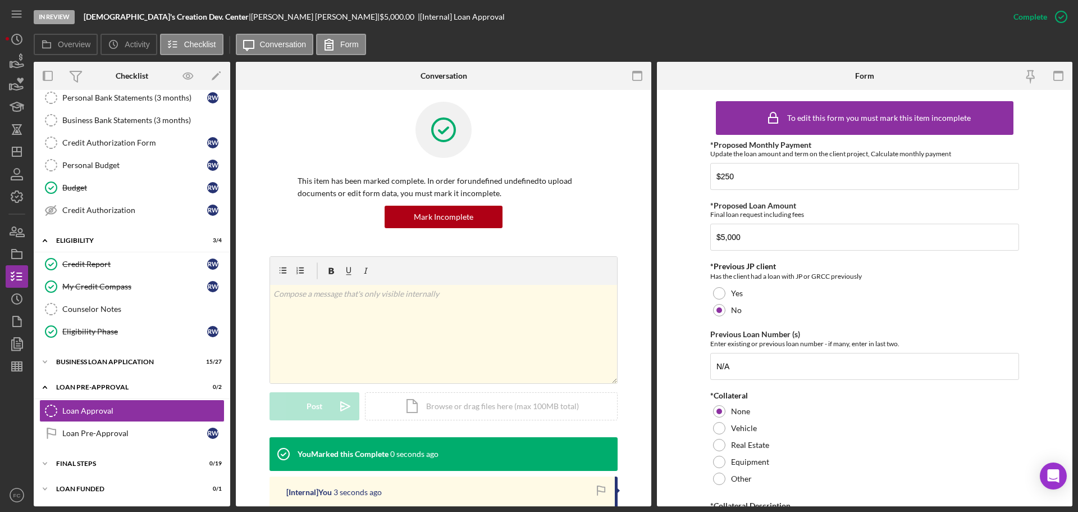
scroll to position [159, 0]
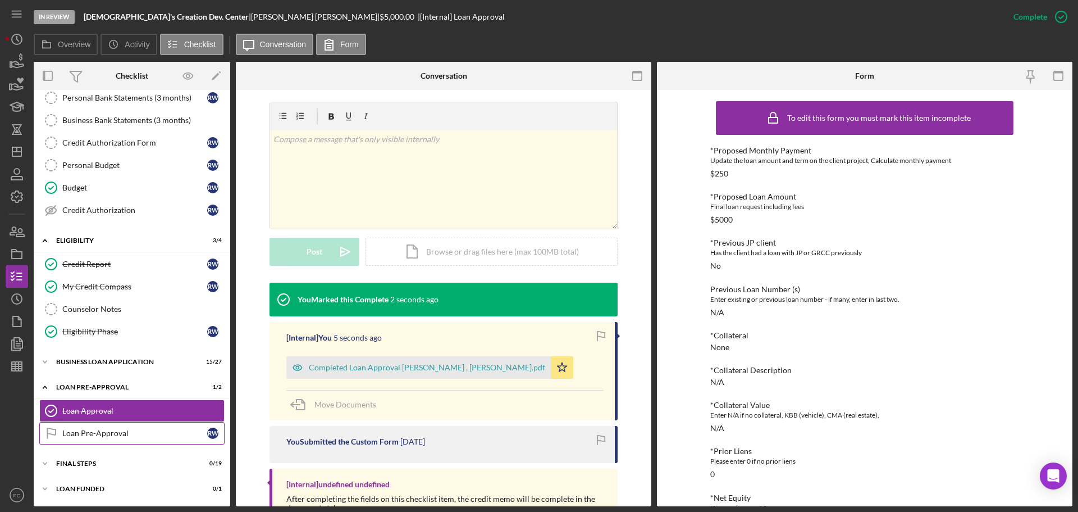
click at [129, 385] on link "Loan Pre-Approval Loan Pre-Approval R W" at bounding box center [131, 433] width 185 height 22
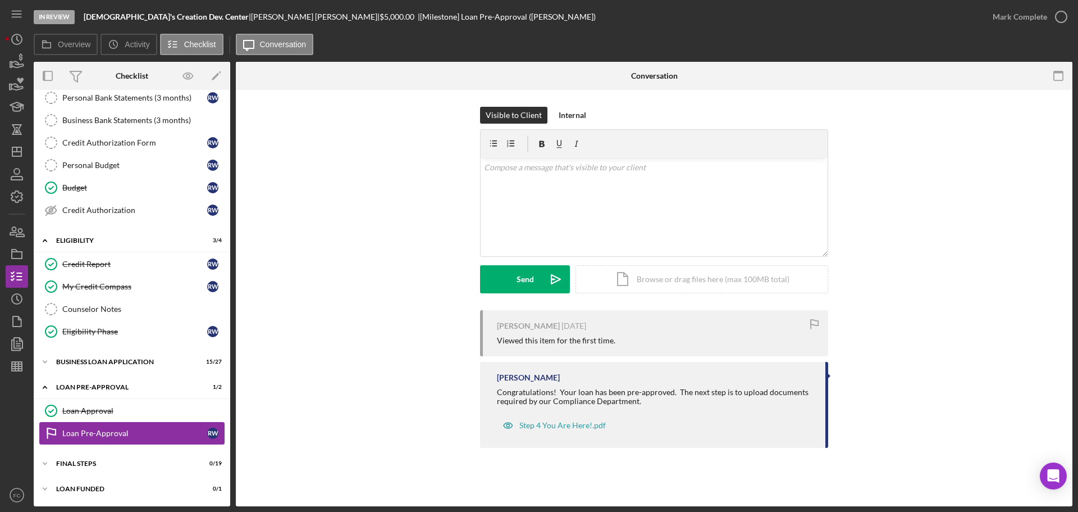
scroll to position [144, 0]
click at [95, 385] on div "FINAL STEPS" at bounding box center [136, 463] width 160 height 7
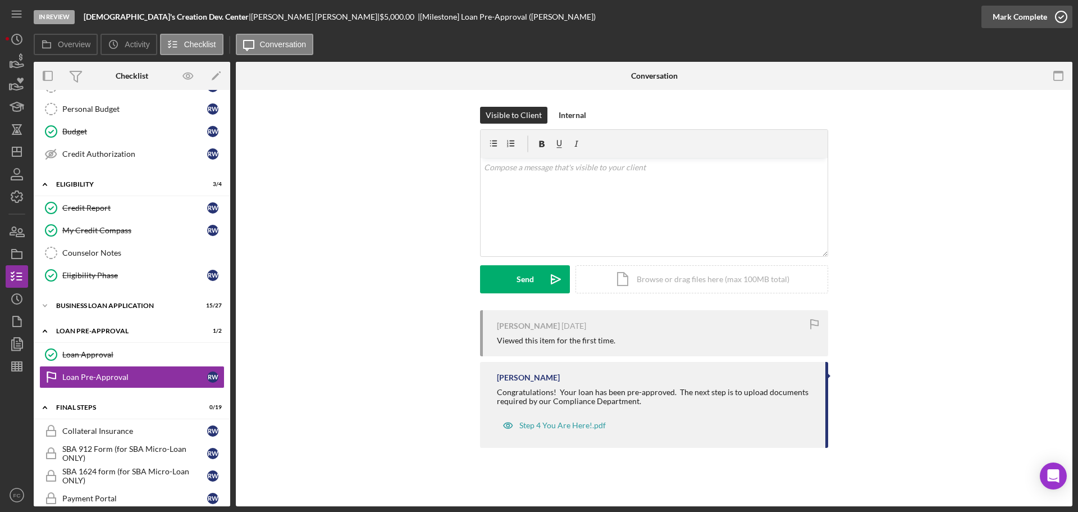
click at [853, 12] on icon "button" at bounding box center [1061, 17] width 28 height 28
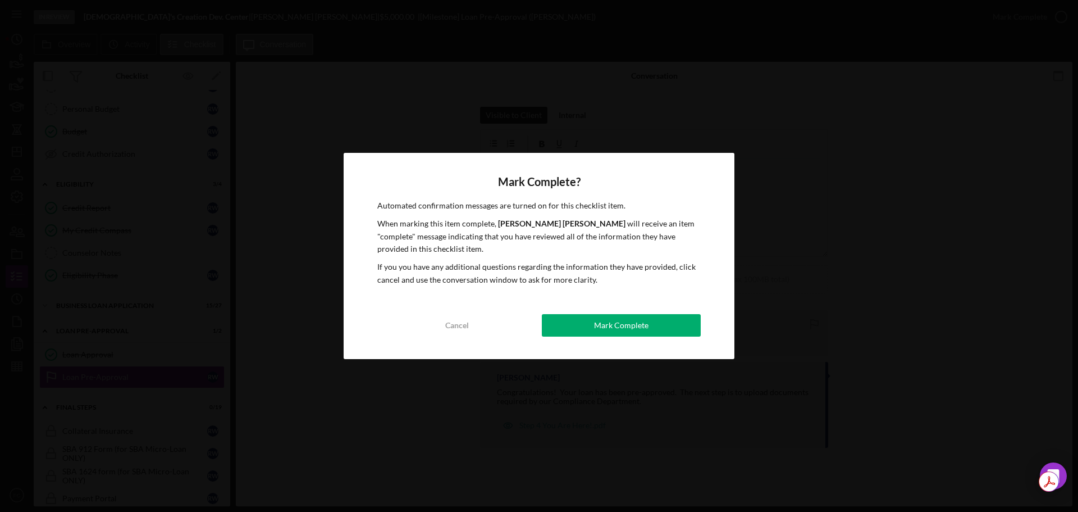
click at [599, 337] on div "Mark Complete? Automated confirmation messages are turned on for this checklist…" at bounding box center [539, 256] width 391 height 206
click at [599, 329] on div "Mark Complete" at bounding box center [621, 325] width 54 height 22
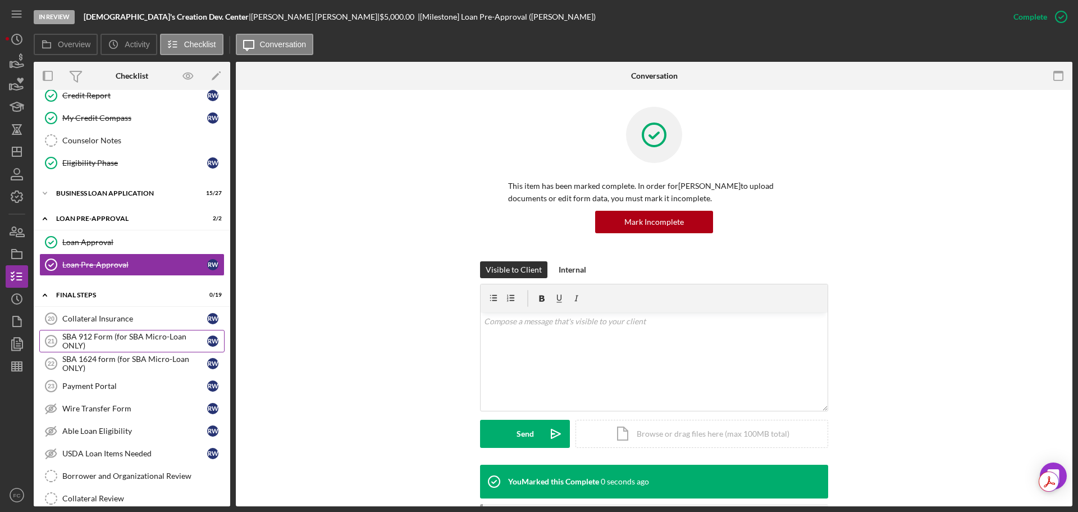
scroll to position [369, 0]
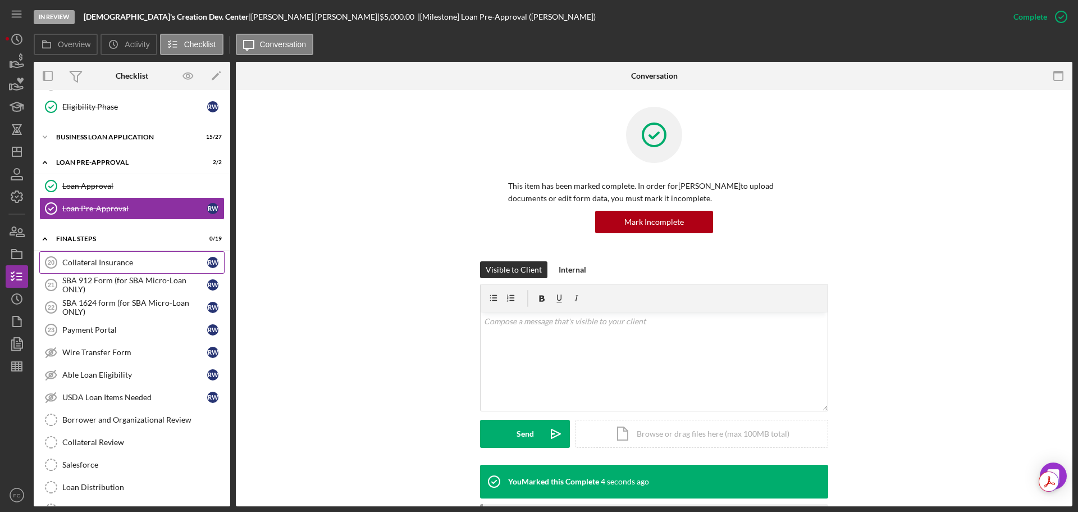
click at [116, 262] on div "Collateral Insurance" at bounding box center [134, 262] width 145 height 9
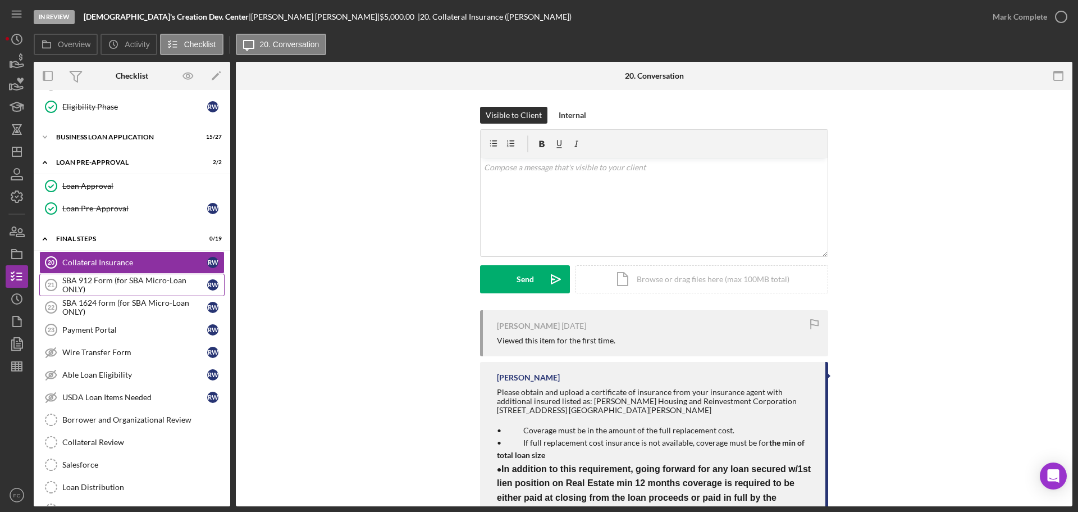
click at [112, 285] on div "SBA 912 Form (for SBA Micro-Loan ONLY)" at bounding box center [134, 285] width 145 height 18
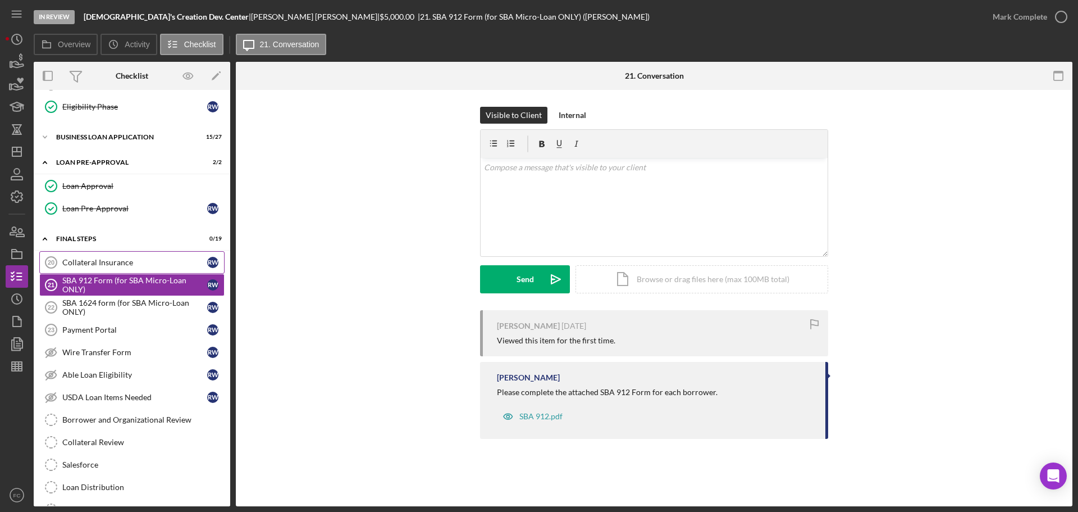
click at [130, 267] on div "Collateral Insurance" at bounding box center [134, 262] width 145 height 9
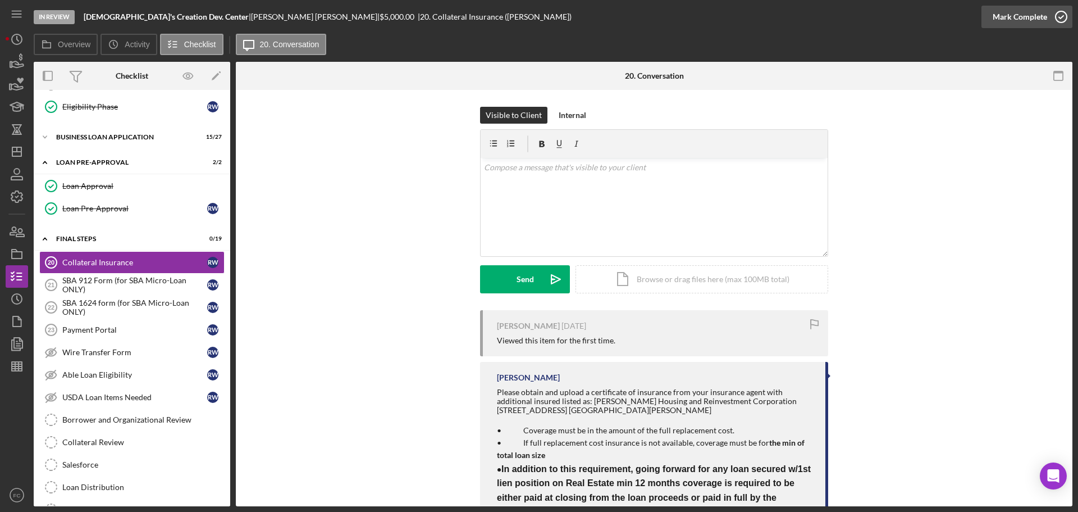
click at [853, 14] on icon "button" at bounding box center [1061, 17] width 28 height 28
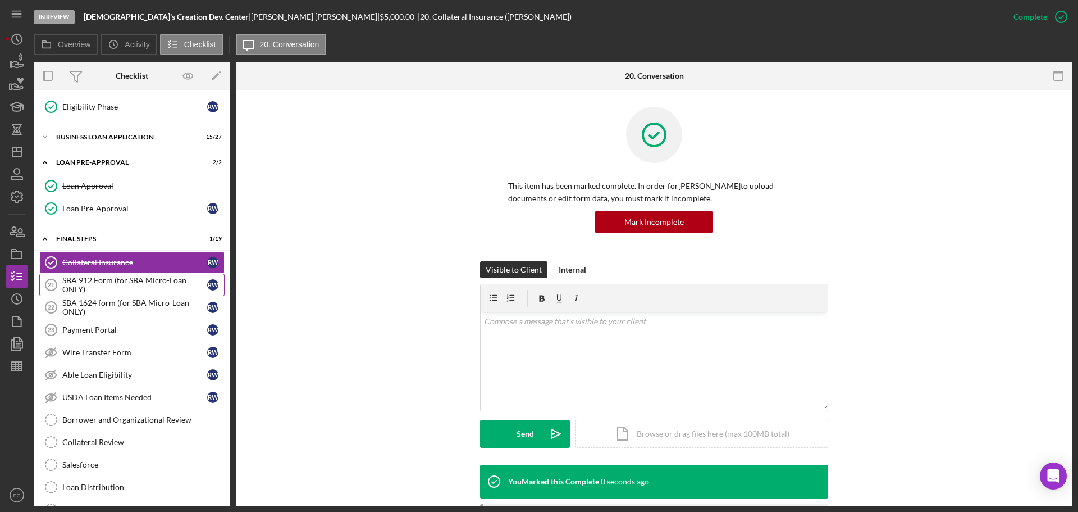
click at [87, 287] on div "SBA 912 Form (for SBA Micro-Loan ONLY)" at bounding box center [134, 285] width 145 height 18
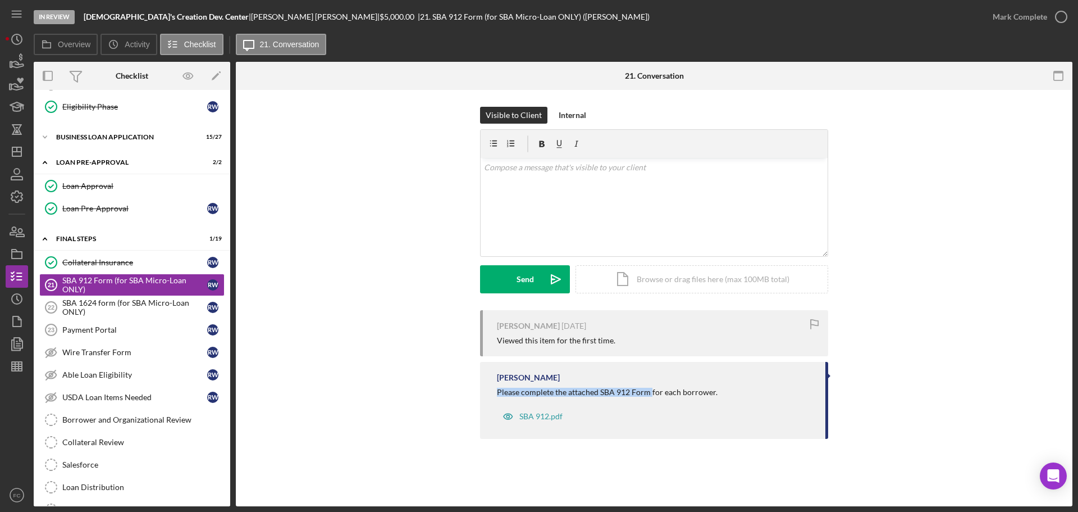
drag, startPoint x: 493, startPoint y: 392, endPoint x: 641, endPoint y: 395, distance: 148.3
click at [651, 385] on div "[PERSON_NAME] Please complete the attached SBA 912 Form for each borrower. SBA …" at bounding box center [654, 400] width 348 height 77
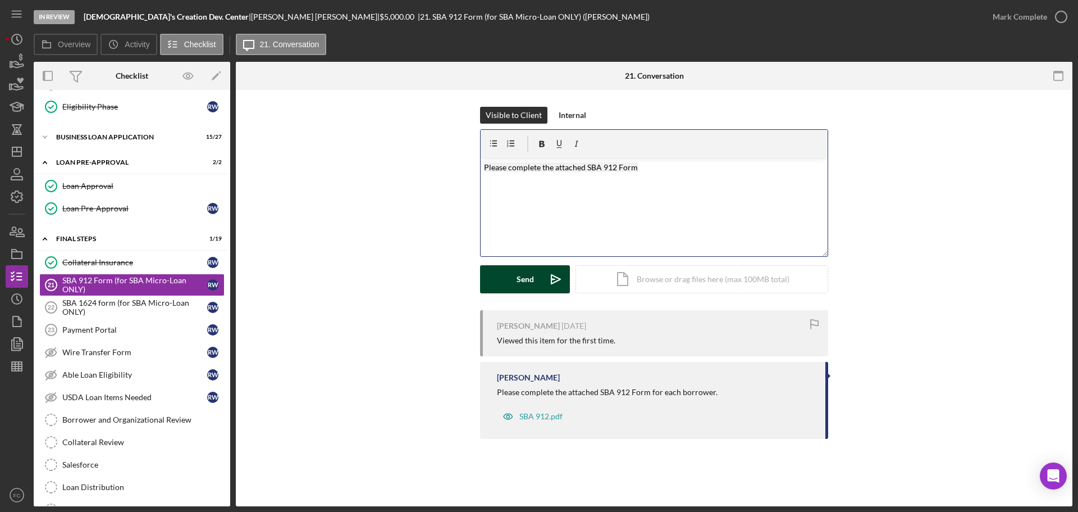
click at [521, 276] on div "Send" at bounding box center [525, 279] width 17 height 28
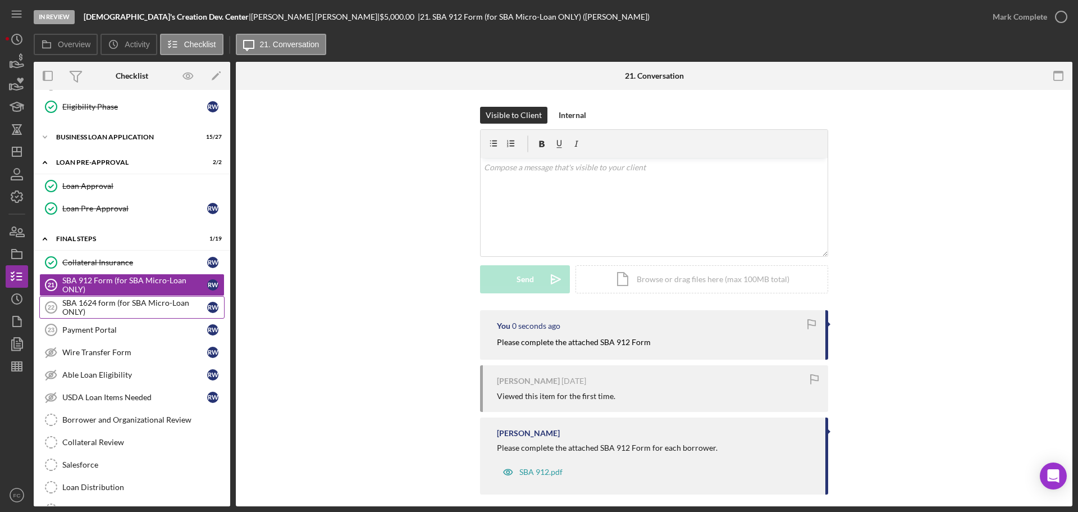
click at [98, 300] on div "SBA 1624 form (for SBA Micro-Loan ONLY)" at bounding box center [134, 307] width 145 height 18
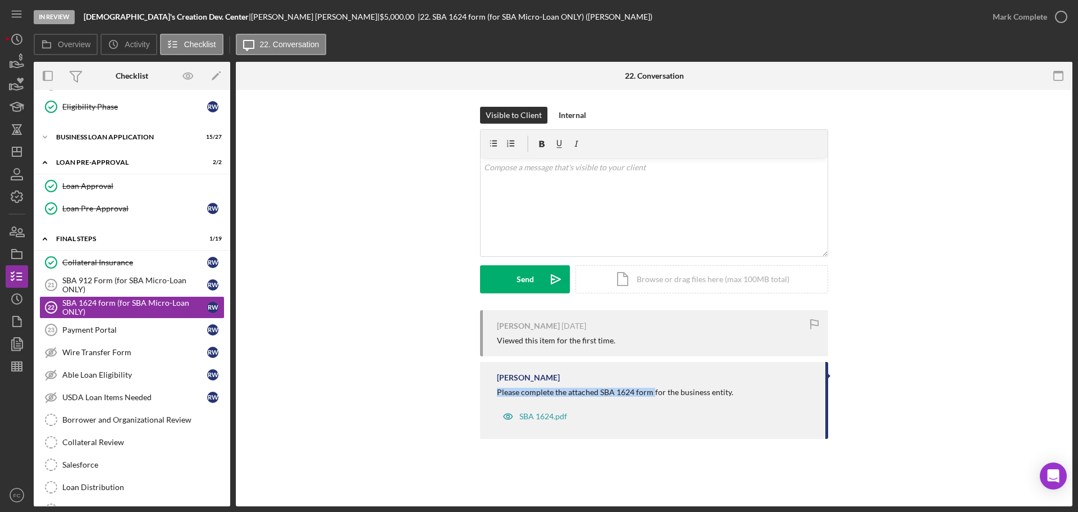
drag, startPoint x: 492, startPoint y: 393, endPoint x: 653, endPoint y: 394, distance: 161.2
click at [653, 385] on div "[PERSON_NAME] Please complete the attached SBA 1624 form for the business entit…" at bounding box center [654, 400] width 348 height 77
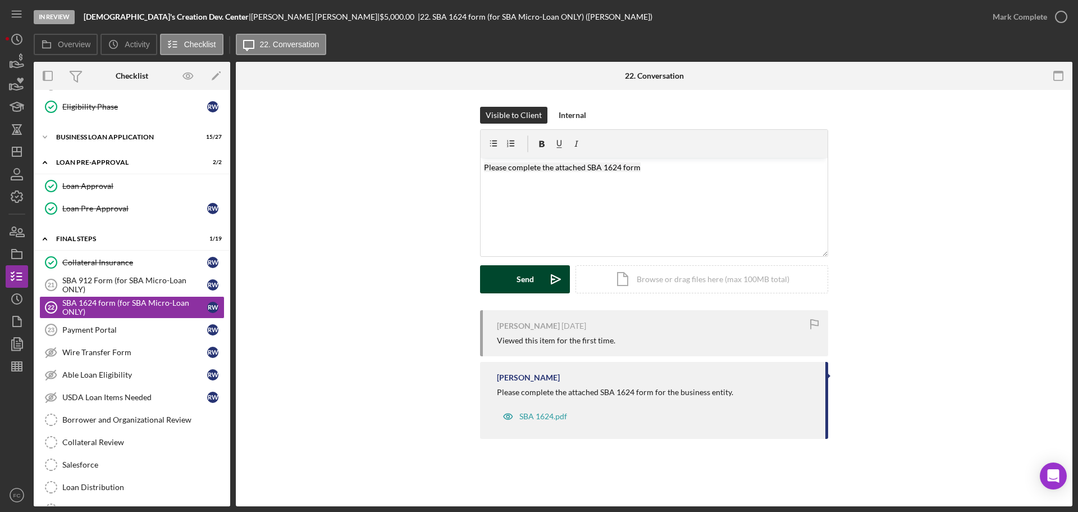
click at [514, 279] on button "Send Icon/icon-invite-send" at bounding box center [525, 279] width 90 height 28
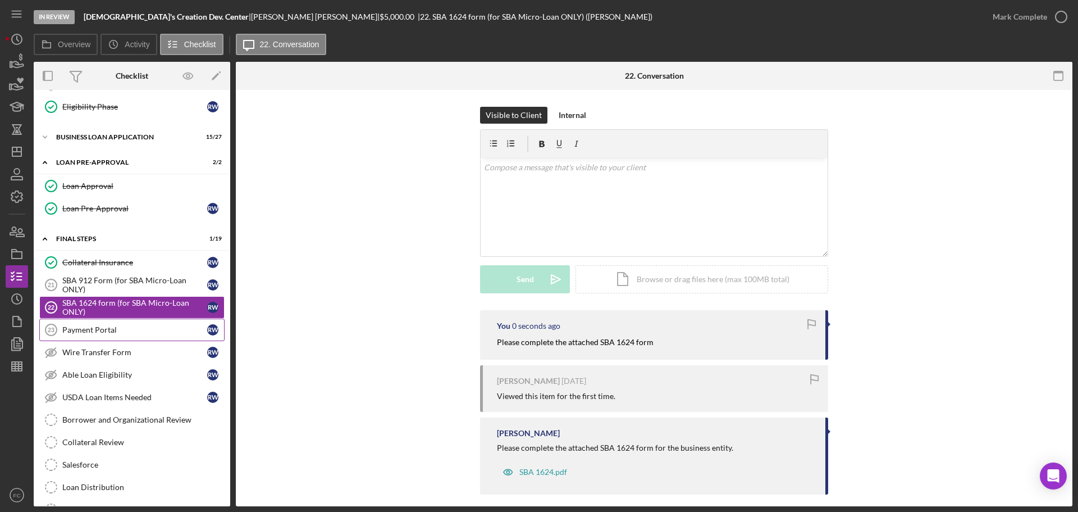
click at [118, 331] on div "Payment Portal" at bounding box center [134, 329] width 145 height 9
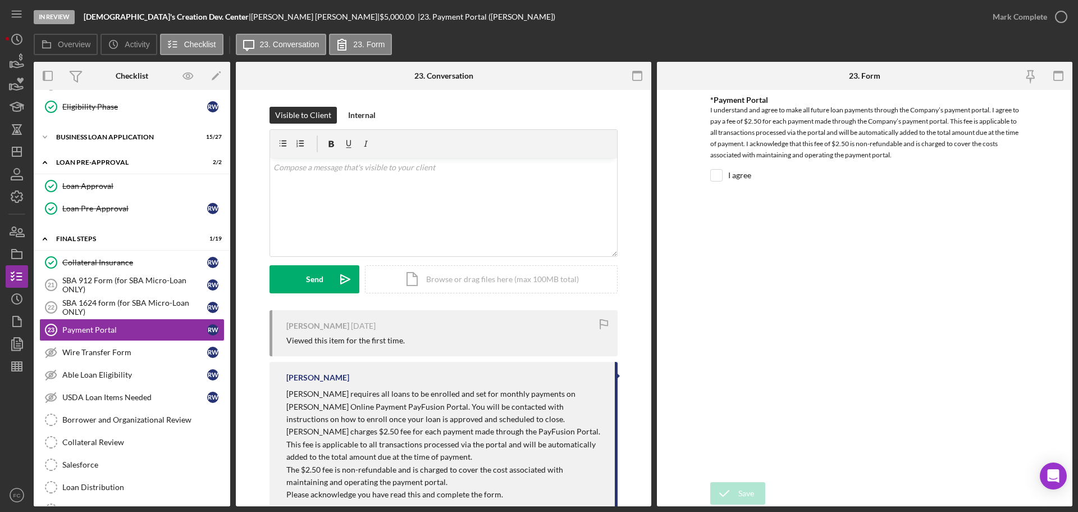
scroll to position [31, 0]
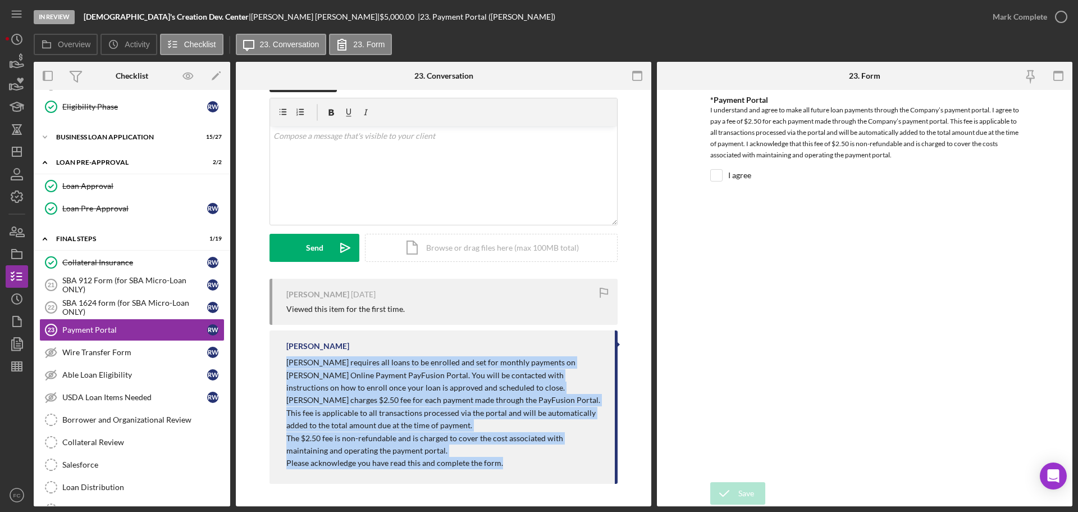
drag, startPoint x: 280, startPoint y: 363, endPoint x: 492, endPoint y: 457, distance: 231.9
click at [492, 385] on div "[PERSON_NAME] [PERSON_NAME] requires all loans to be enrolled and set for month…" at bounding box center [444, 406] width 348 height 153
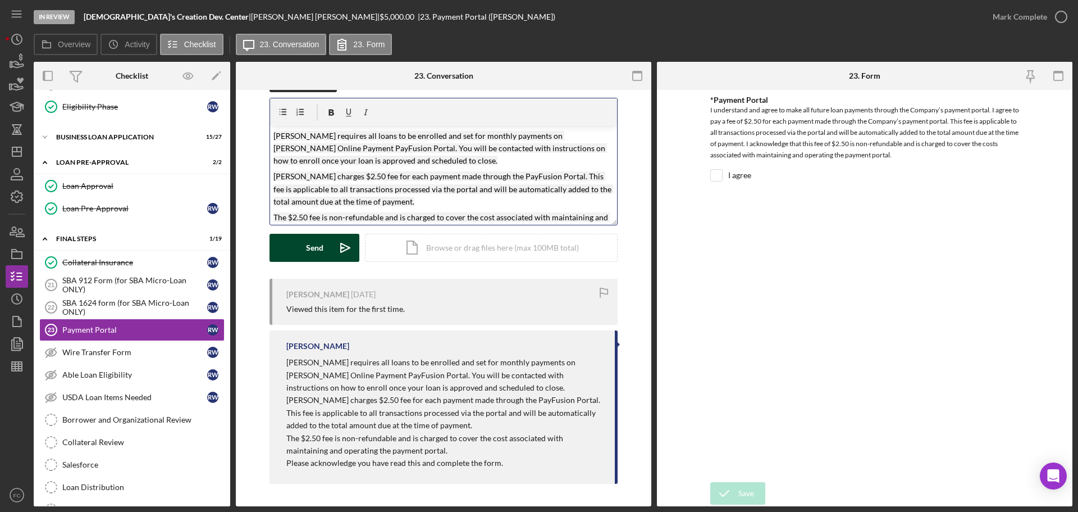
scroll to position [29, 0]
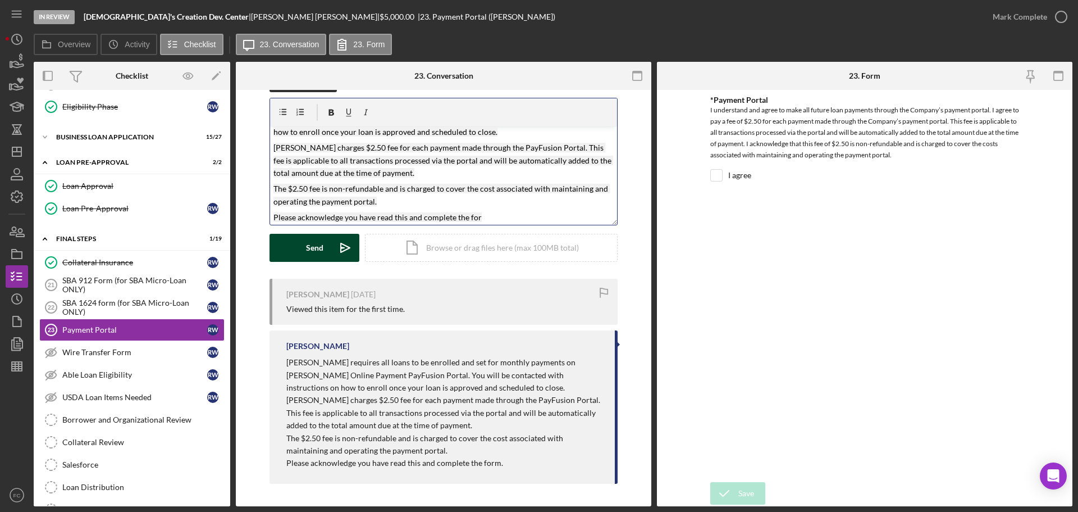
click at [321, 246] on div "Send" at bounding box center [314, 248] width 17 height 28
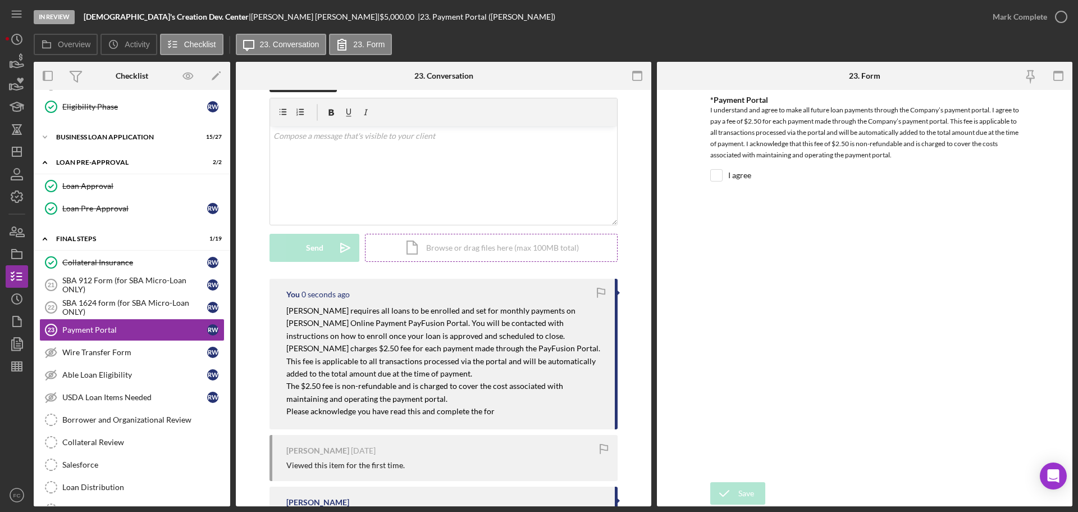
scroll to position [0, 0]
click at [103, 348] on div "Wire Transfer Form" at bounding box center [134, 352] width 145 height 9
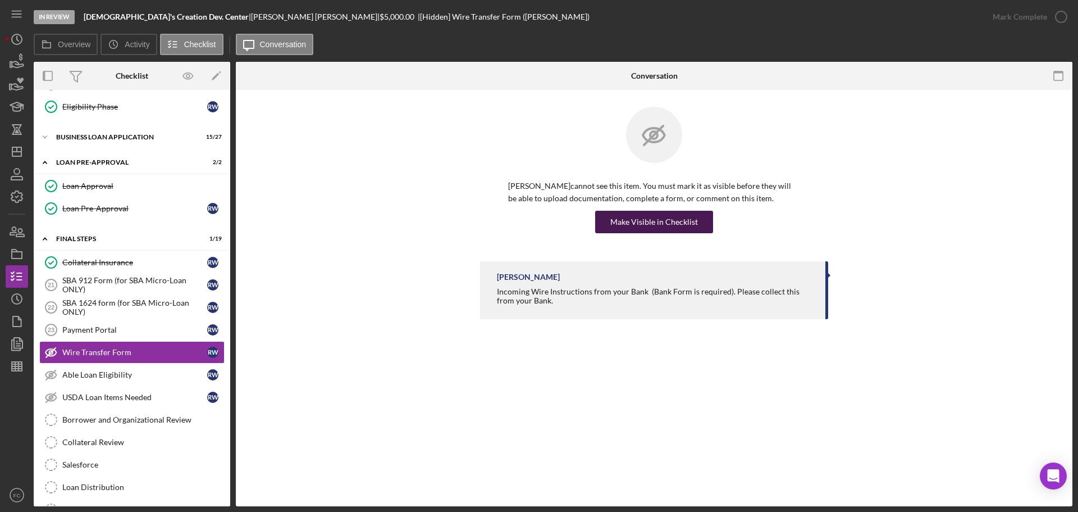
click at [642, 222] on div "Make Visible in Checklist" at bounding box center [654, 222] width 88 height 22
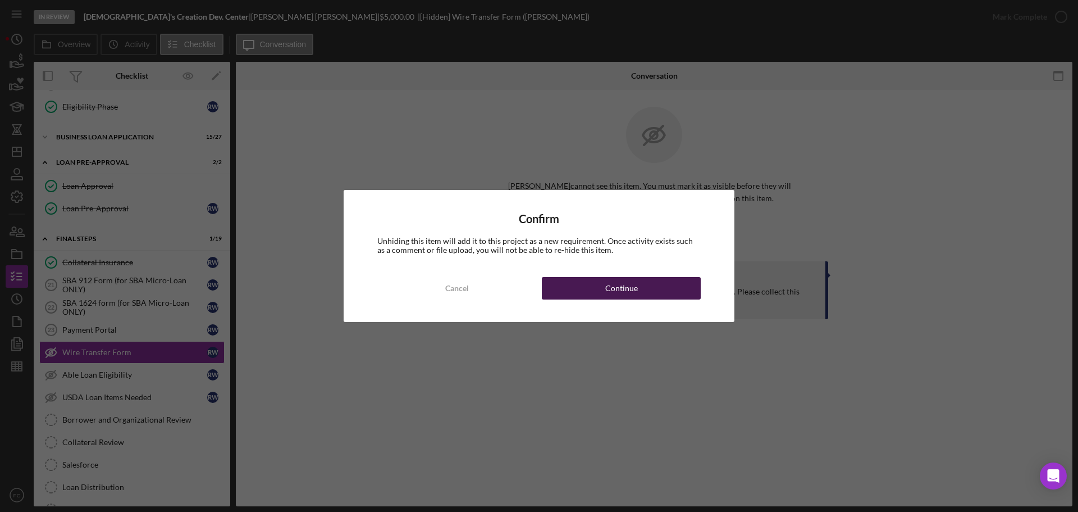
click at [610, 281] on div "Continue" at bounding box center [621, 288] width 33 height 22
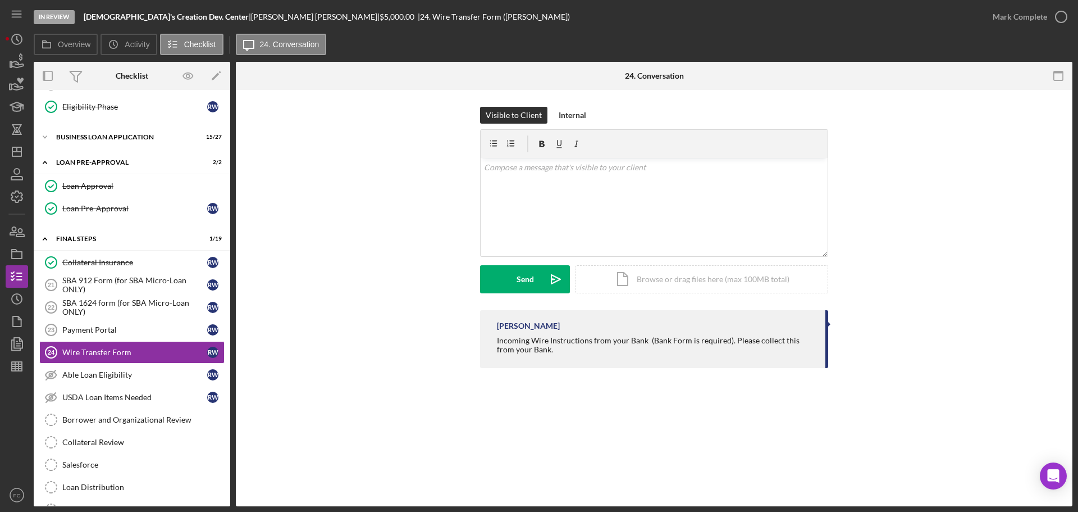
drag, startPoint x: 496, startPoint y: 340, endPoint x: 555, endPoint y: 349, distance: 59.6
click at [562, 364] on div "[PERSON_NAME] Incoming Wire Instructions from your Bank (Bank Form is required)…" at bounding box center [654, 339] width 348 height 58
drag, startPoint x: 531, startPoint y: 280, endPoint x: 476, endPoint y: 282, distance: 55.6
click at [531, 280] on div "Send" at bounding box center [525, 279] width 17 height 28
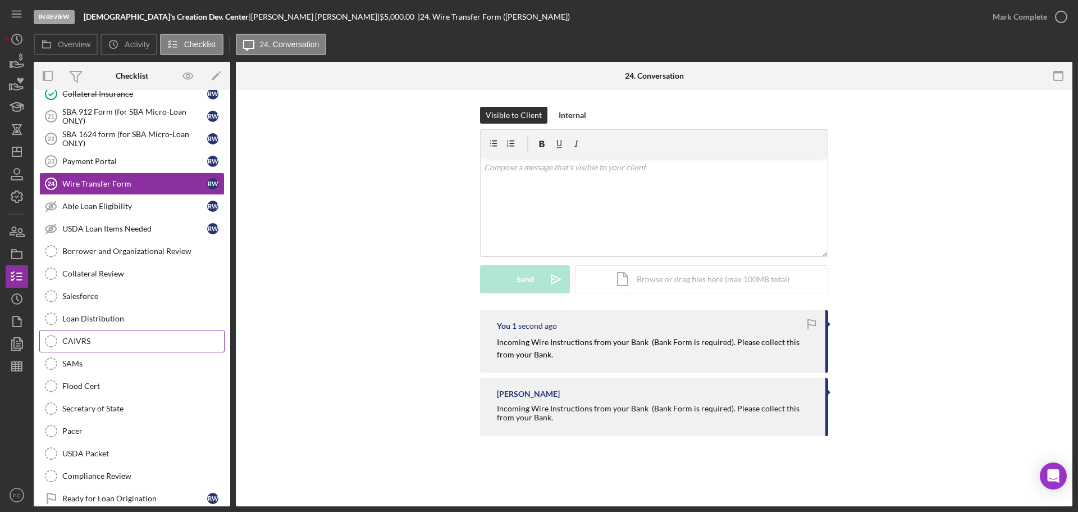
scroll to position [577, 0]
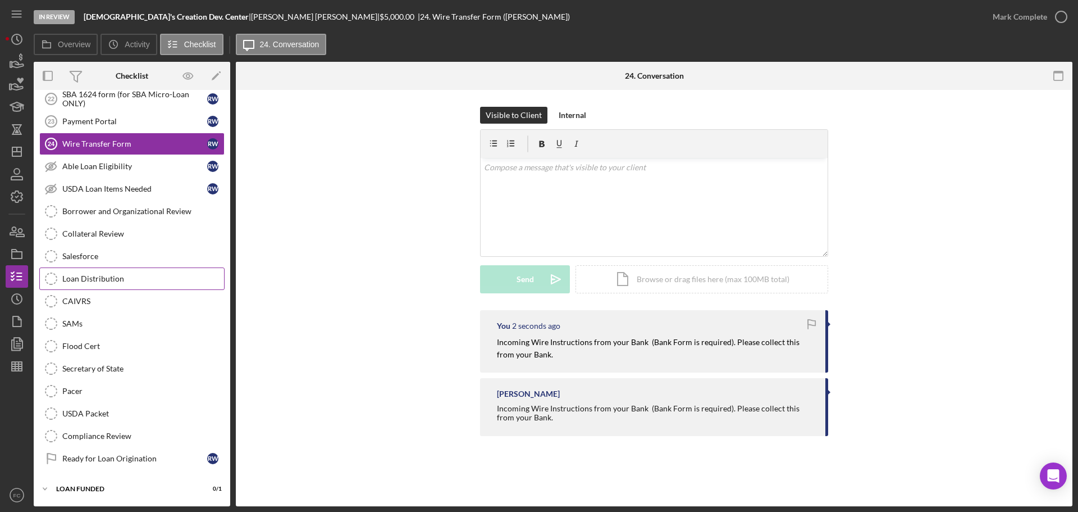
click at [103, 276] on div "Loan Distribution" at bounding box center [143, 278] width 162 height 9
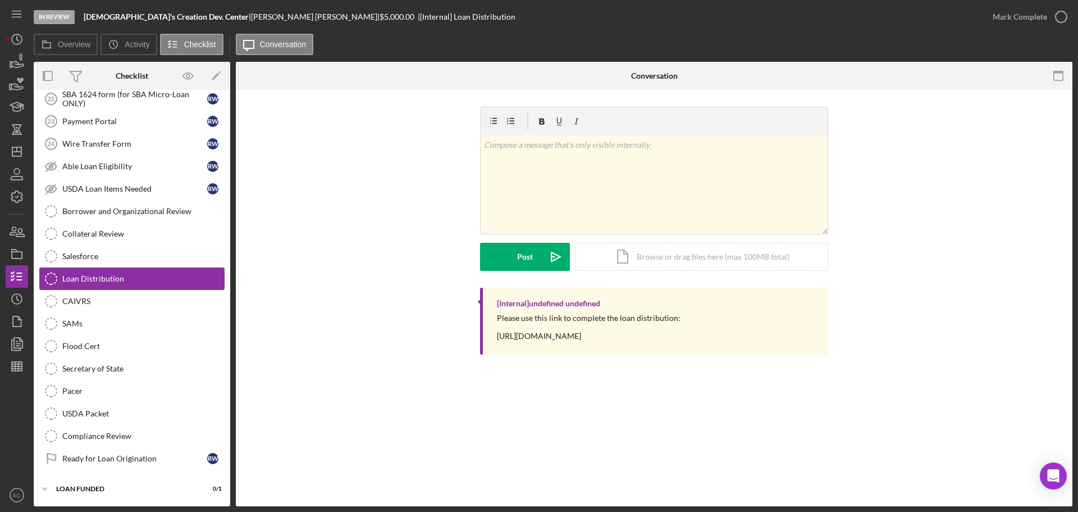
scroll to position [577, 0]
drag, startPoint x: 490, startPoint y: 338, endPoint x: 723, endPoint y: 336, distance: 233.1
click at [725, 335] on div "[Internal] undefined undefined Please use this link to complete the loan distri…" at bounding box center [654, 321] width 348 height 67
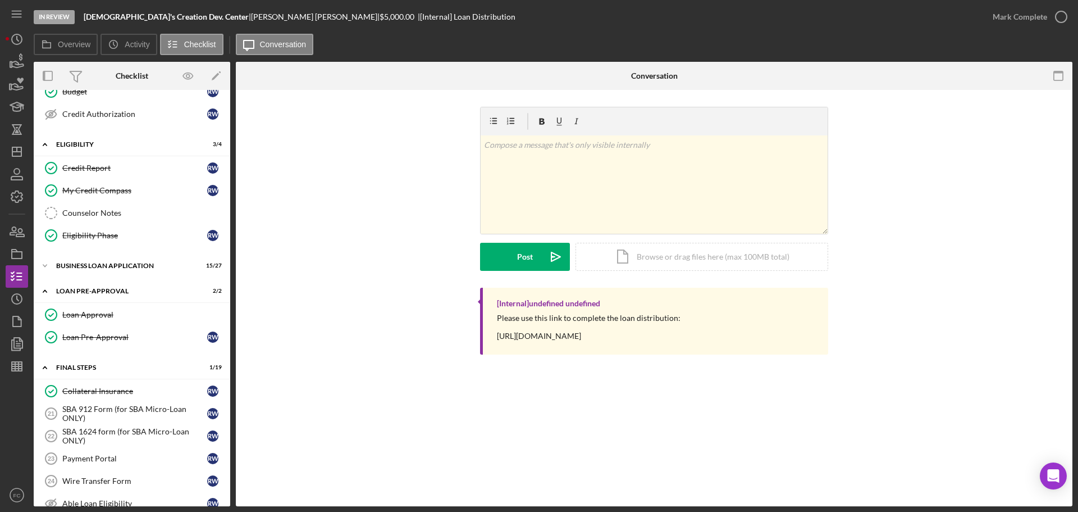
scroll to position [0, 0]
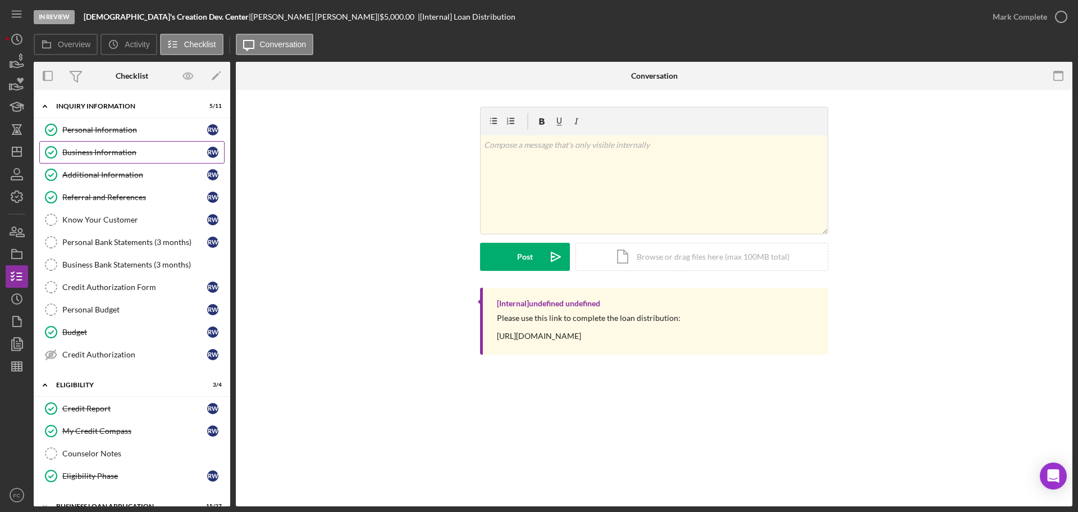
click at [112, 153] on div "Business Information" at bounding box center [134, 152] width 145 height 9
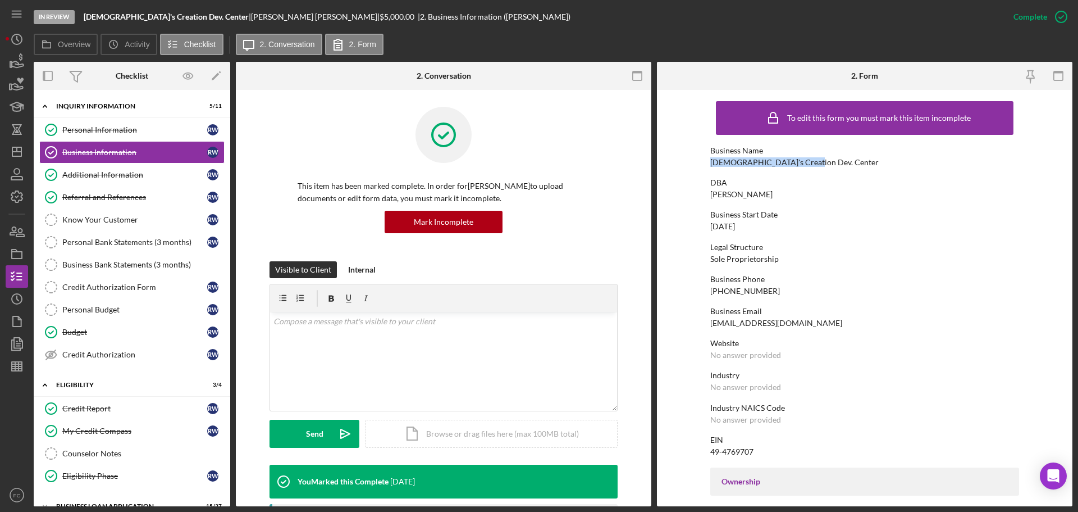
drag, startPoint x: 707, startPoint y: 160, endPoint x: 801, endPoint y: 162, distance: 93.8
click at [811, 162] on form "To edit this form you must mark this item incomplete Business Name [DEMOGRAPHIC…" at bounding box center [865, 298] width 416 height 416
drag, startPoint x: 98, startPoint y: 133, endPoint x: 694, endPoint y: 179, distance: 598.2
click at [99, 133] on div "Personal Information" at bounding box center [134, 129] width 145 height 9
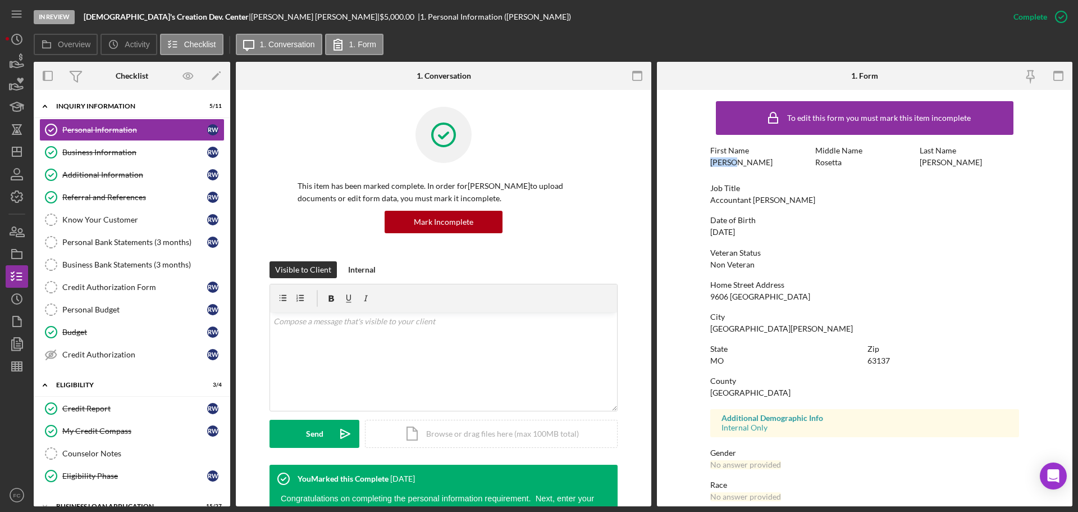
drag, startPoint x: 704, startPoint y: 166, endPoint x: 735, endPoint y: 163, distance: 31.0
click at [735, 163] on form "To edit this form you must mark this item incomplete First Name [PERSON_NAME] M…" at bounding box center [865, 298] width 416 height 416
drag, startPoint x: 916, startPoint y: 162, endPoint x: 959, endPoint y: 160, distance: 42.7
click at [853, 160] on div "First Name [PERSON_NAME] Middle Name [PERSON_NAME] Last Name [PERSON_NAME]" at bounding box center [864, 162] width 309 height 32
drag, startPoint x: 120, startPoint y: 153, endPoint x: 143, endPoint y: 154, distance: 22.5
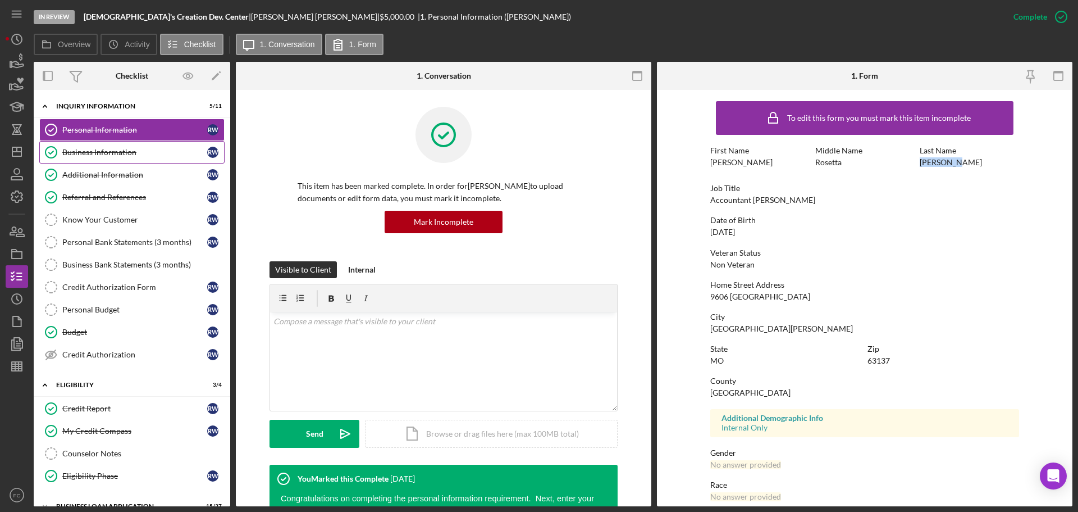
click at [121, 153] on div "Business Information" at bounding box center [134, 152] width 145 height 9
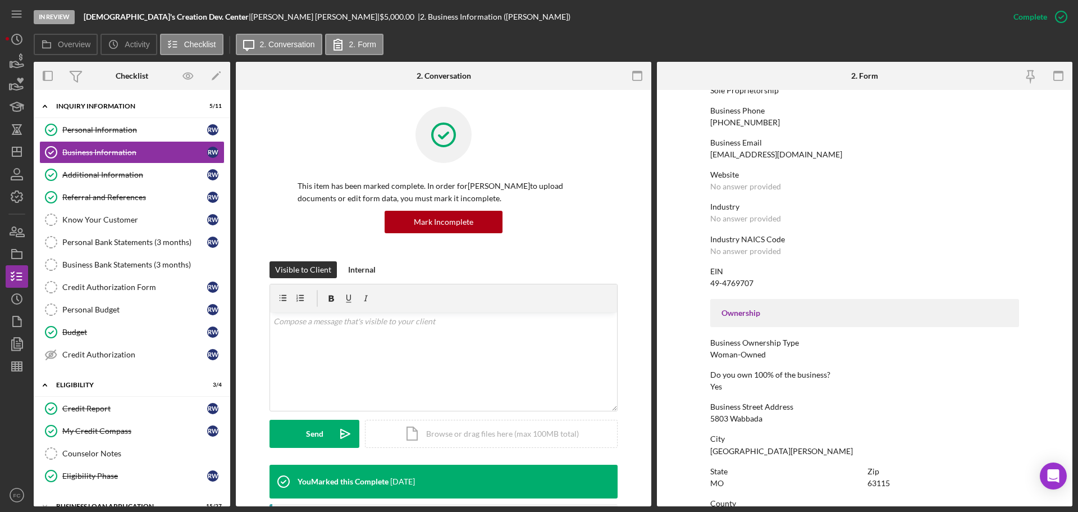
scroll to position [281, 0]
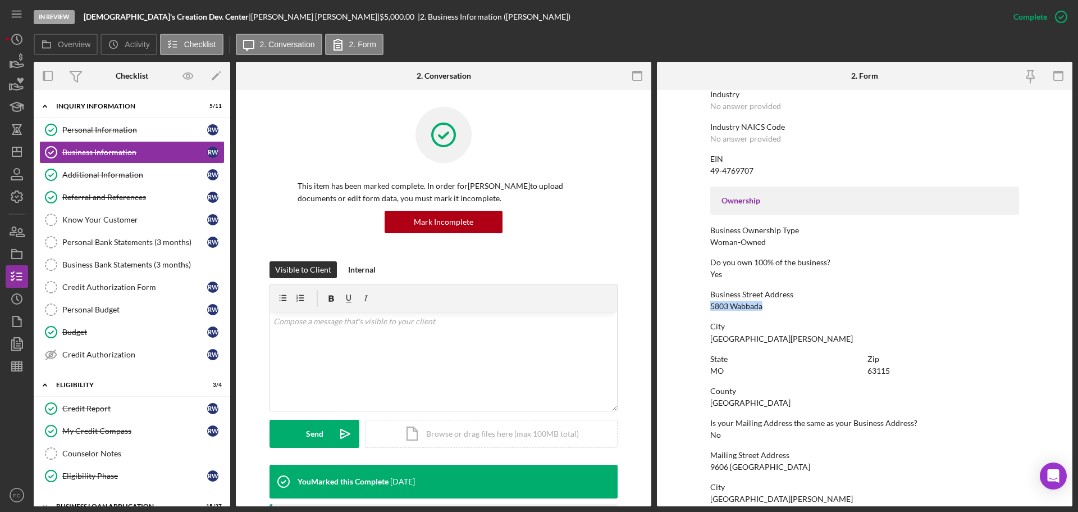
drag, startPoint x: 707, startPoint y: 304, endPoint x: 765, endPoint y: 307, distance: 57.9
click at [765, 307] on form "To edit this form you must mark this item incomplete Business Name [DEMOGRAPHIC…" at bounding box center [865, 298] width 416 height 416
drag, startPoint x: 756, startPoint y: 307, endPoint x: 828, endPoint y: 308, distance: 71.3
click at [828, 308] on div "Business Street Address [STREET_ADDRESS]" at bounding box center [864, 300] width 309 height 21
drag, startPoint x: 746, startPoint y: 309, endPoint x: 757, endPoint y: 305, distance: 12.1
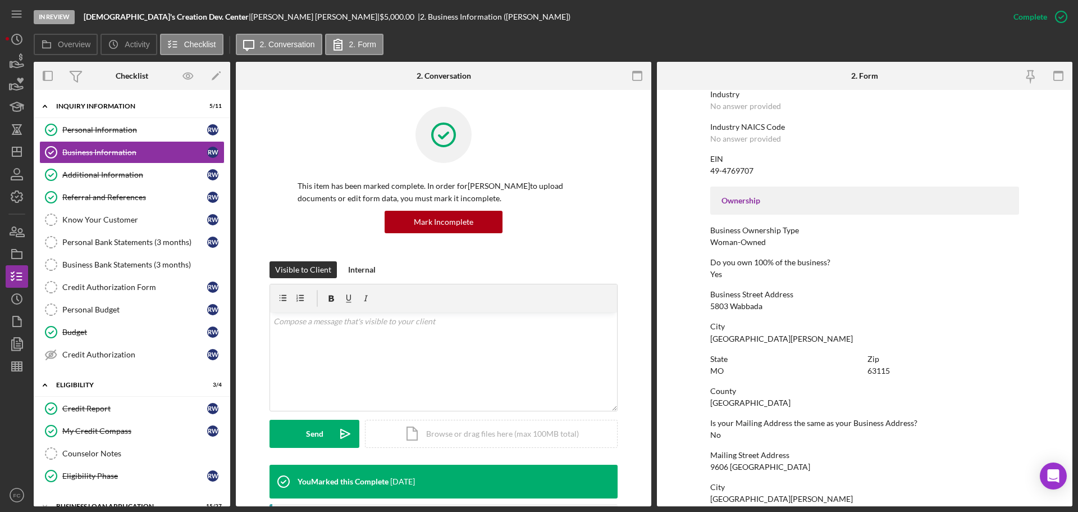
drag, startPoint x: 756, startPoint y: 308, endPoint x: 704, endPoint y: 321, distance: 53.4
click at [704, 321] on form "To edit this form you must mark this item incomplete Business Name [DEMOGRAPHIC…" at bounding box center [865, 298] width 416 height 416
drag, startPoint x: 706, startPoint y: 307, endPoint x: 764, endPoint y: 307, distance: 57.3
click at [764, 307] on form "To edit this form you must mark this item incomplete Business Name [DEMOGRAPHIC…" at bounding box center [865, 298] width 416 height 416
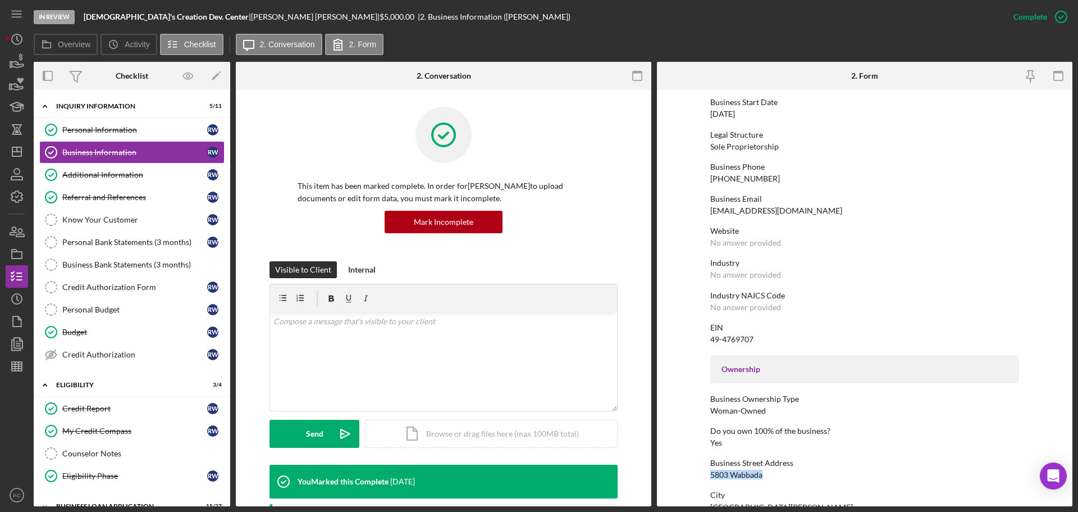
scroll to position [0, 0]
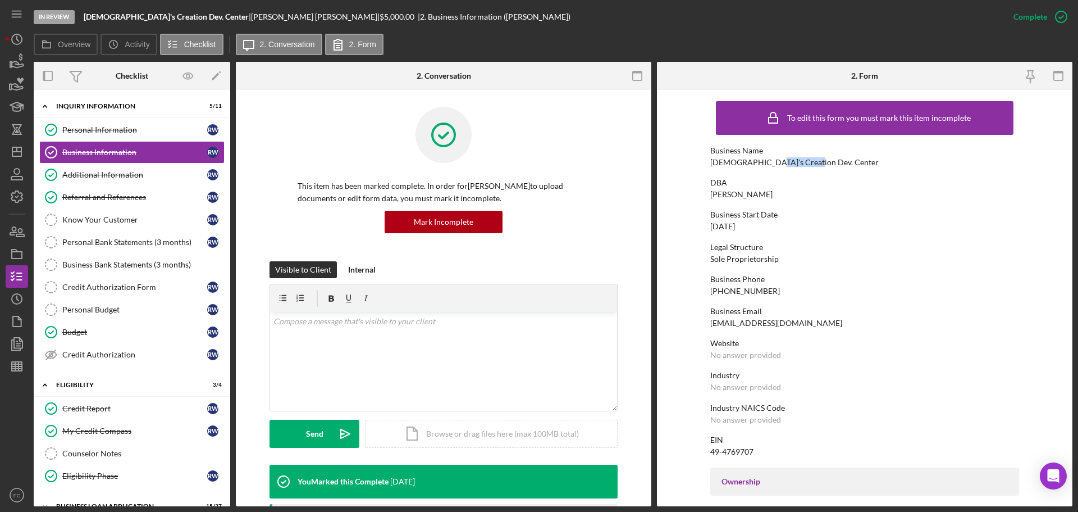
drag, startPoint x: 765, startPoint y: 159, endPoint x: 806, endPoint y: 160, distance: 41.6
click at [806, 160] on div "Business Name [DEMOGRAPHIC_DATA]'s Creation Dev. Center" at bounding box center [864, 156] width 309 height 21
click at [99, 149] on div "Business Information" at bounding box center [134, 152] width 145 height 9
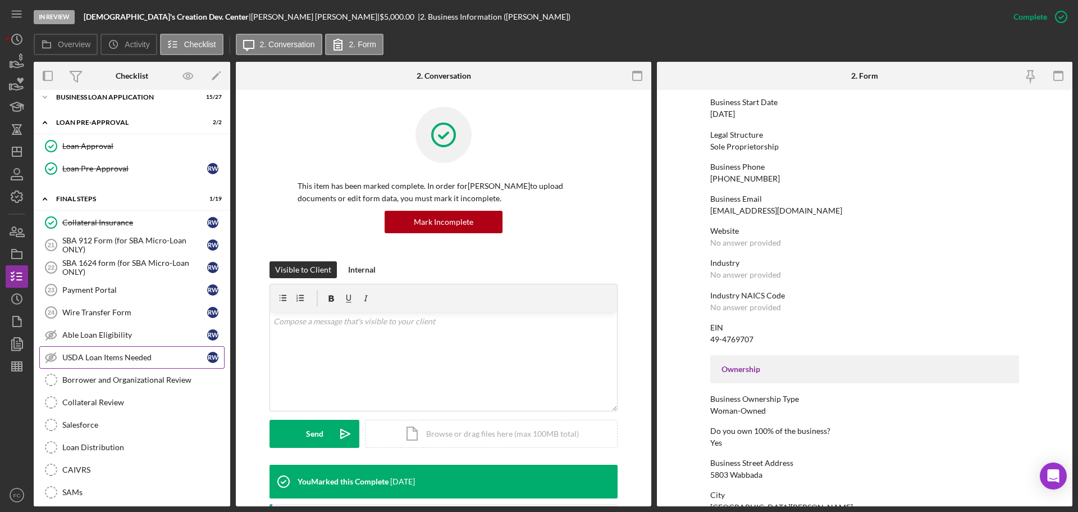
scroll to position [297, 0]
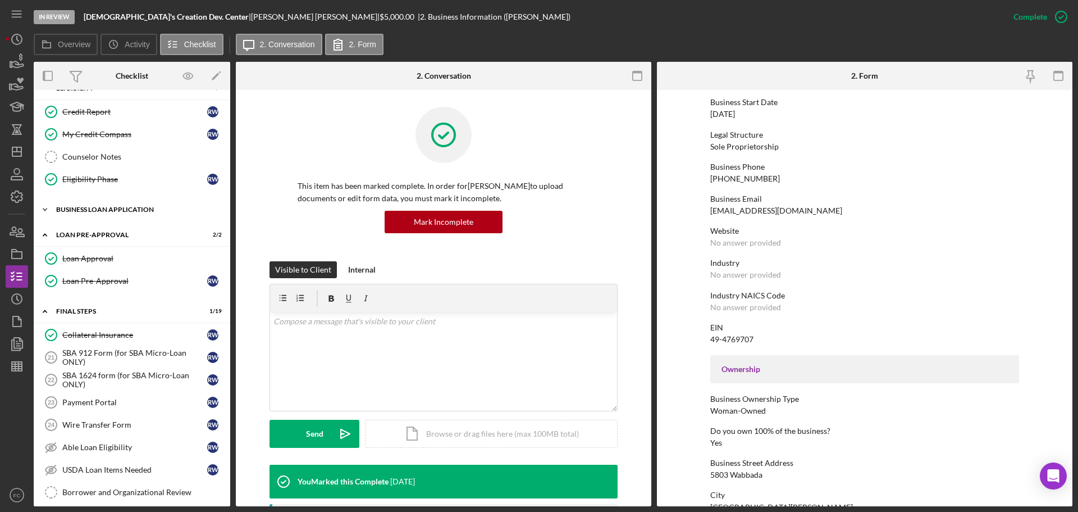
click at [69, 209] on div "BUSINESS LOAN APPLICATION" at bounding box center [136, 209] width 160 height 7
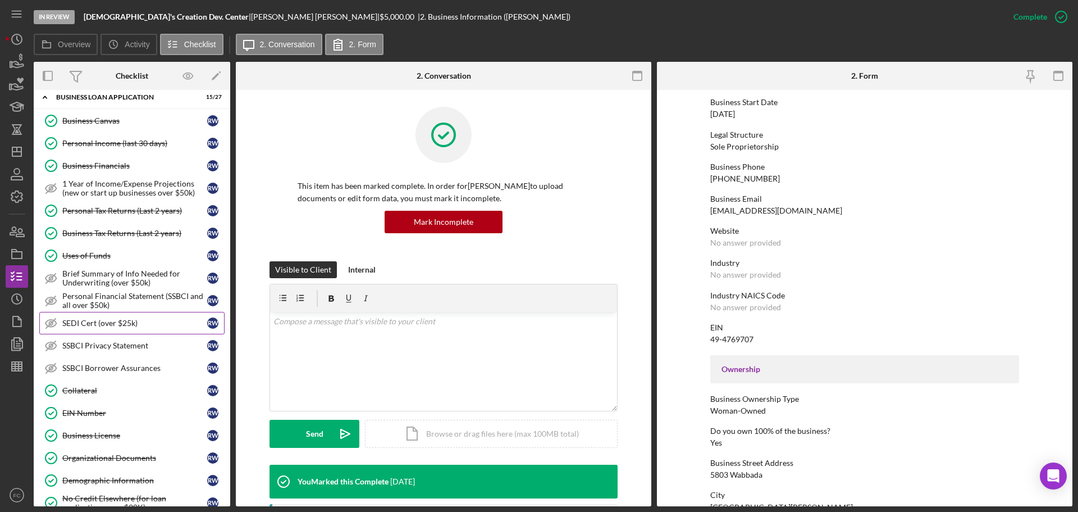
scroll to position [465, 0]
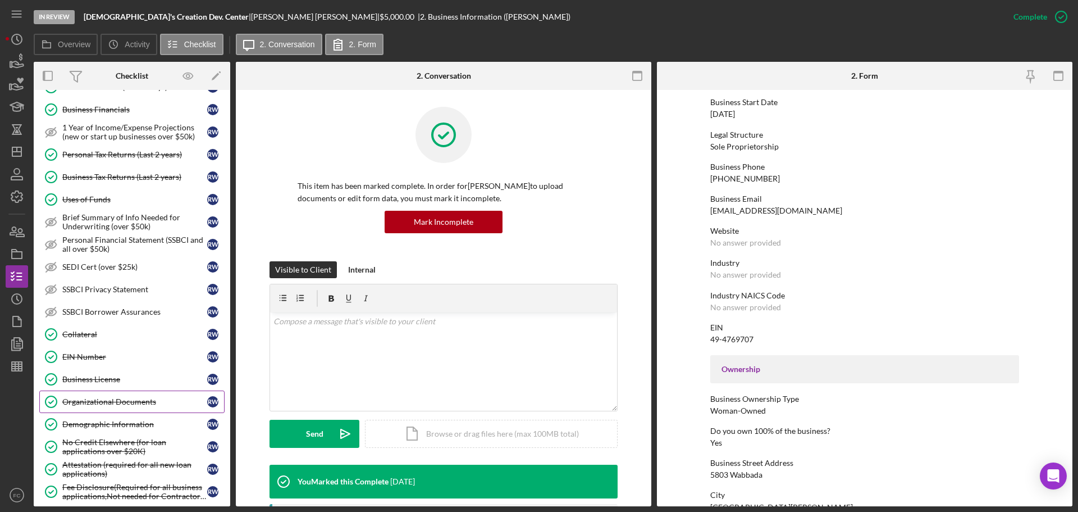
click at [93, 385] on div "Organizational Documents" at bounding box center [134, 401] width 145 height 9
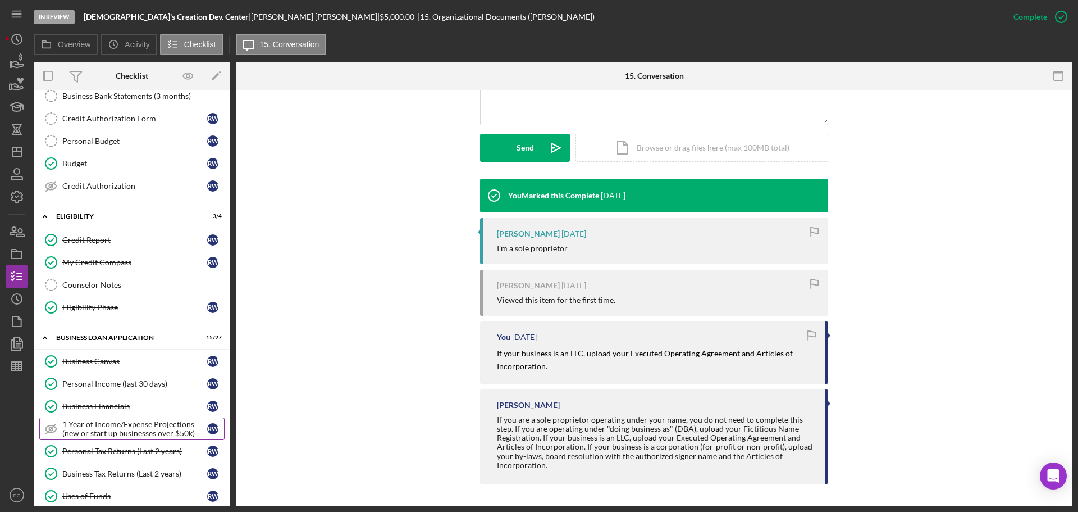
scroll to position [225, 0]
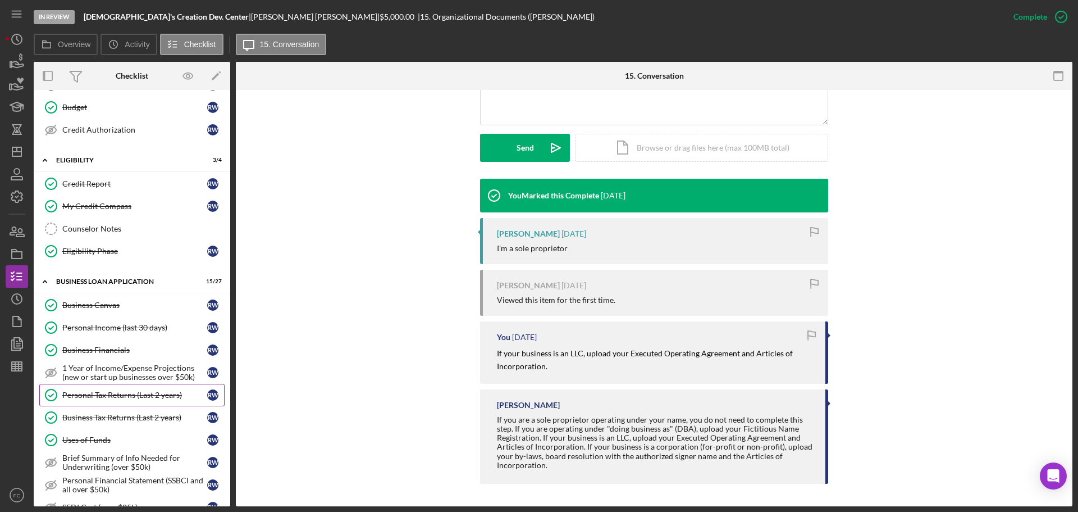
click at [106, 385] on link "Personal Tax Returns (Last 2 years) Personal Tax Returns (Last 2 years) R W" at bounding box center [131, 395] width 185 height 22
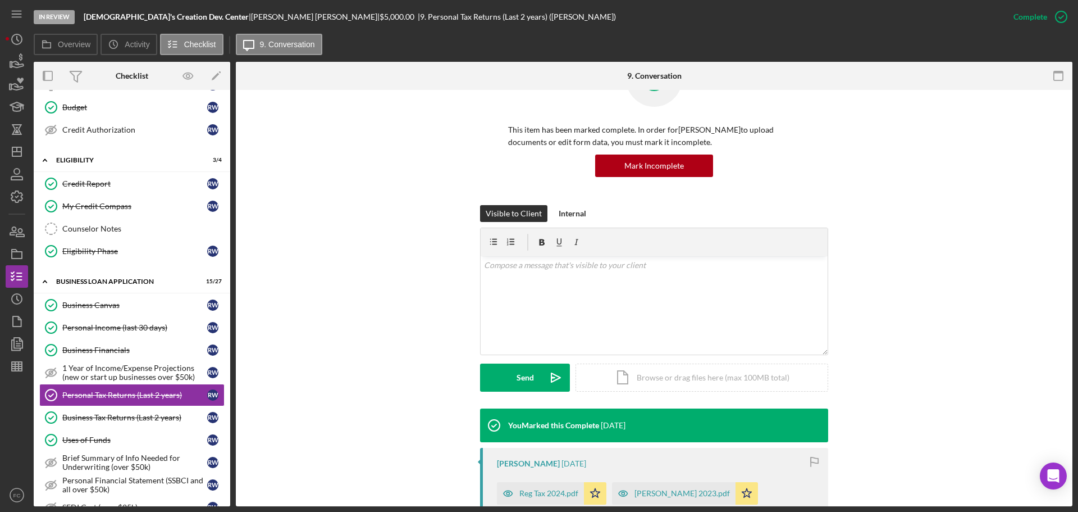
scroll to position [168, 0]
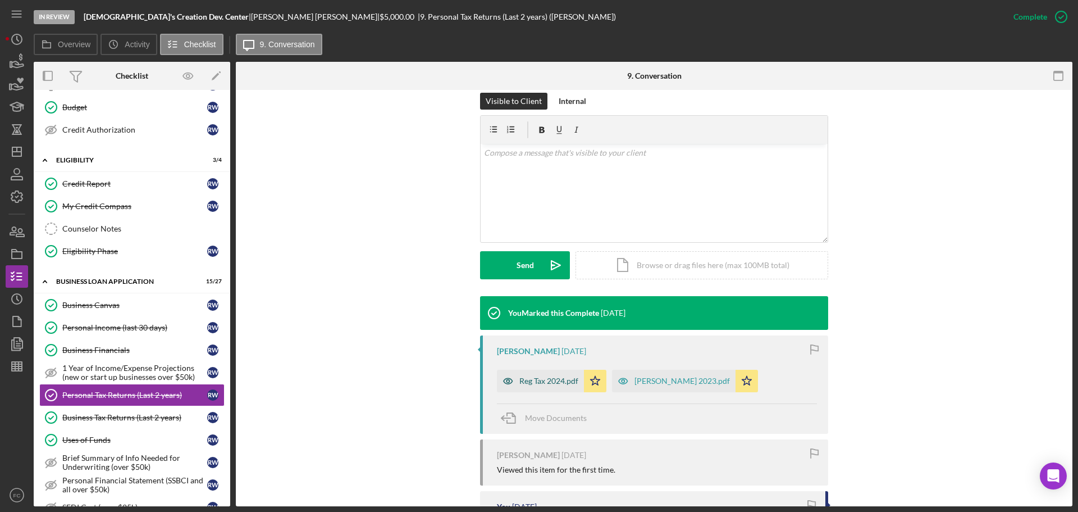
click at [536, 382] on div "Reg Tax 2024.pdf" at bounding box center [548, 380] width 59 height 9
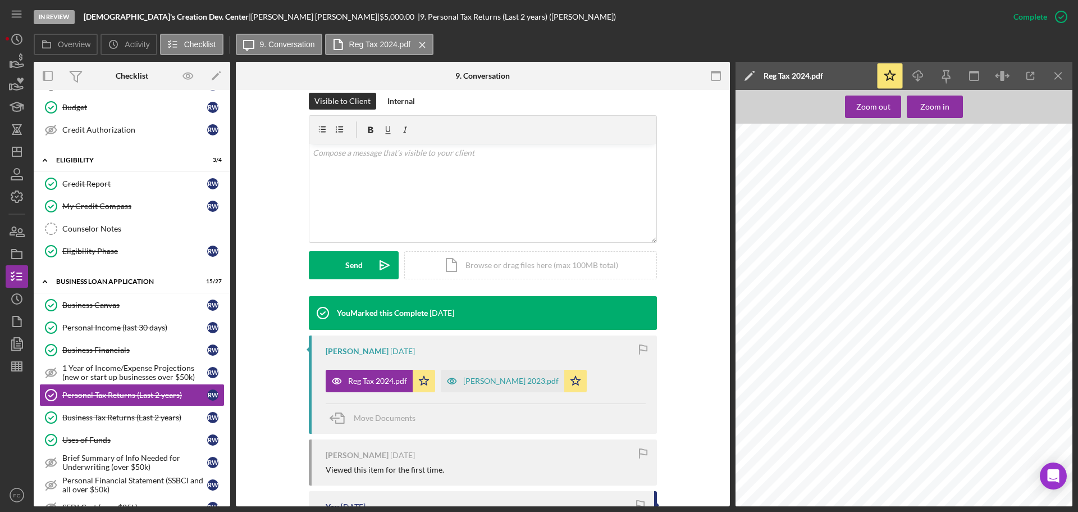
scroll to position [281, 0]
click at [853, 77] on icon "Icon/Download" at bounding box center [918, 75] width 25 height 25
click at [773, 360] on div at bounding box center [908, 510] width 344 height 445
drag, startPoint x: 112, startPoint y: 185, endPoint x: 678, endPoint y: 199, distance: 566.8
click at [112, 184] on div "Credit Report" at bounding box center [134, 183] width 145 height 9
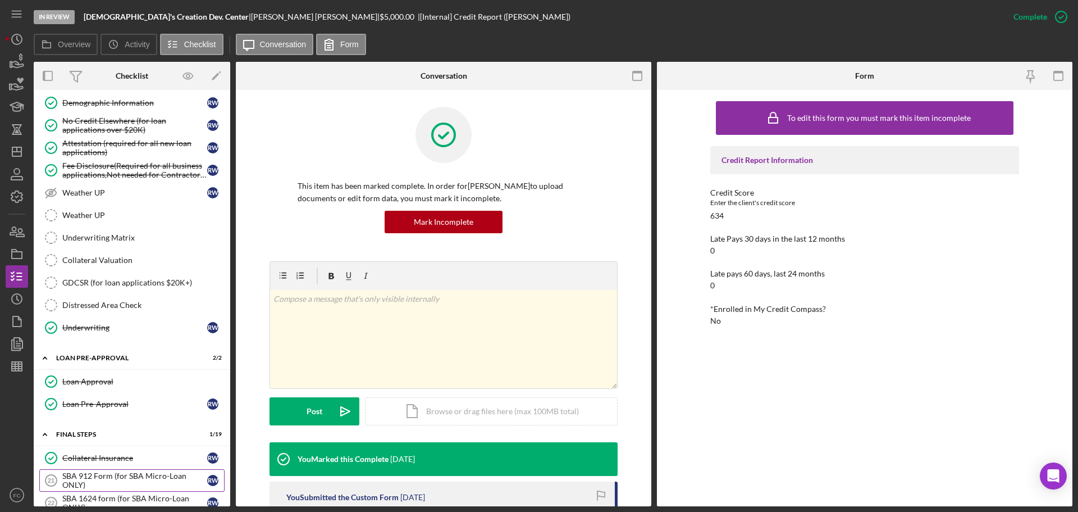
scroll to position [899, 0]
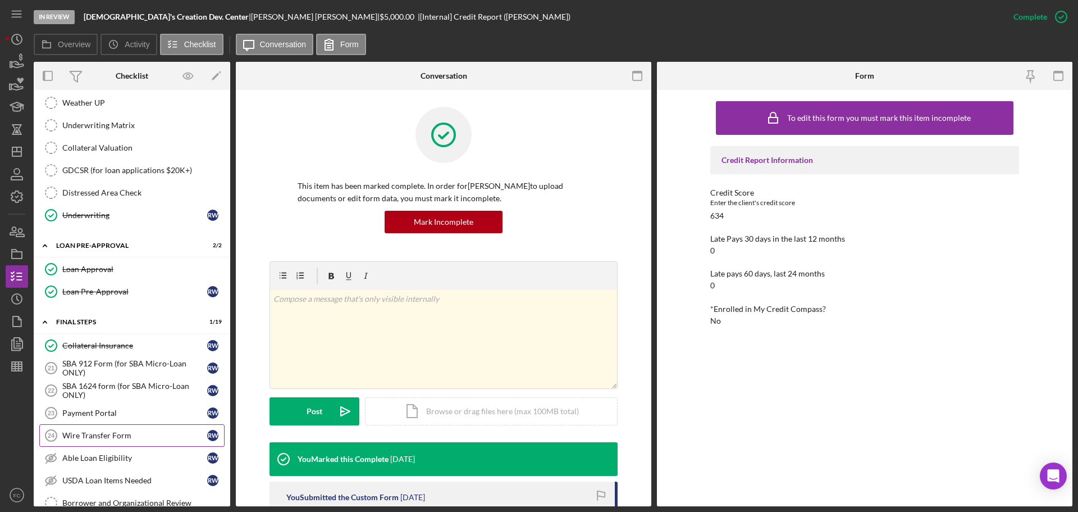
click at [110, 385] on div "Wire Transfer Form" at bounding box center [134, 435] width 145 height 9
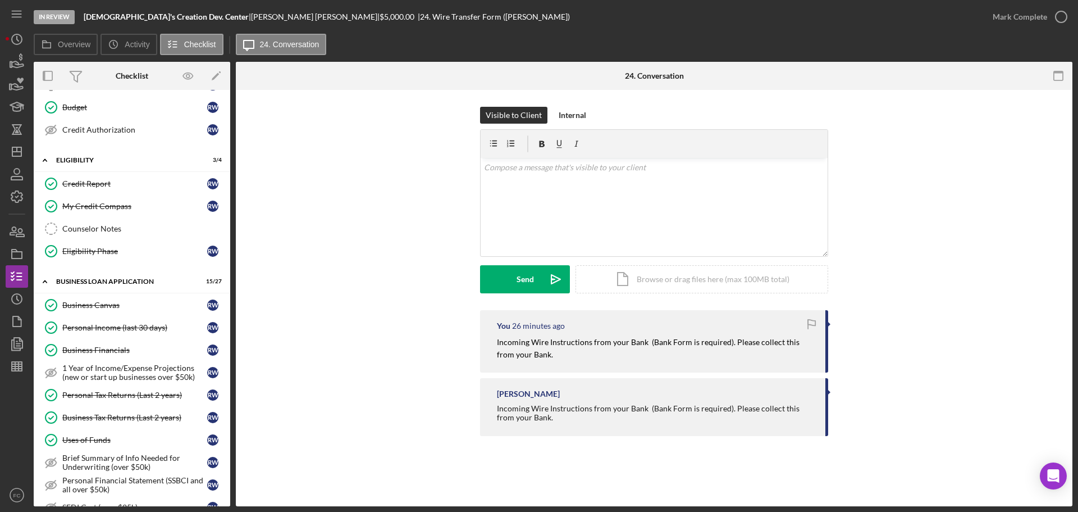
scroll to position [56, 0]
